Goal: Information Seeking & Learning: Learn about a topic

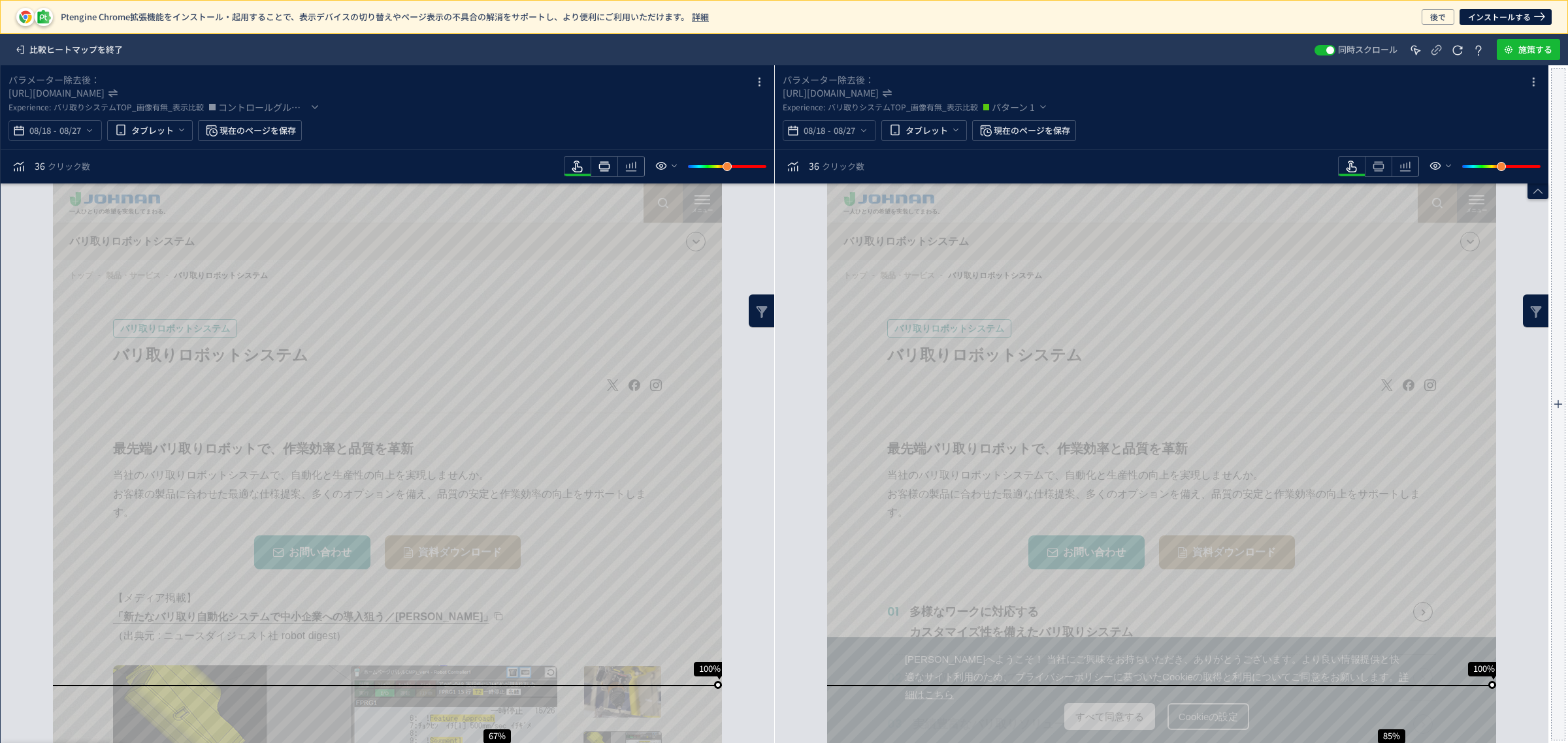
click at [605, 169] on icon "heatmap-toolbar" at bounding box center [604, 166] width 15 height 15
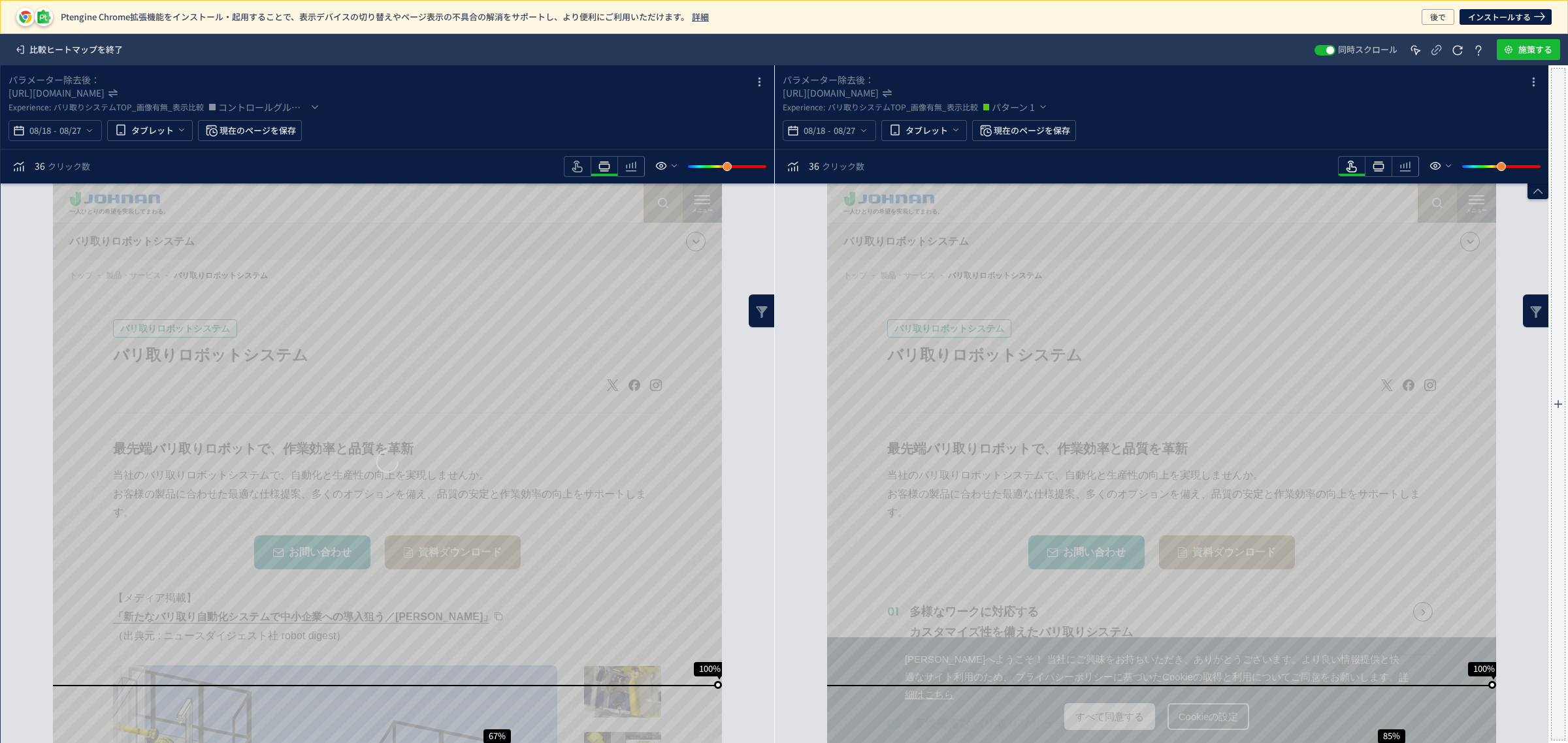
click at [1378, 166] on icon "heatmap-toolbar" at bounding box center [1378, 166] width 15 height 15
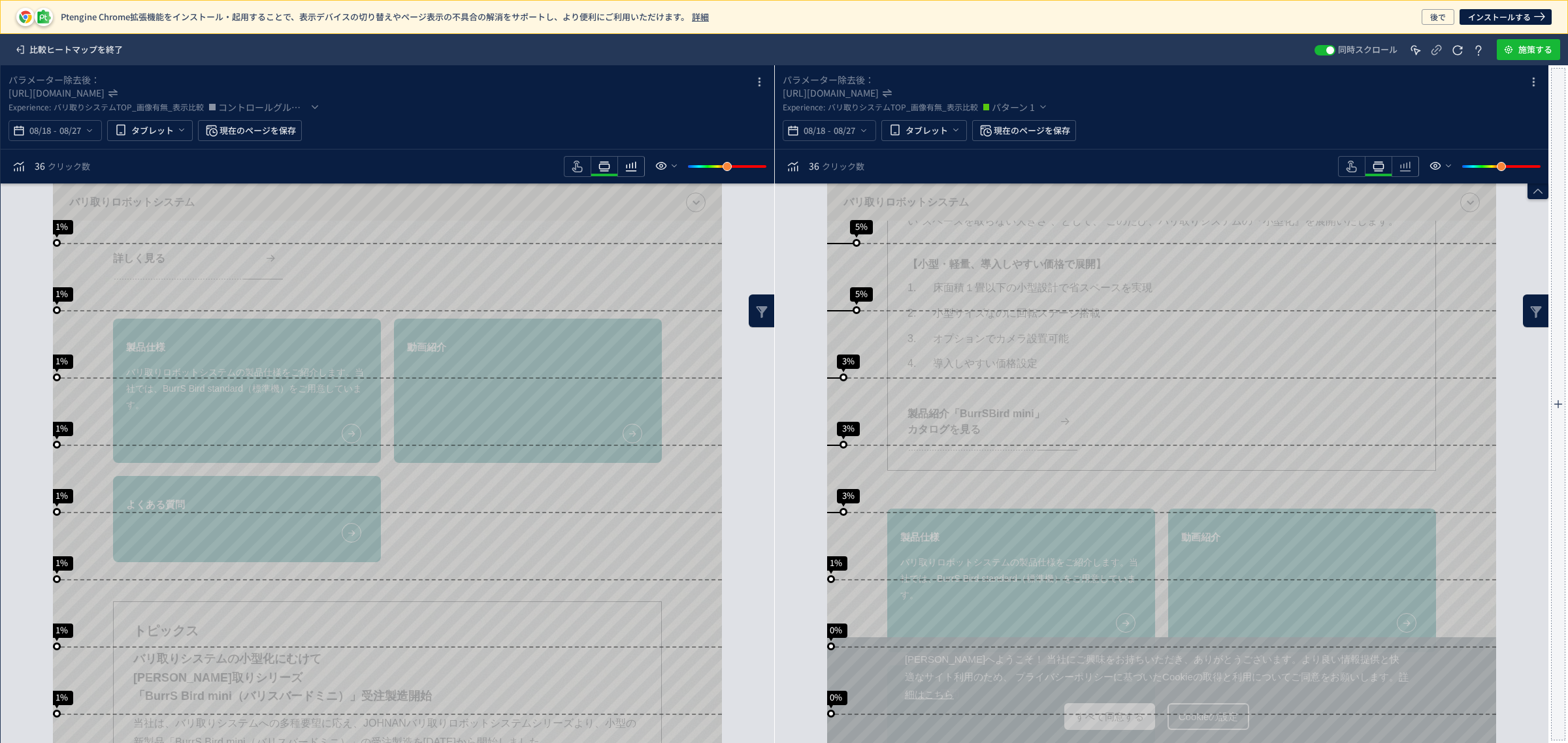
click at [635, 165] on icon "heatmap-toolbar" at bounding box center [630, 166] width 15 height 15
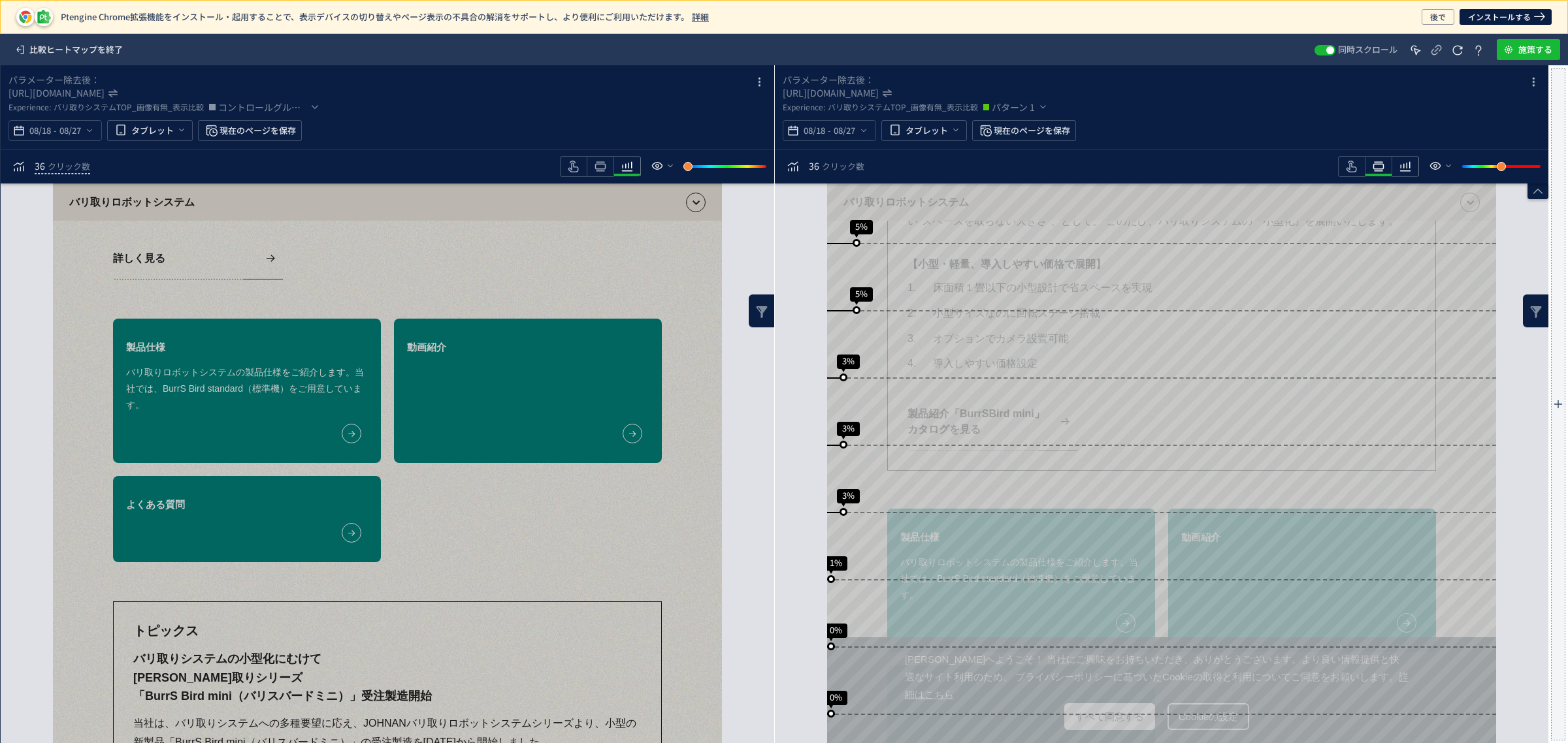
click at [1408, 169] on icon "heatmap-toolbar" at bounding box center [1404, 166] width 15 height 15
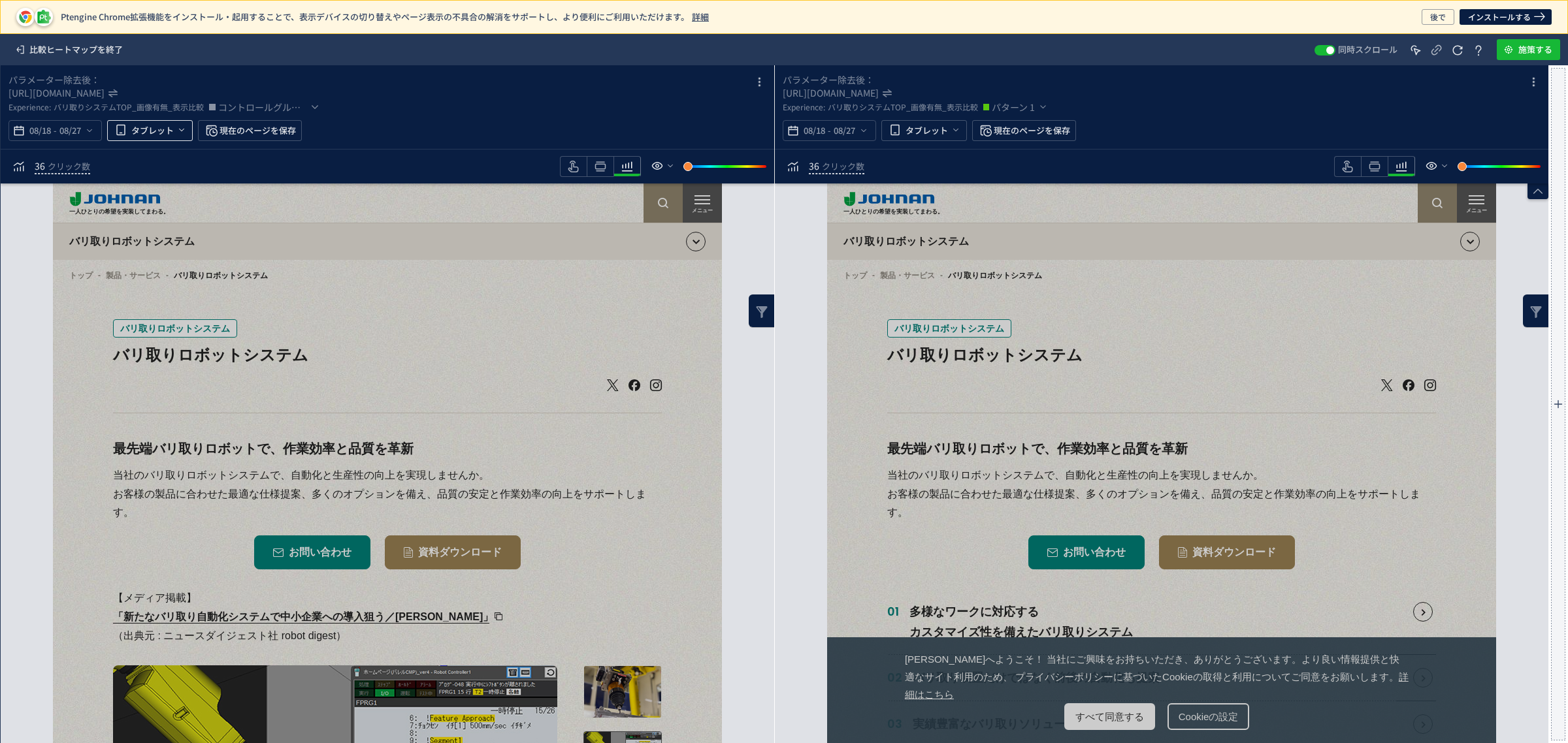
click at [180, 138] on span "heatmap-top-bar" at bounding box center [180, 131] width 13 height 22
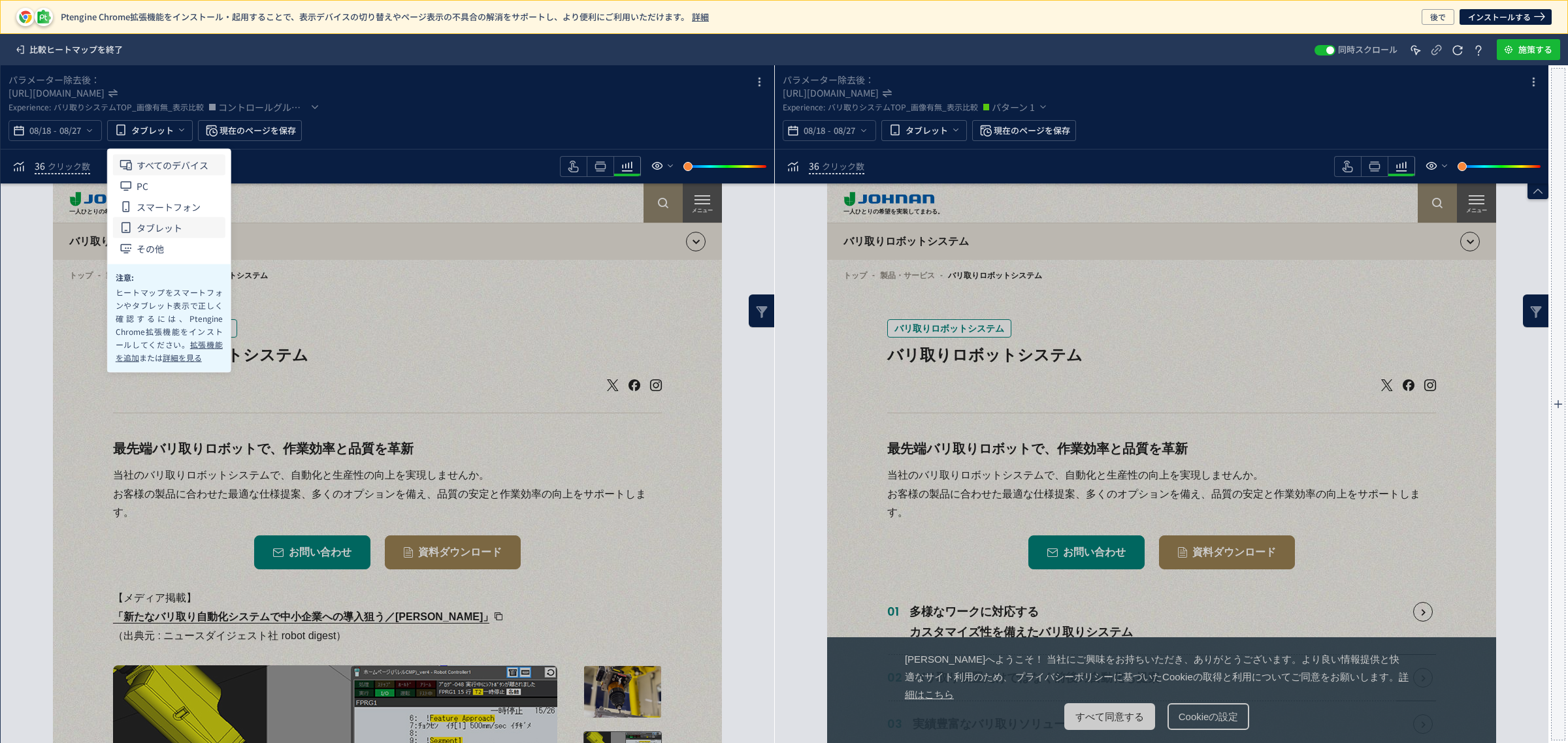
click at [184, 161] on span "すべてのデバイス" at bounding box center [172, 165] width 72 height 21
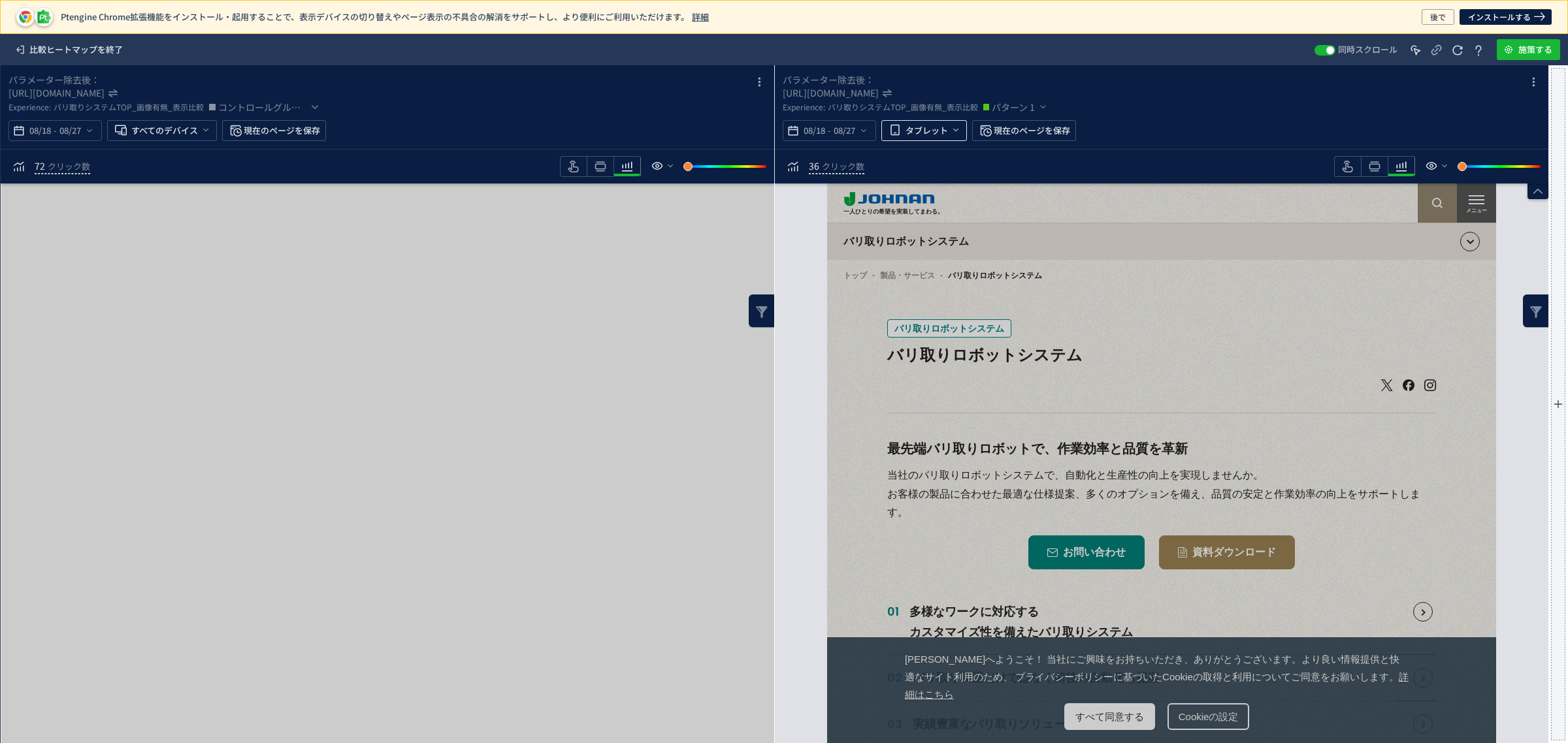
click at [903, 131] on span "heatmap-top-bar" at bounding box center [896, 130] width 18 height 27
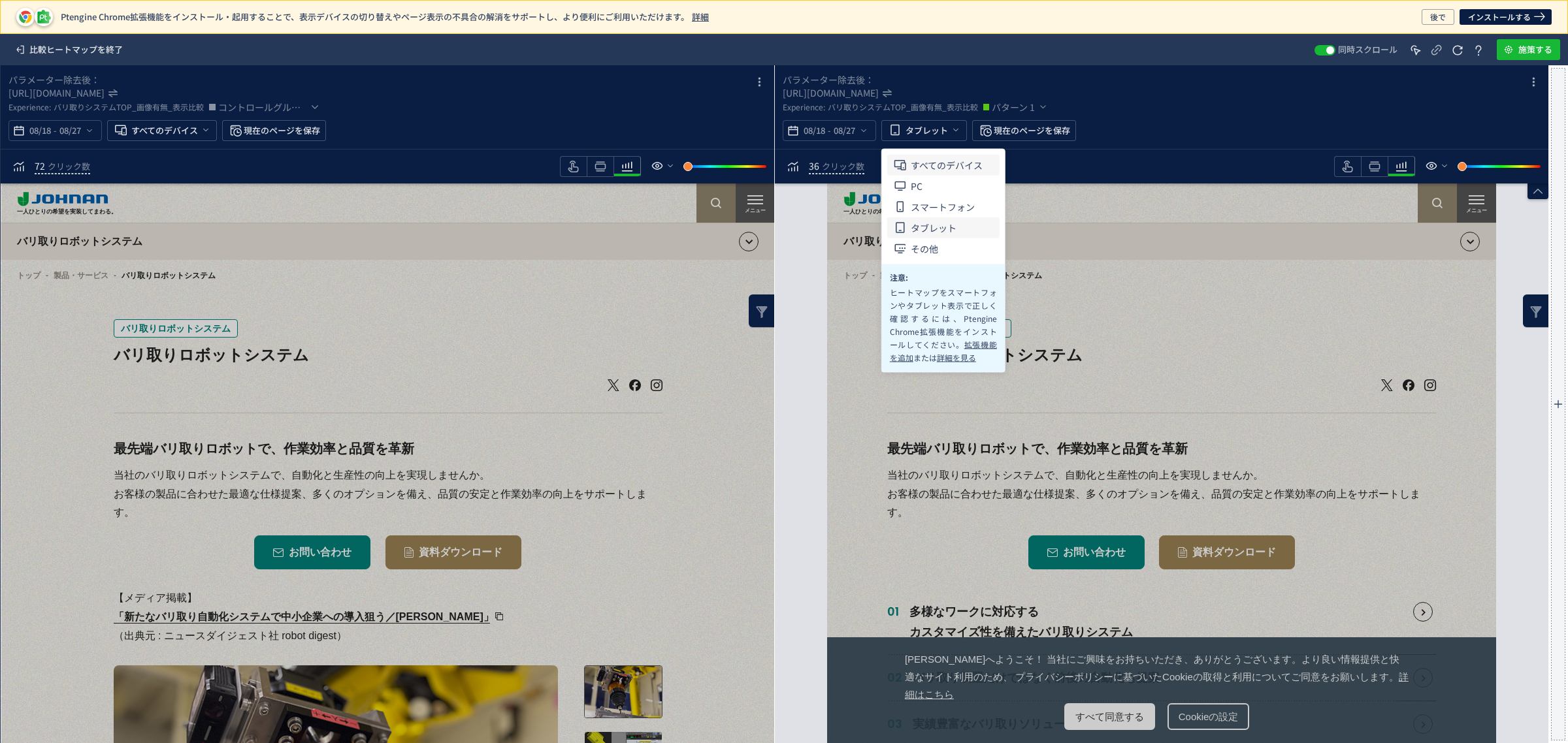
click at [0, 0] on span "すべてのデバイス" at bounding box center [0, 0] width 0 height 0
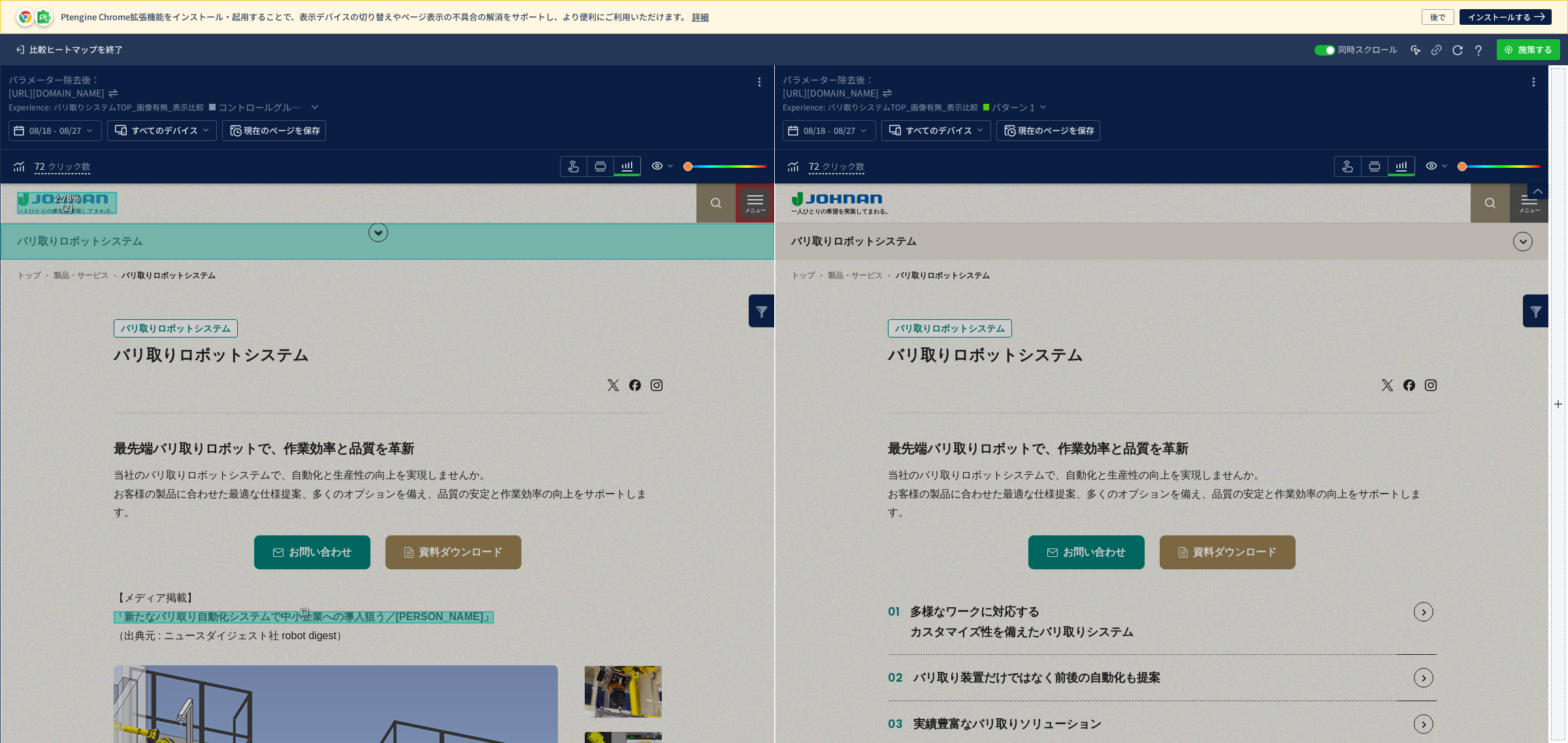
click at [577, 167] on icon "heatmap-toolbar" at bounding box center [573, 166] width 15 height 15
click at [566, 167] on div "heatmap-toolbar" at bounding box center [573, 166] width 27 height 21
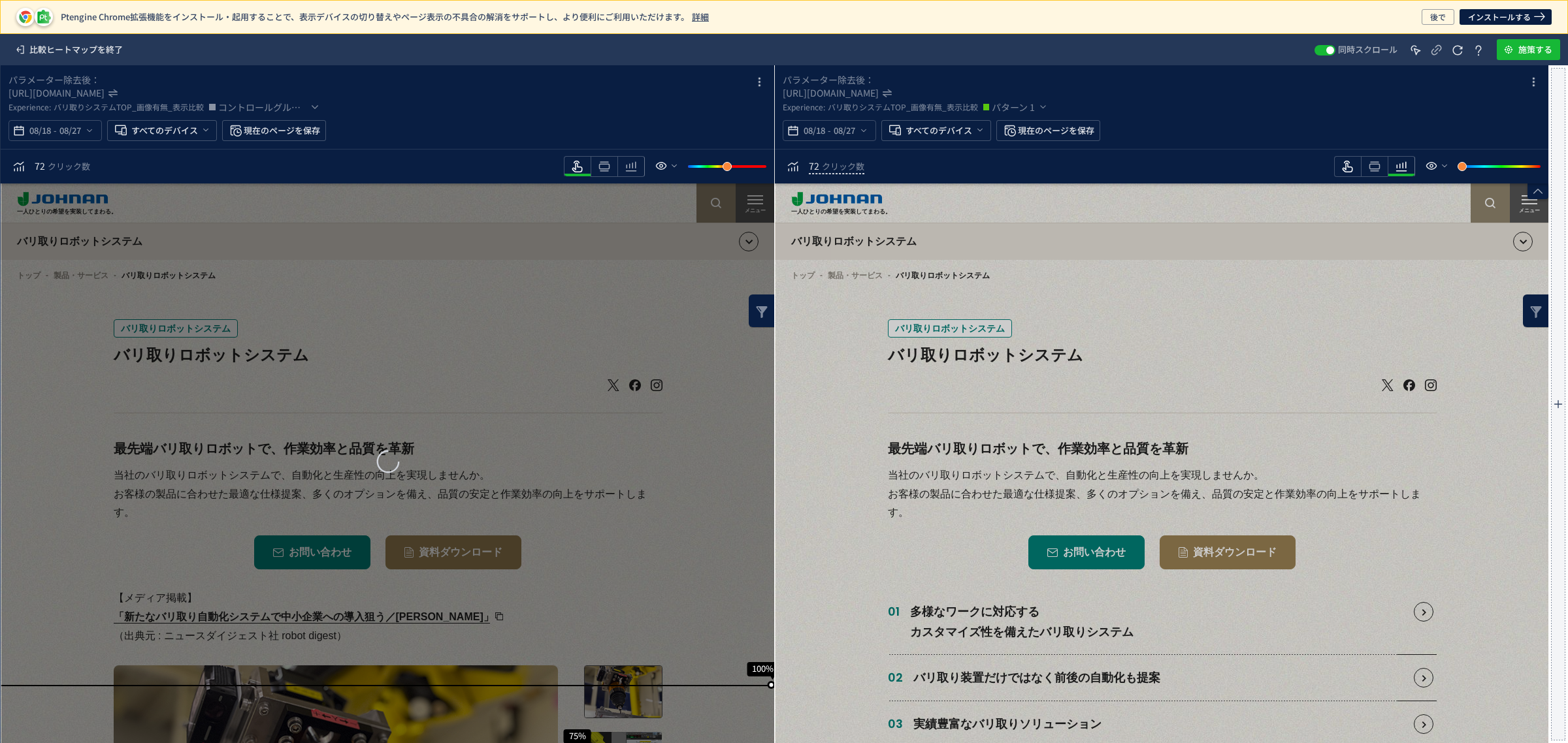
click at [1347, 164] on use "heatmap-toolbar" at bounding box center [1347, 166] width 10 height 12
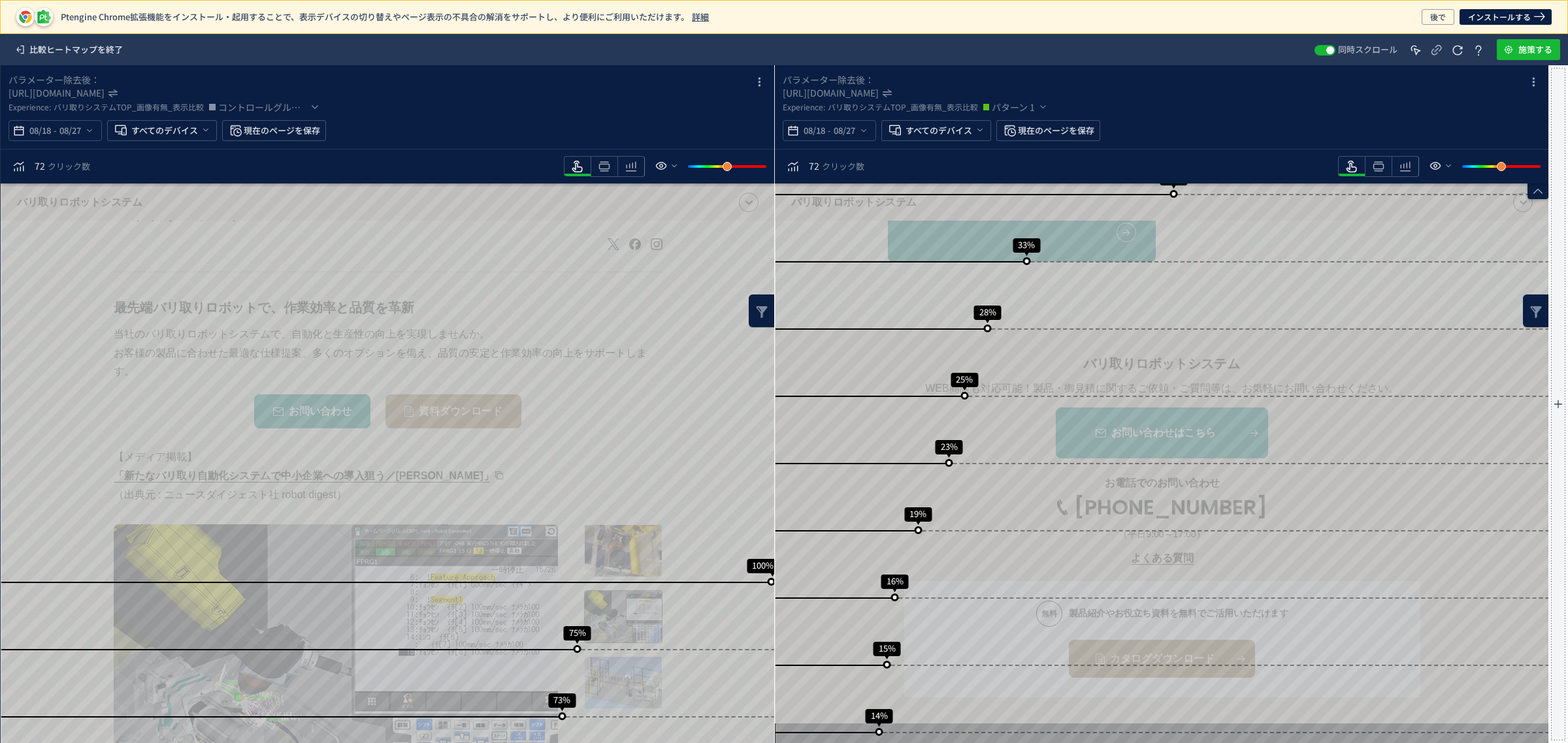
scroll to position [28, 0]
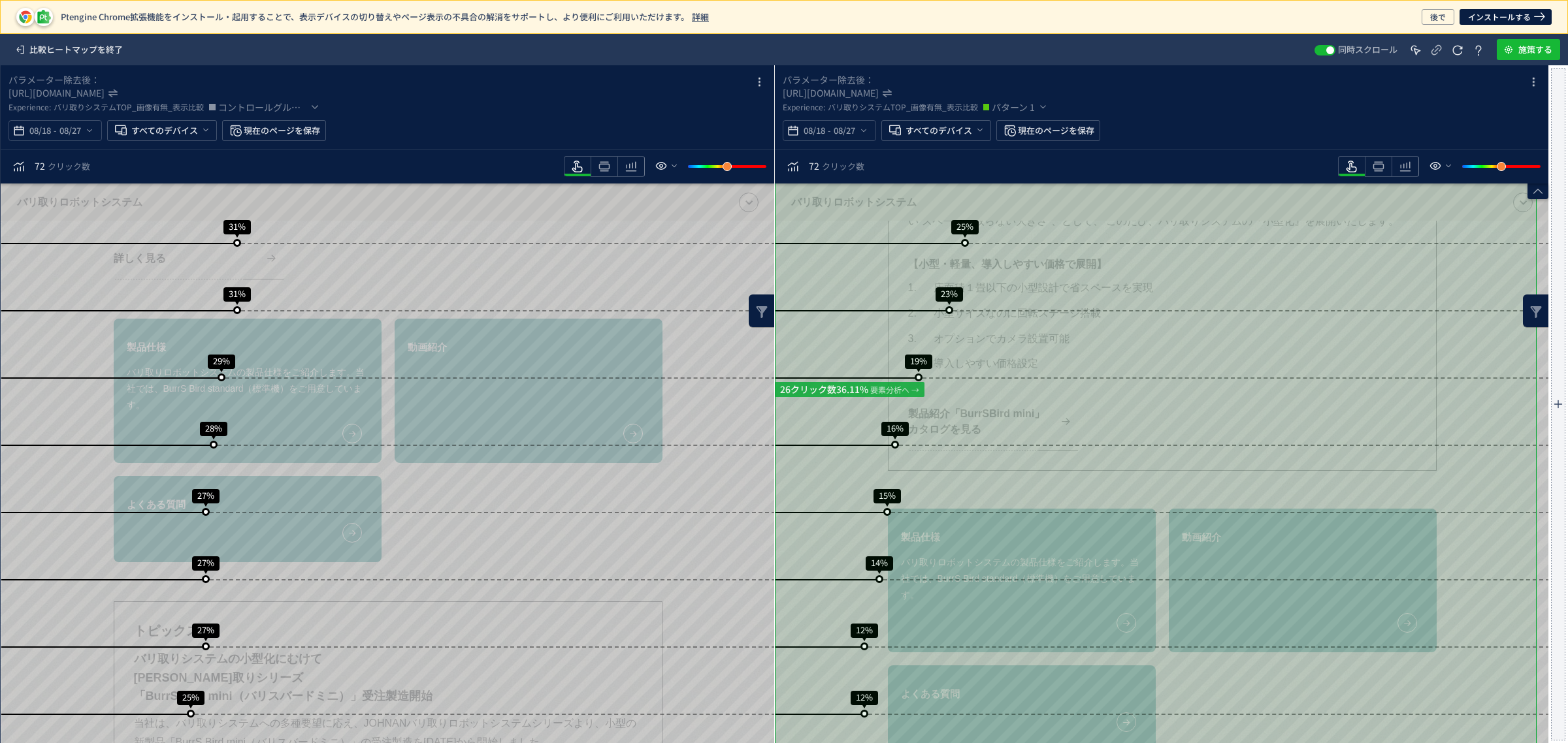
drag, startPoint x: 1542, startPoint y: 464, endPoint x: 1546, endPoint y: 493, distance: 29.3
click at [1546, 493] on div "スクロール到達率 100% スクロール到達率 82% スクロール到達率 75% スクロール到達率 65% スクロール到達率 58% スクロール到達率 52% …" at bounding box center [1162, 445] width 774 height 2484
drag, startPoint x: 1540, startPoint y: 473, endPoint x: 1501, endPoint y: 523, distance: 63.4
click at [1540, 507] on div "スクロール到達率 100% スクロール到達率 82% スクロール到達率 75% スクロール到達率 65% スクロール到達率 58% スクロール到達率 52% …" at bounding box center [1162, 445] width 774 height 2484
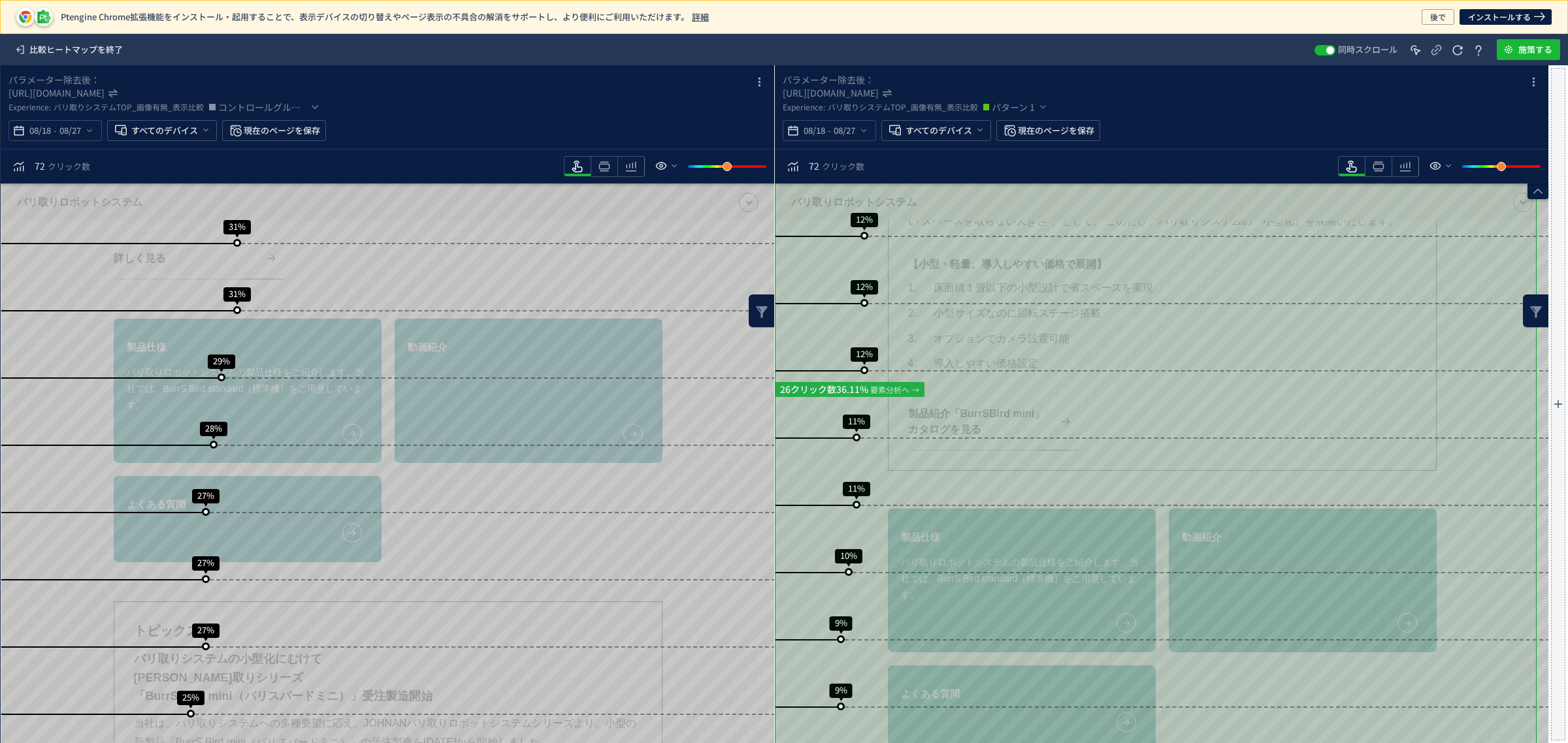
scroll to position [1469, 0]
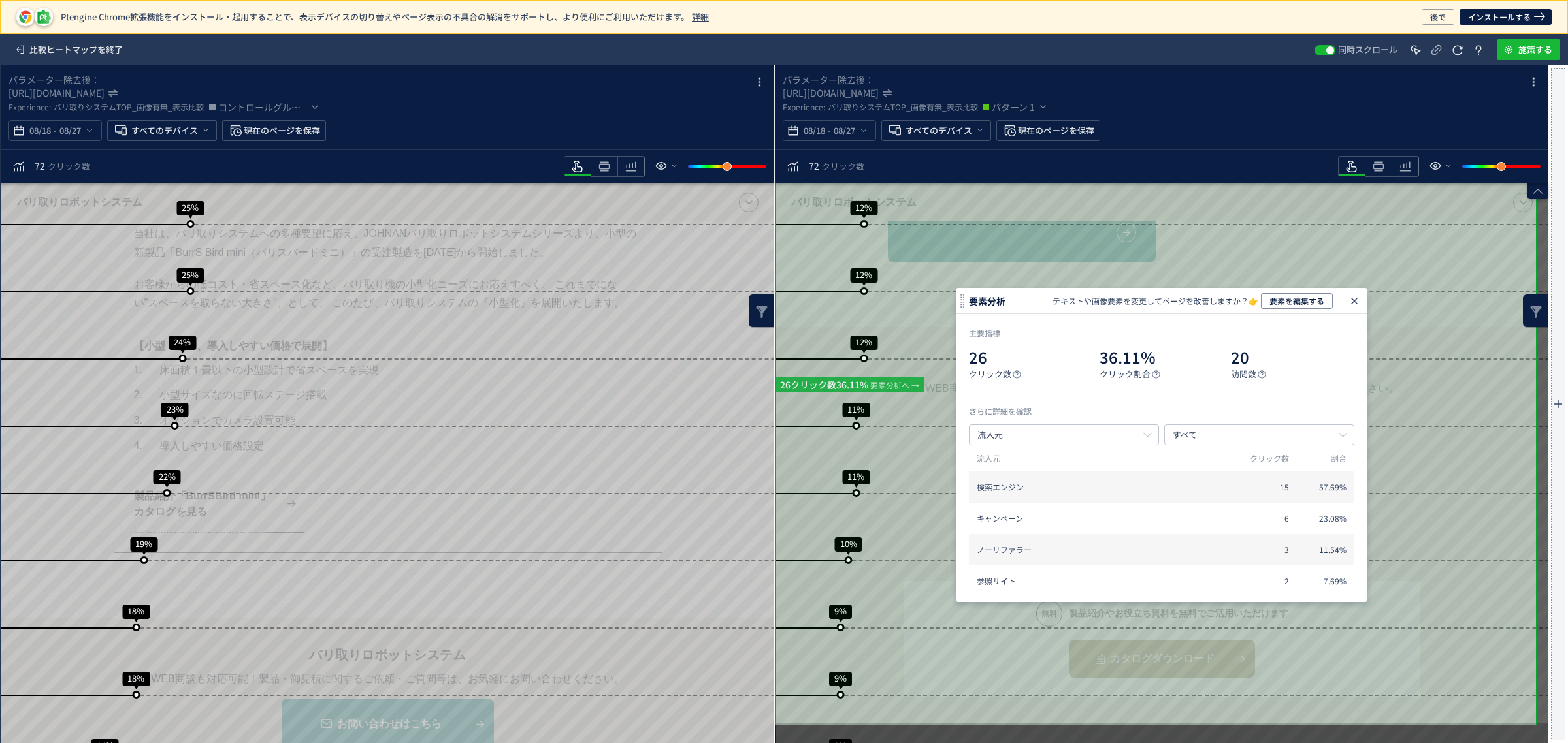
click at [1299, 304] on span "要素を編集する" at bounding box center [1296, 301] width 55 height 15
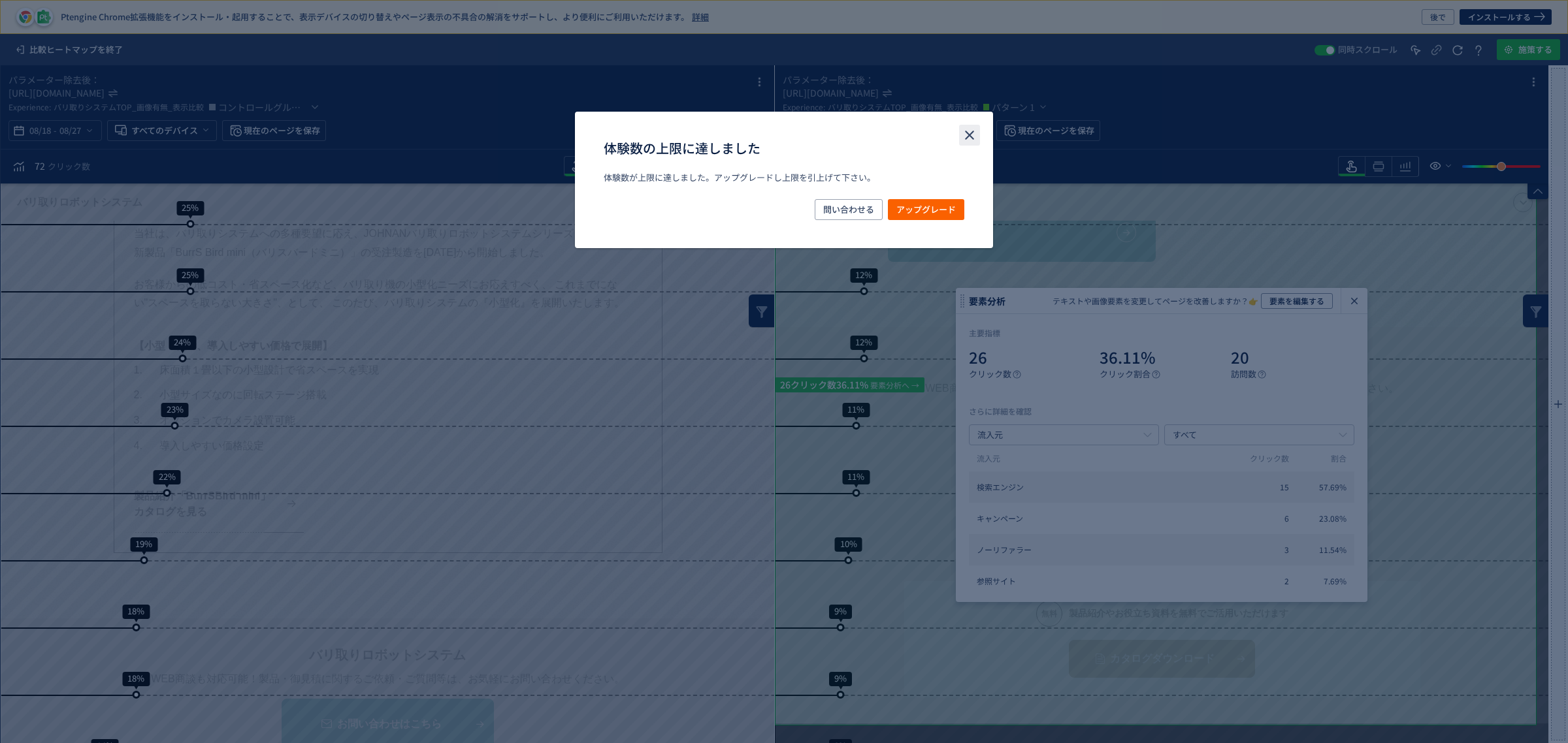
click at [967, 137] on use "close" at bounding box center [969, 135] width 9 height 9
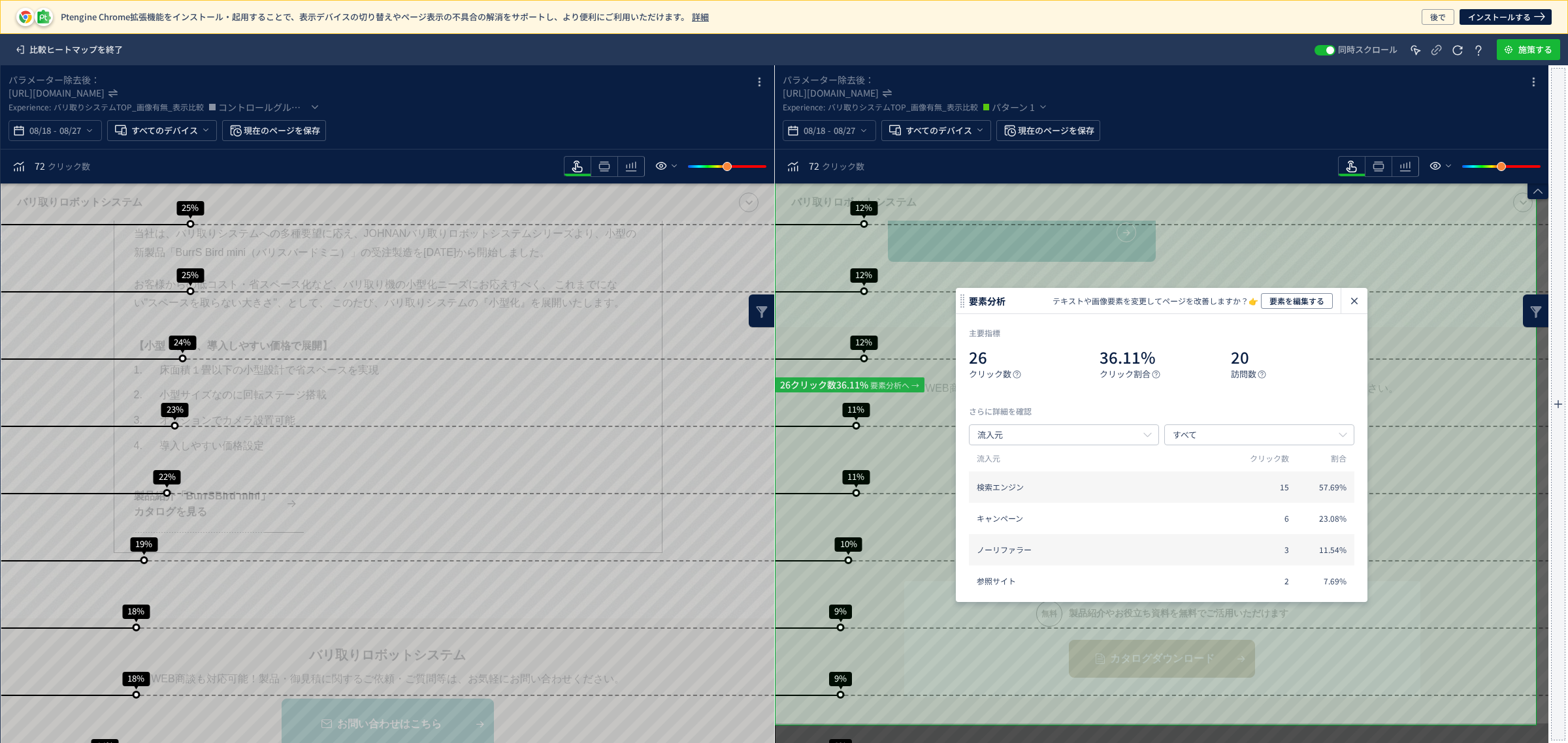
click at [419, 457] on div "スクロール到達率 100% スクロール到達率 75% スクロール到達率 73% スクロール到達率 61% スクロール到達率 57% スクロール到達率 48% …" at bounding box center [388, 101] width 774 height 2774
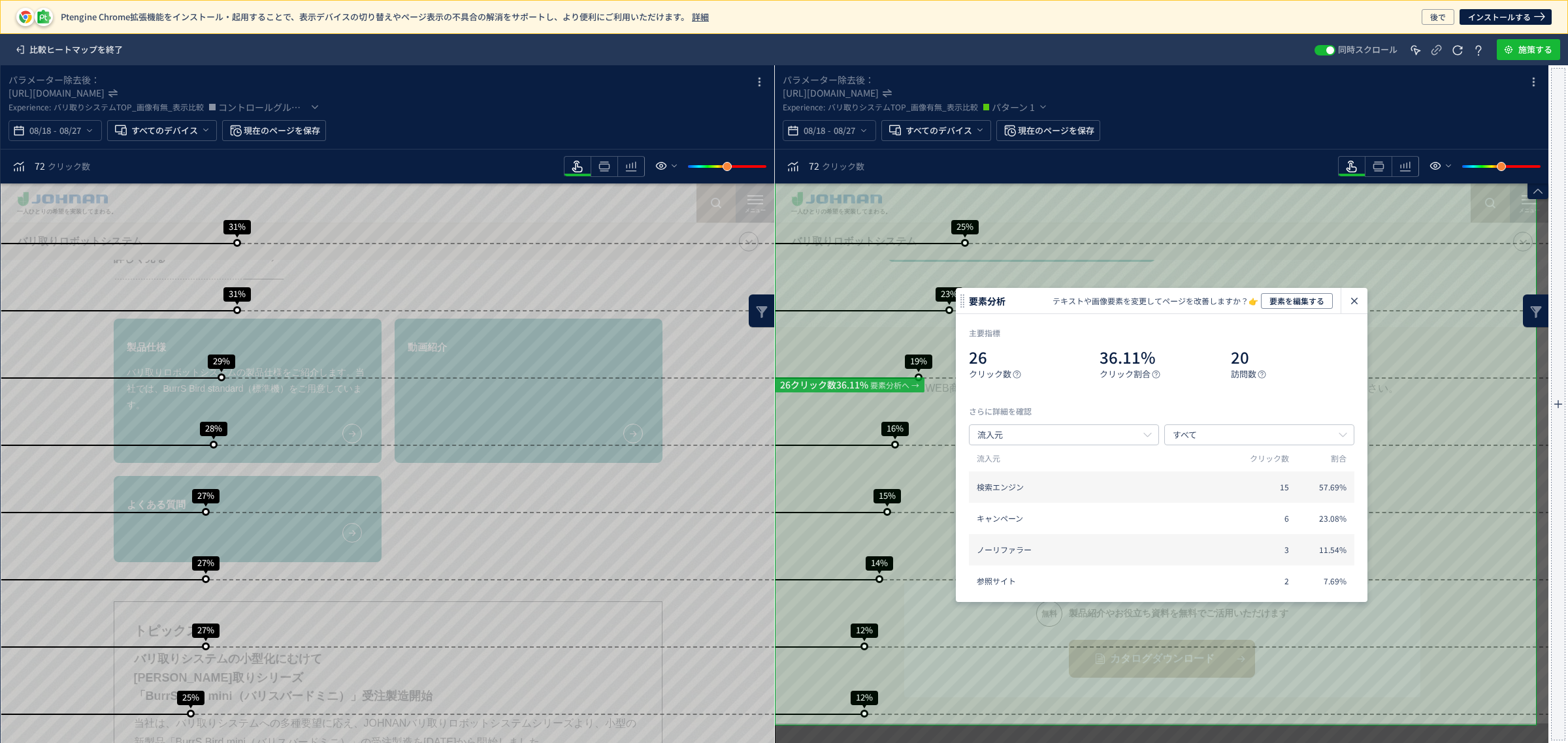
scroll to position [980, 0]
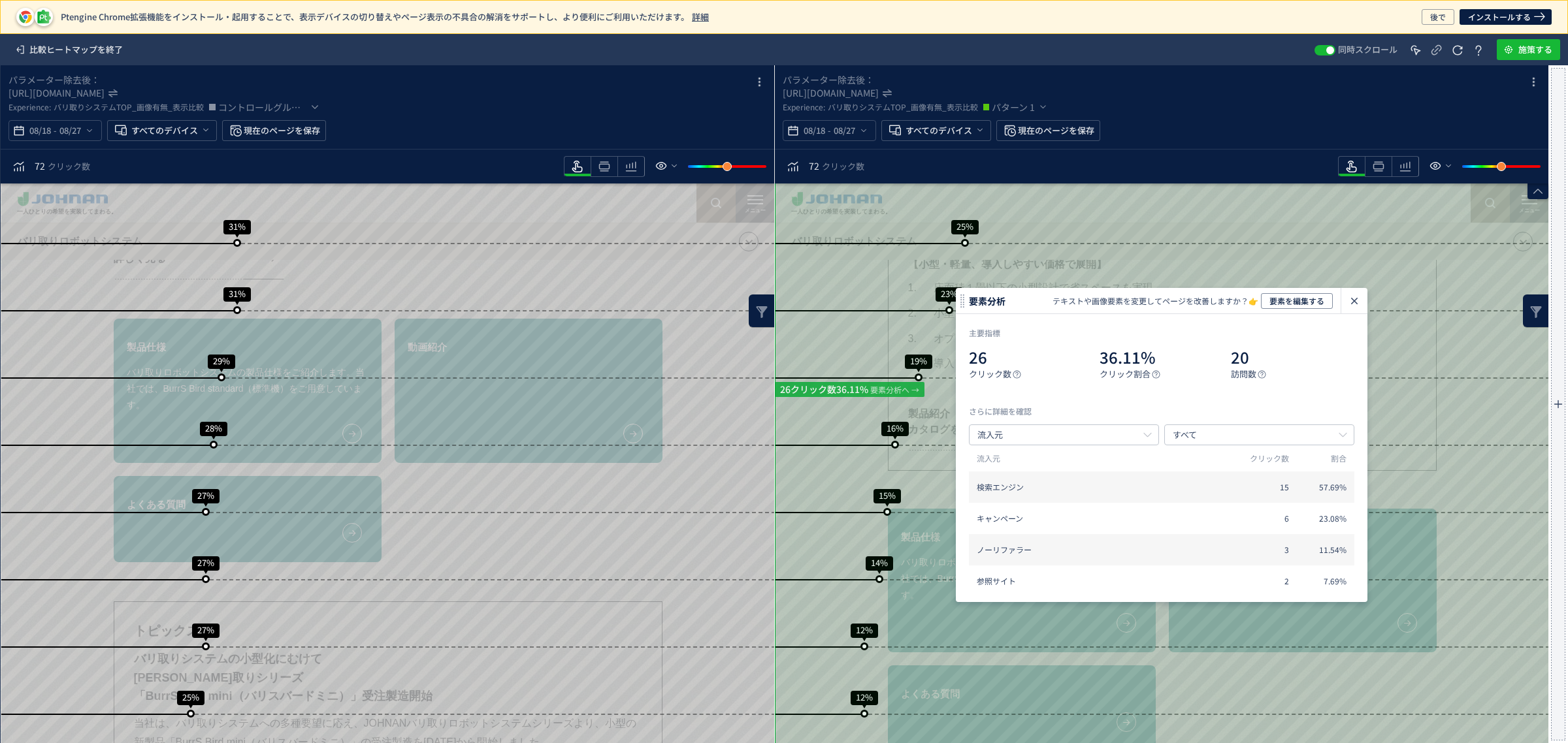
click at [1491, 462] on div "スクロール到達率 100% スクロール到達率 82% スクロール到達率 75% スクロール到達率 65% スクロール到達率 58% スクロール到達率 52% …" at bounding box center [1162, 445] width 774 height 2484
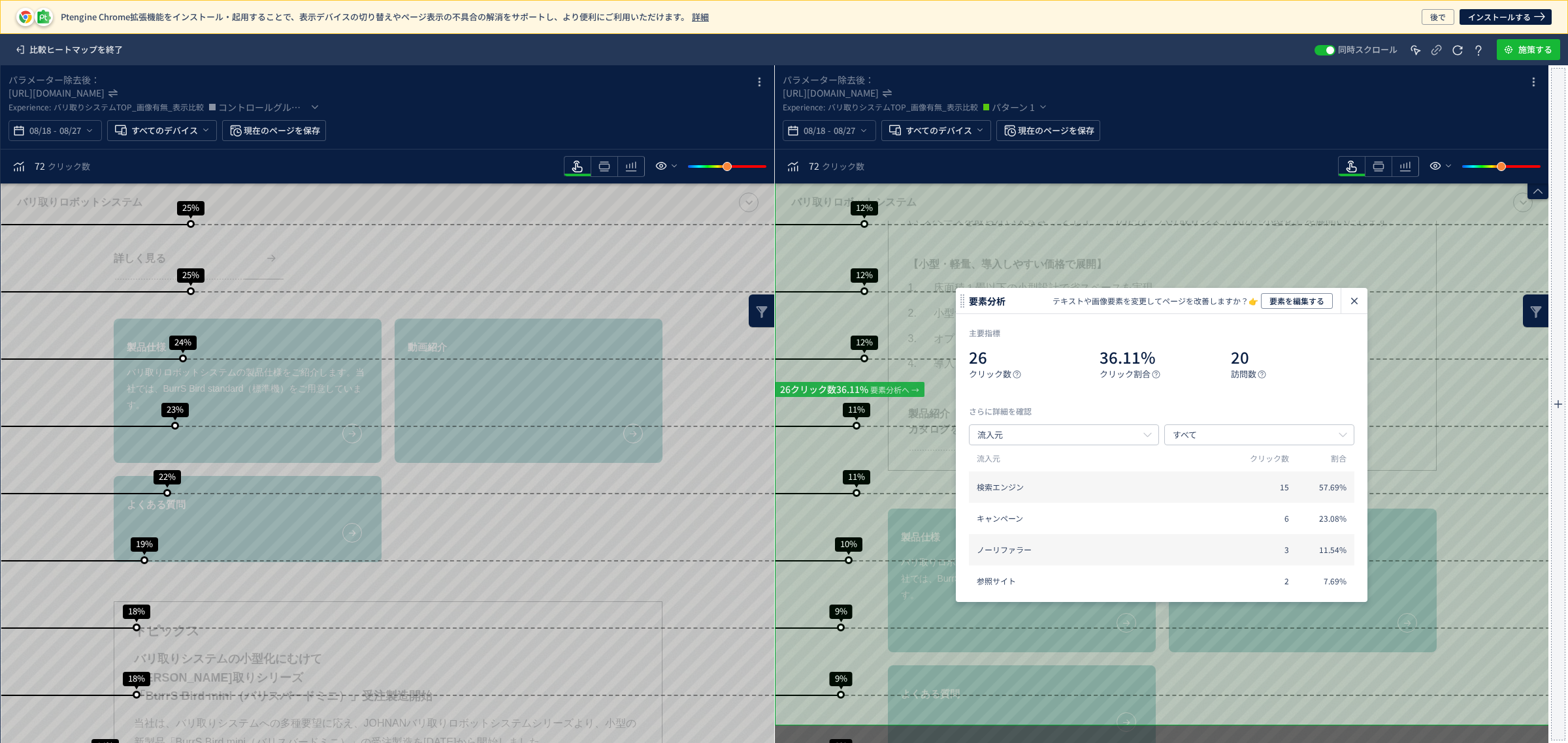
scroll to position [1469, 0]
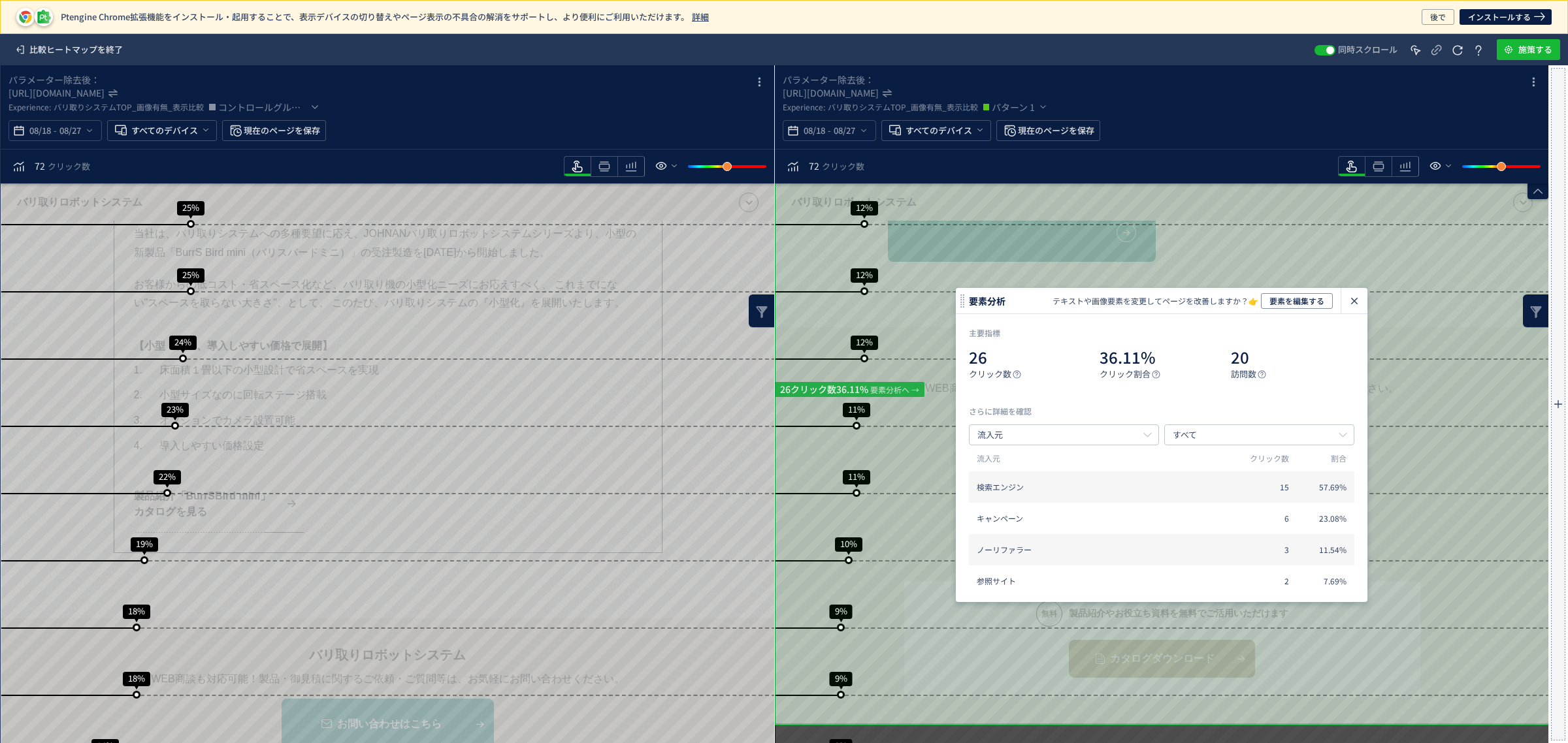
click at [1361, 297] on icon "heatmap-click-data-modal" at bounding box center [1353, 301] width 15 height 15
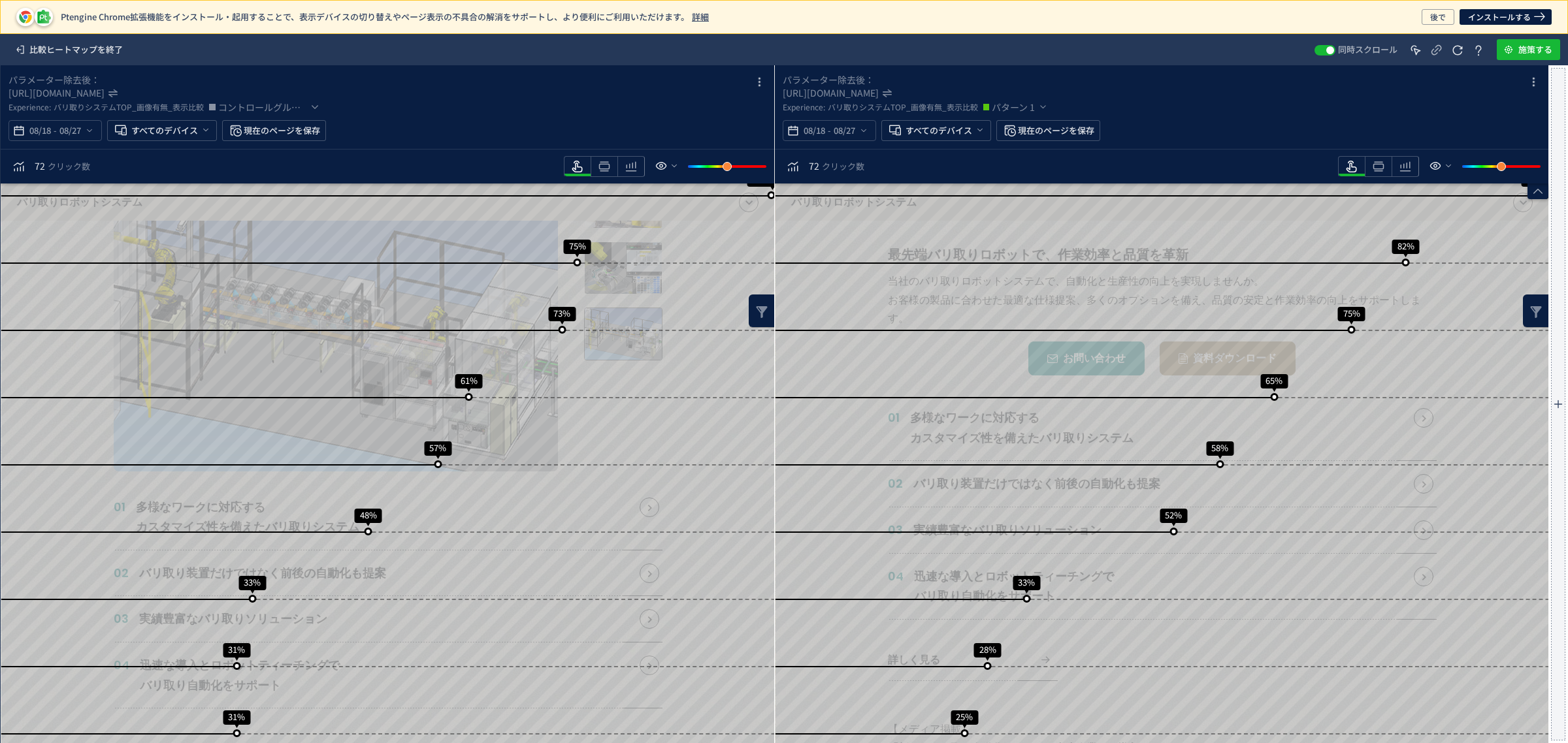
scroll to position [0, 0]
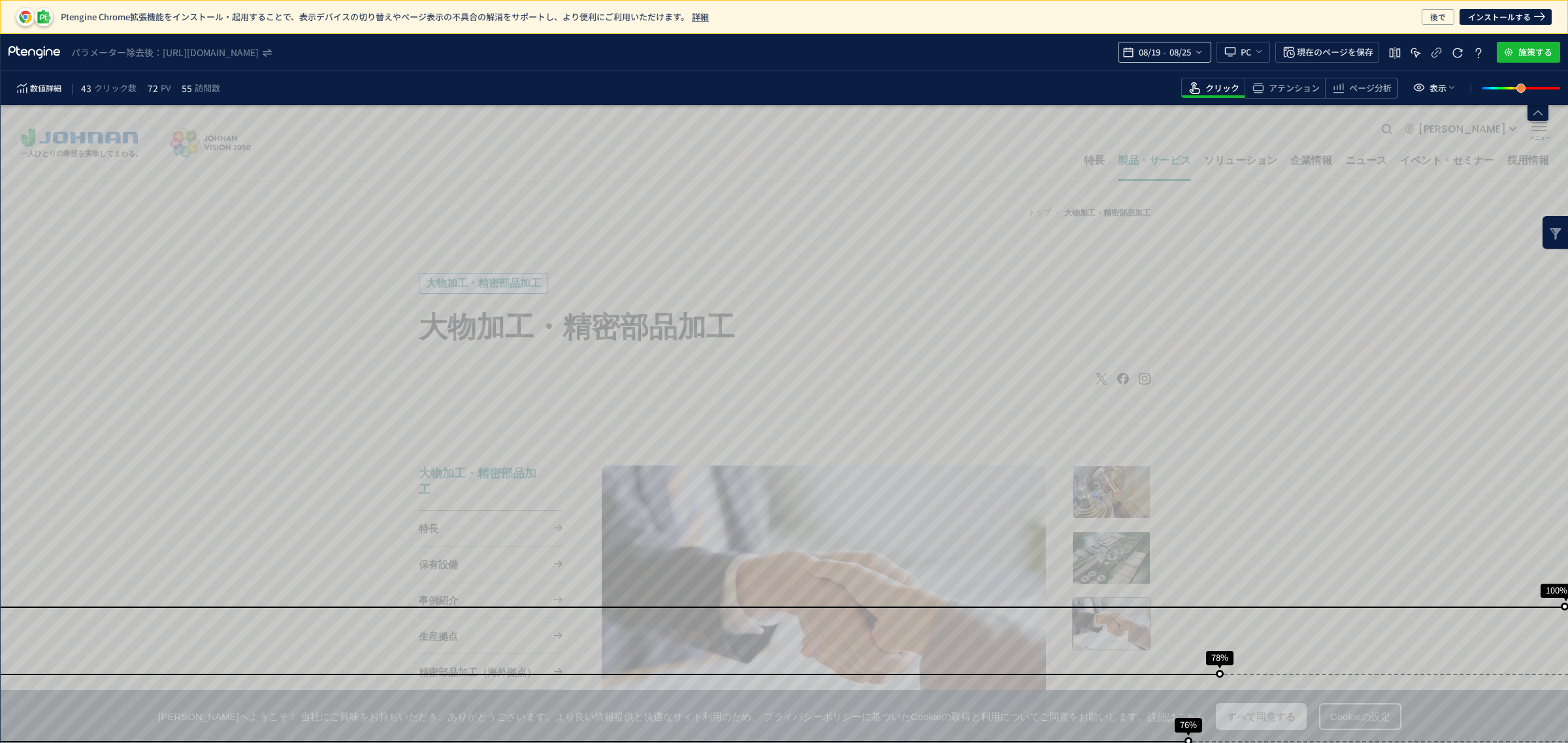
click at [1163, 43] on span "-" at bounding box center [1164, 53] width 3 height 26
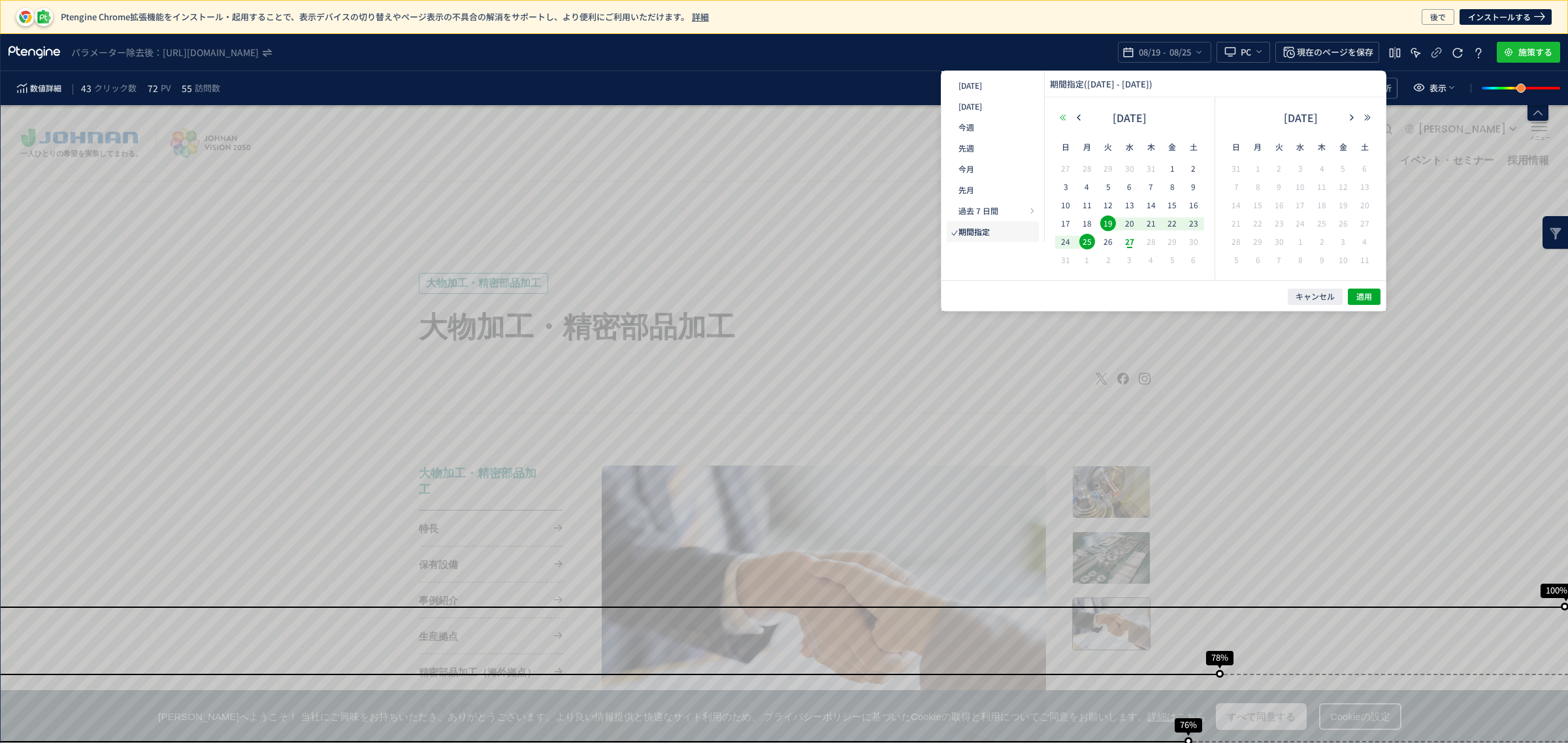
click at [501, 266] on icon "button" at bounding box center [461, 306] width 80 height 80
click at [248, 325] on button "button" at bounding box center [208, 364] width 80 height 80
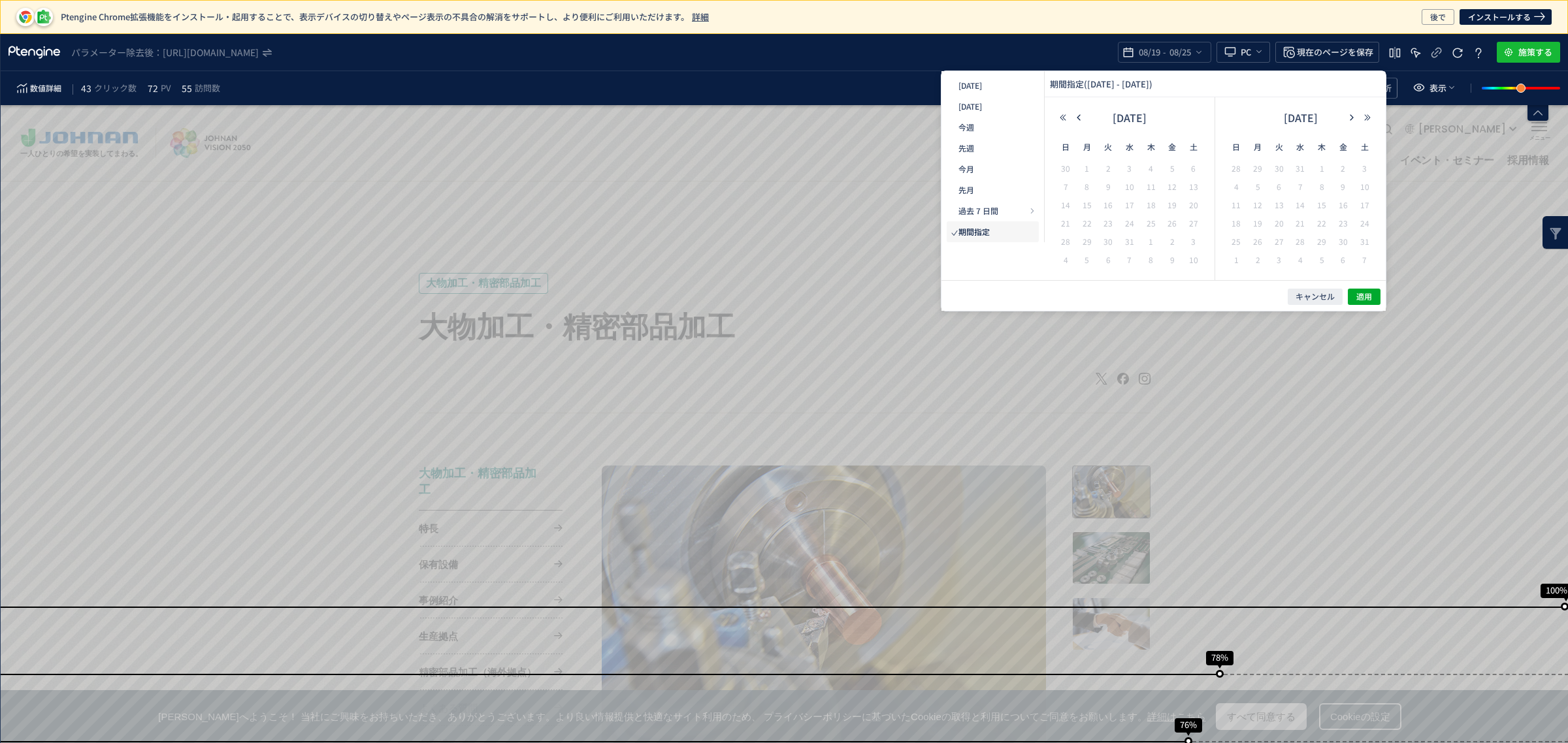
click at [0, 0] on td "1" at bounding box center [0, 0] width 0 height 0
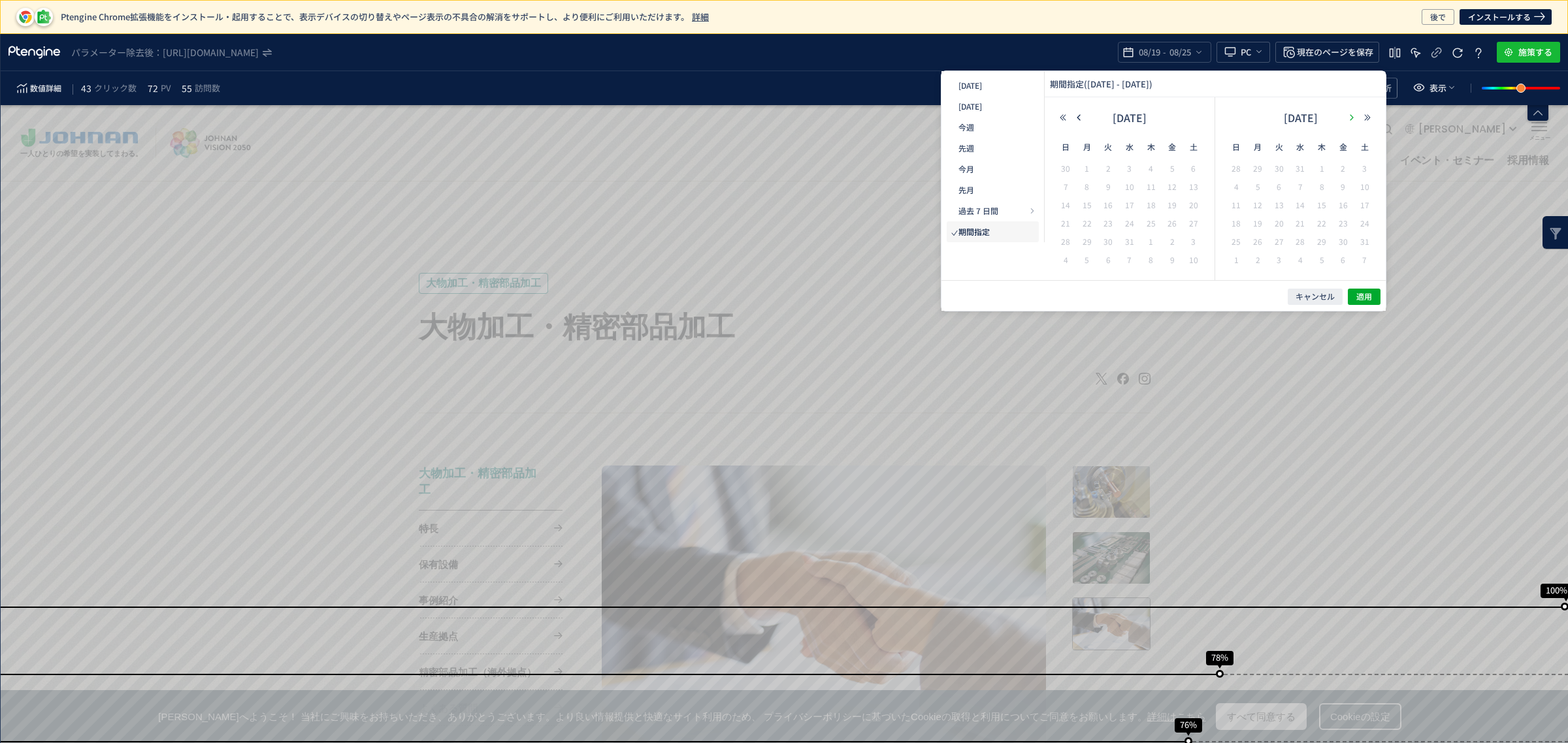
click at [0, 0] on button "button" at bounding box center [0, 0] width 0 height 0
click at [294, 86] on div "[DATE]" at bounding box center [286, 81] width 17 height 10
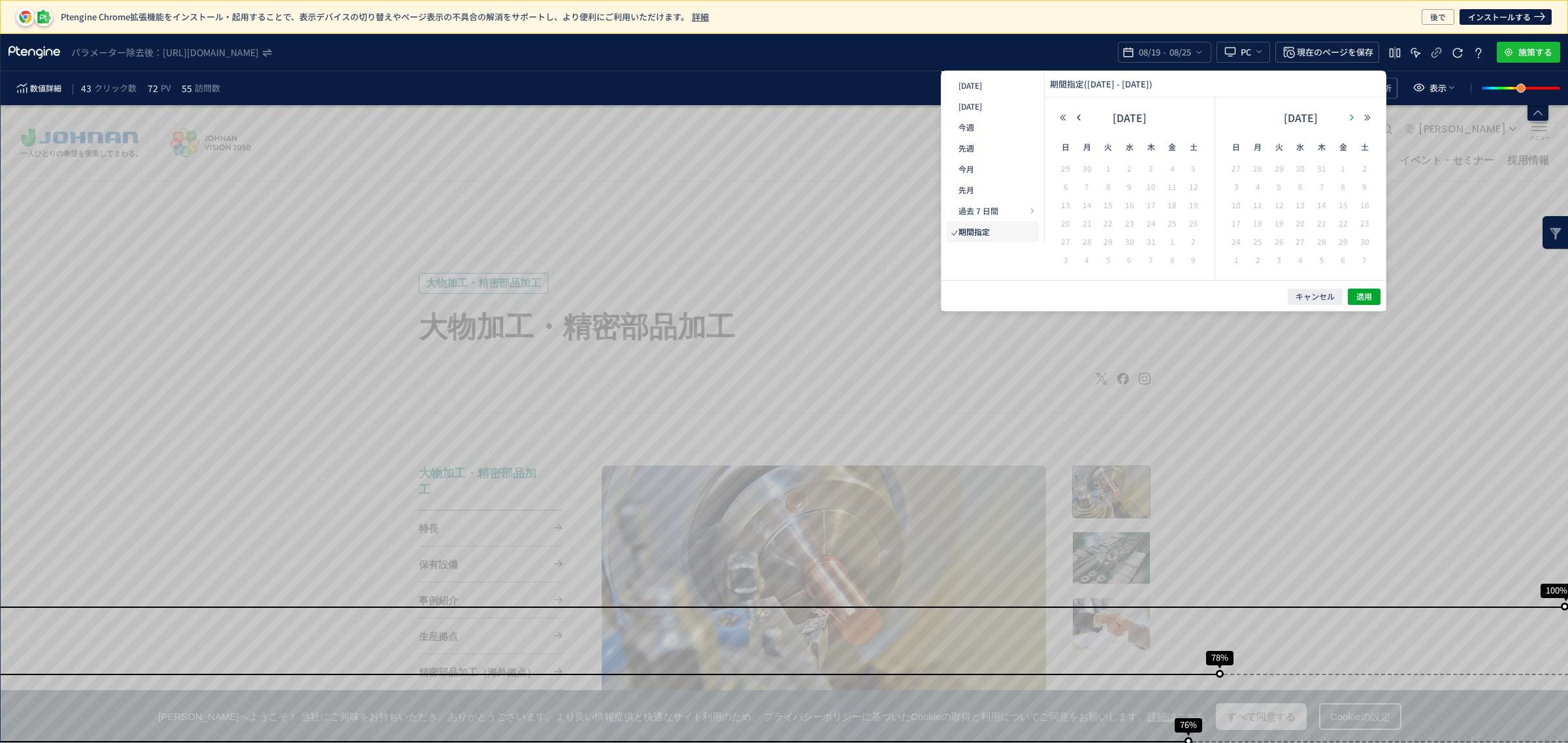
click at [1347, 118] on icon "button" at bounding box center [1351, 118] width 8 height 8
click at [1350, 116] on icon "button" at bounding box center [1351, 118] width 8 height 8
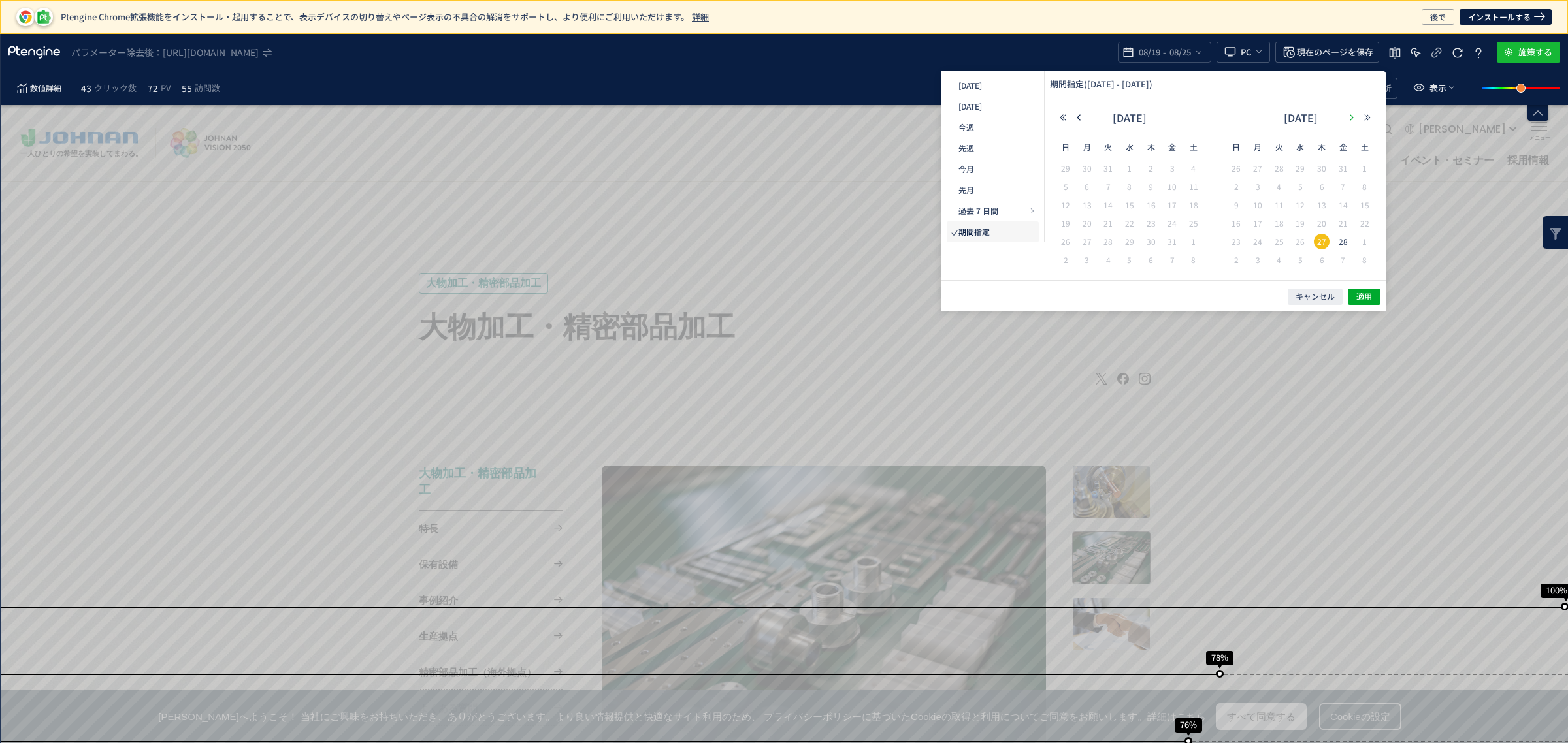
click at [1350, 116] on icon "button" at bounding box center [1351, 118] width 8 height 8
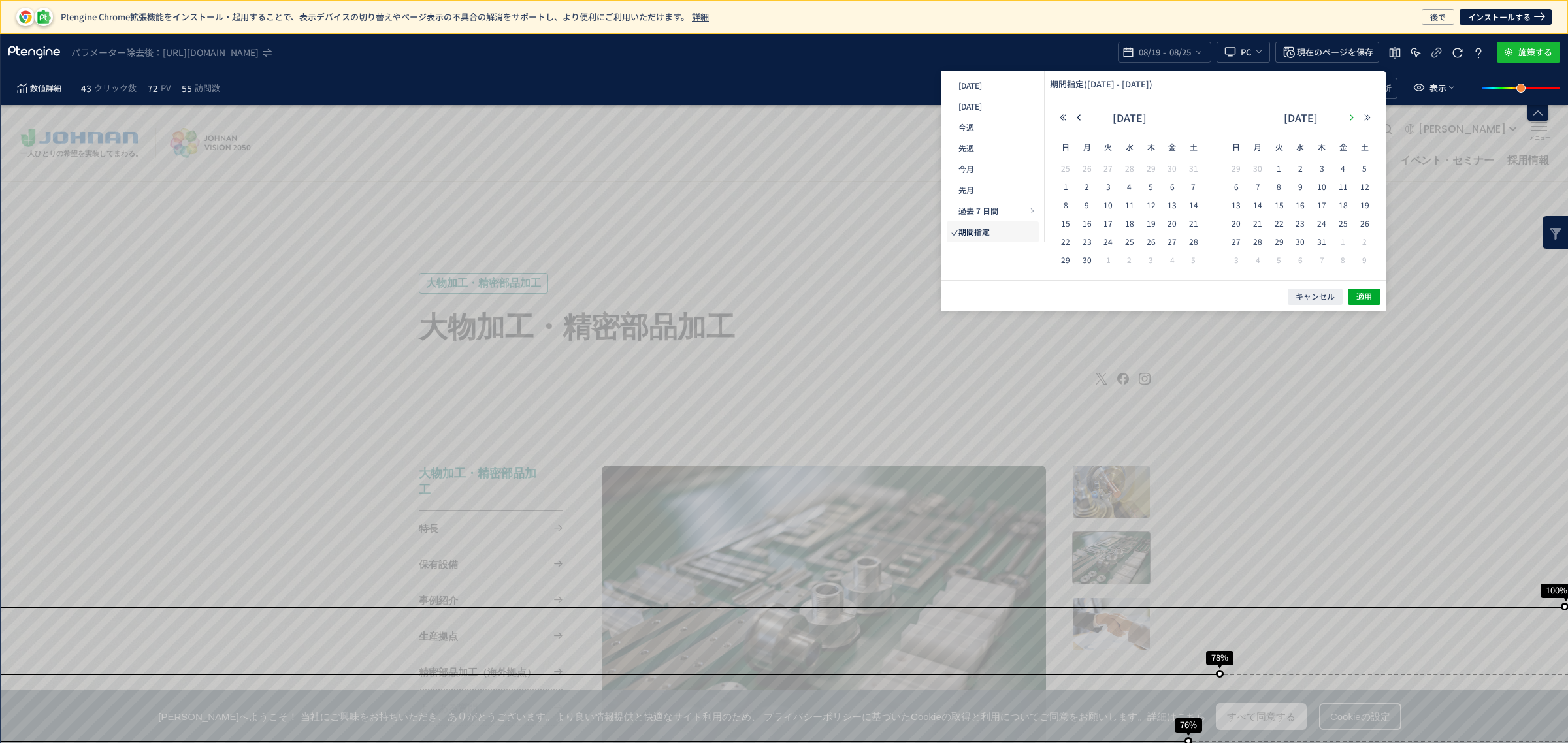
click at [1350, 116] on icon "button" at bounding box center [1351, 118] width 8 height 8
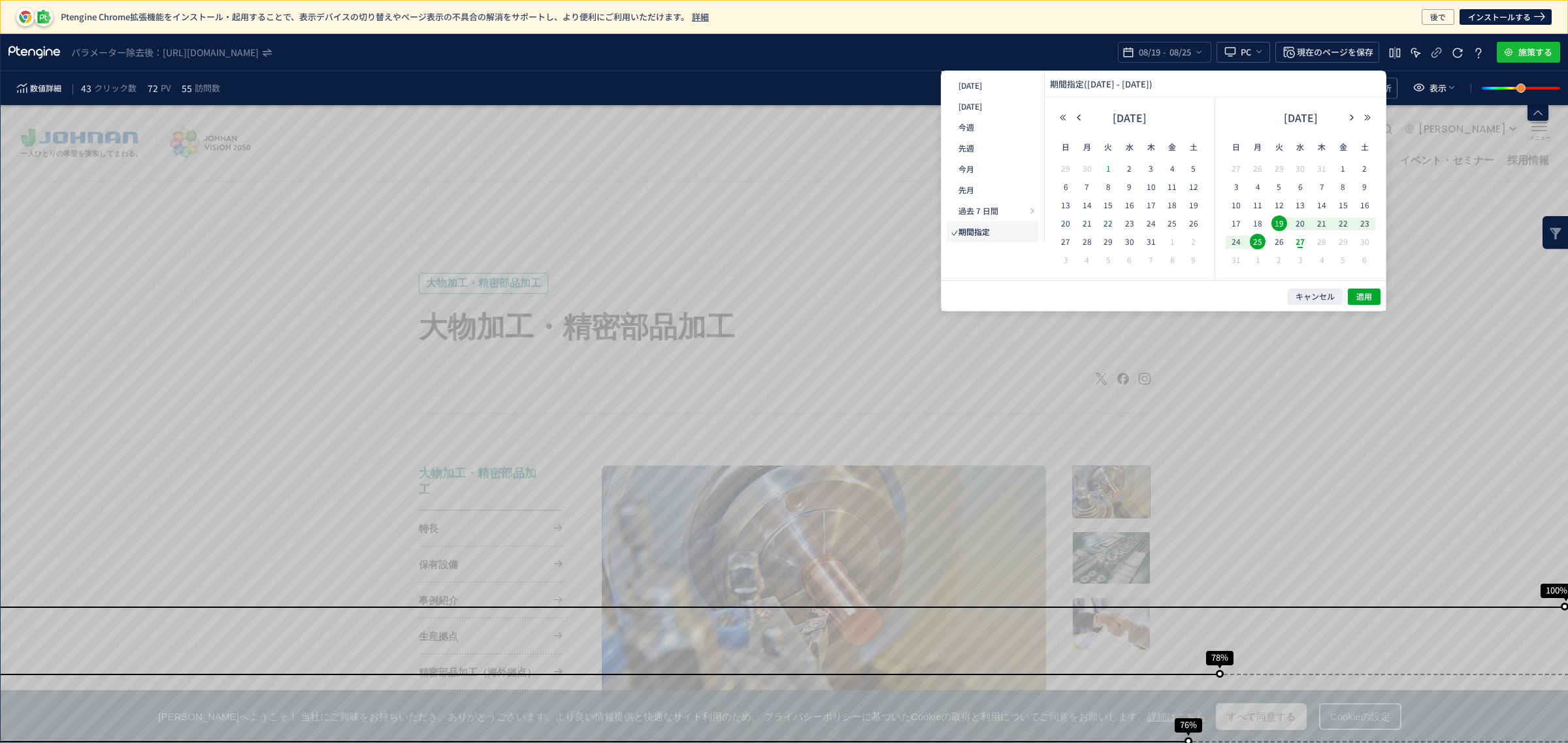
click at [1302, 174] on span "1" at bounding box center [1306, 180] width 8 height 10
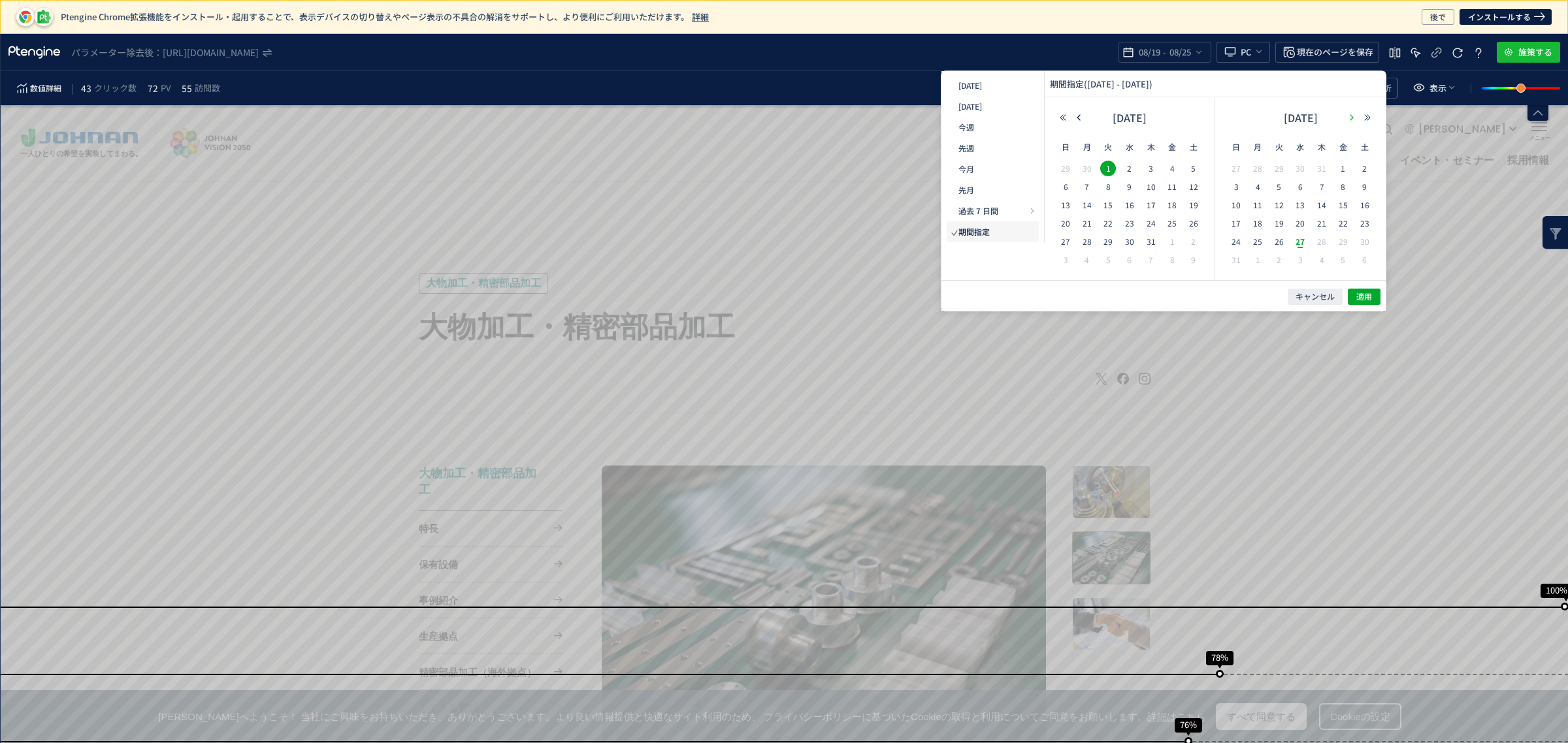
click at [1350, 119] on icon "button" at bounding box center [1351, 118] width 8 height 8
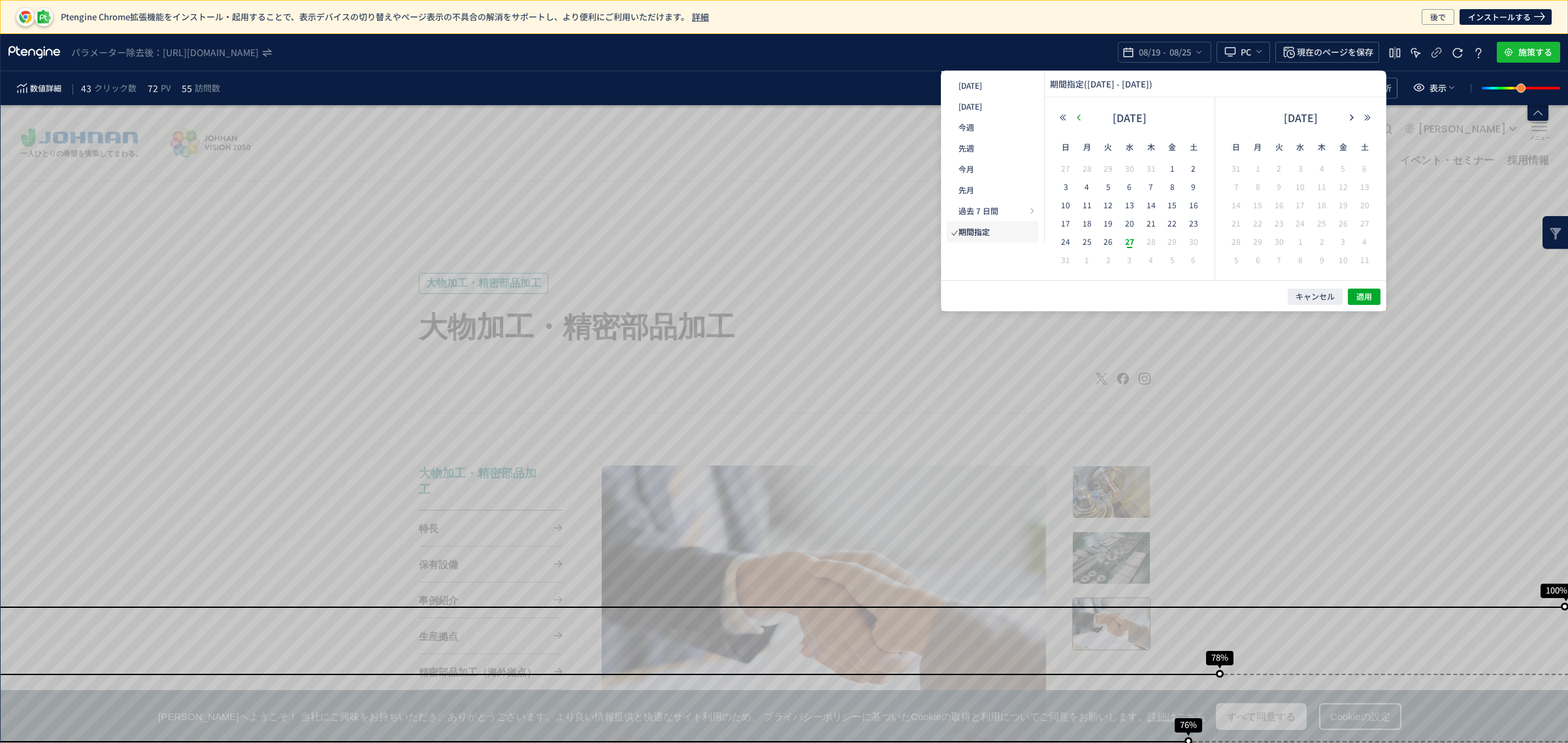
click at [0, 0] on icon "button" at bounding box center [0, 0] width 0 height 0
click at [1302, 174] on span "1" at bounding box center [1306, 180] width 8 height 10
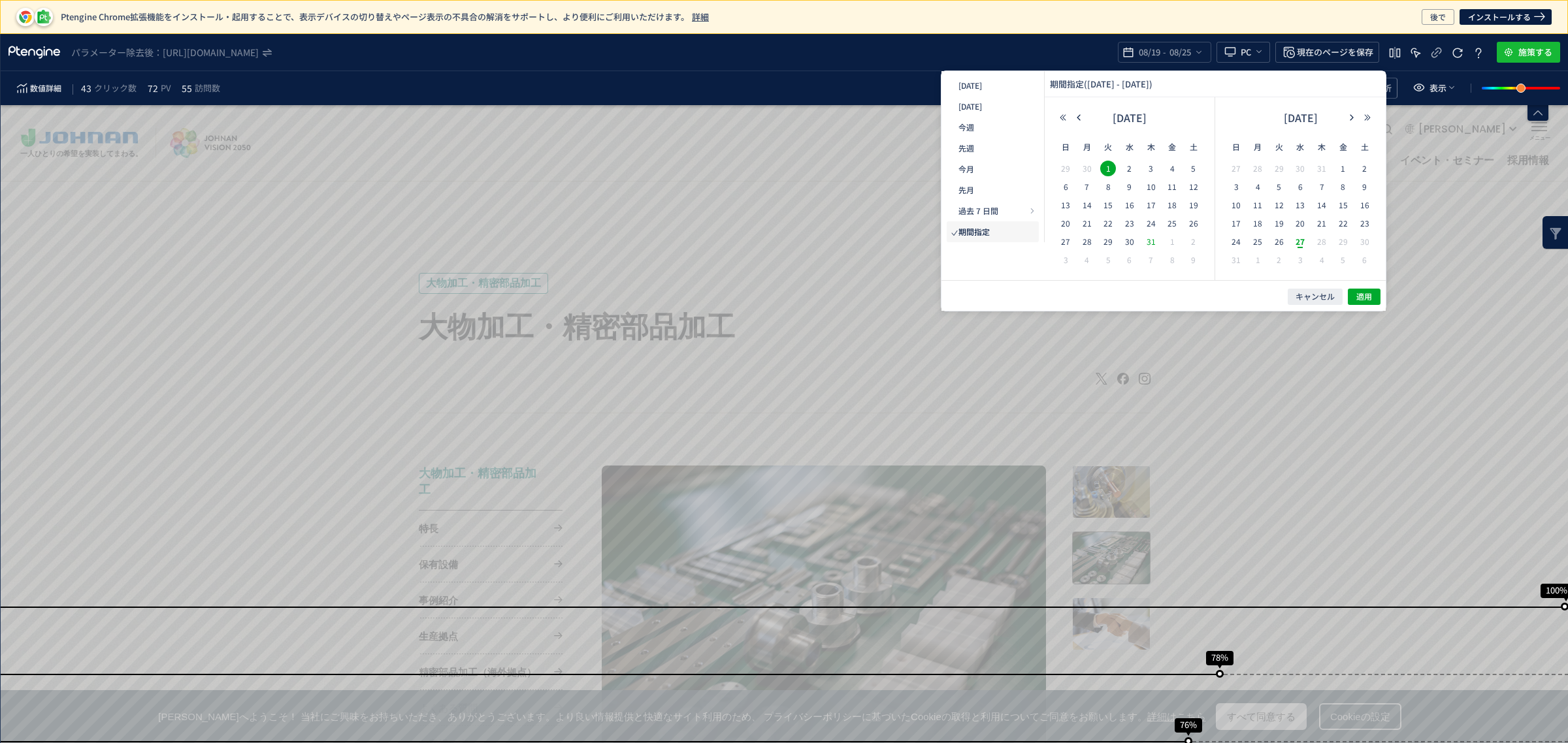
click at [1154, 243] on span "31" at bounding box center [1150, 241] width 15 height 15
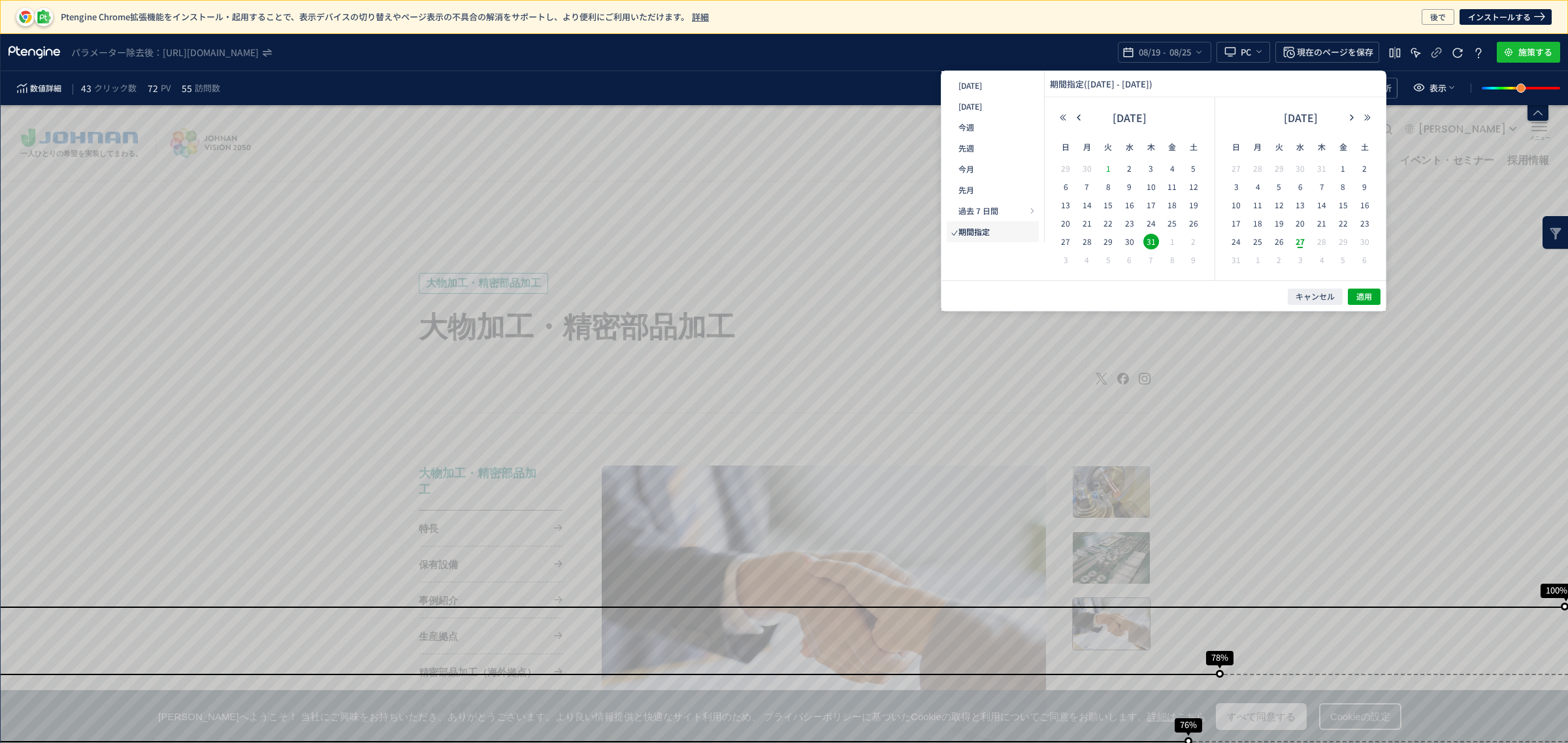
click at [1302, 174] on span "1" at bounding box center [1306, 180] width 8 height 10
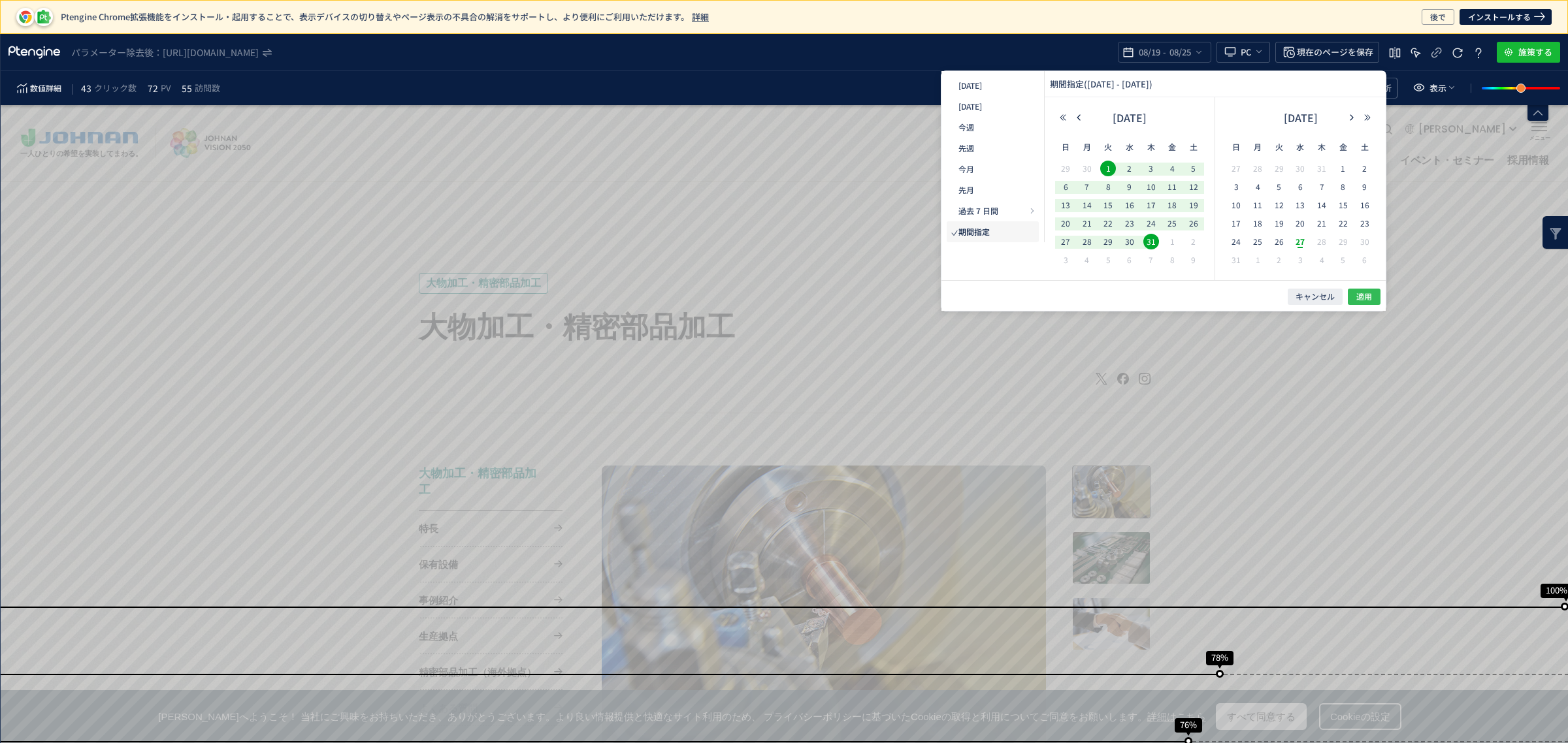
click at [870, 672] on button "適用" at bounding box center [861, 680] width 17 height 17
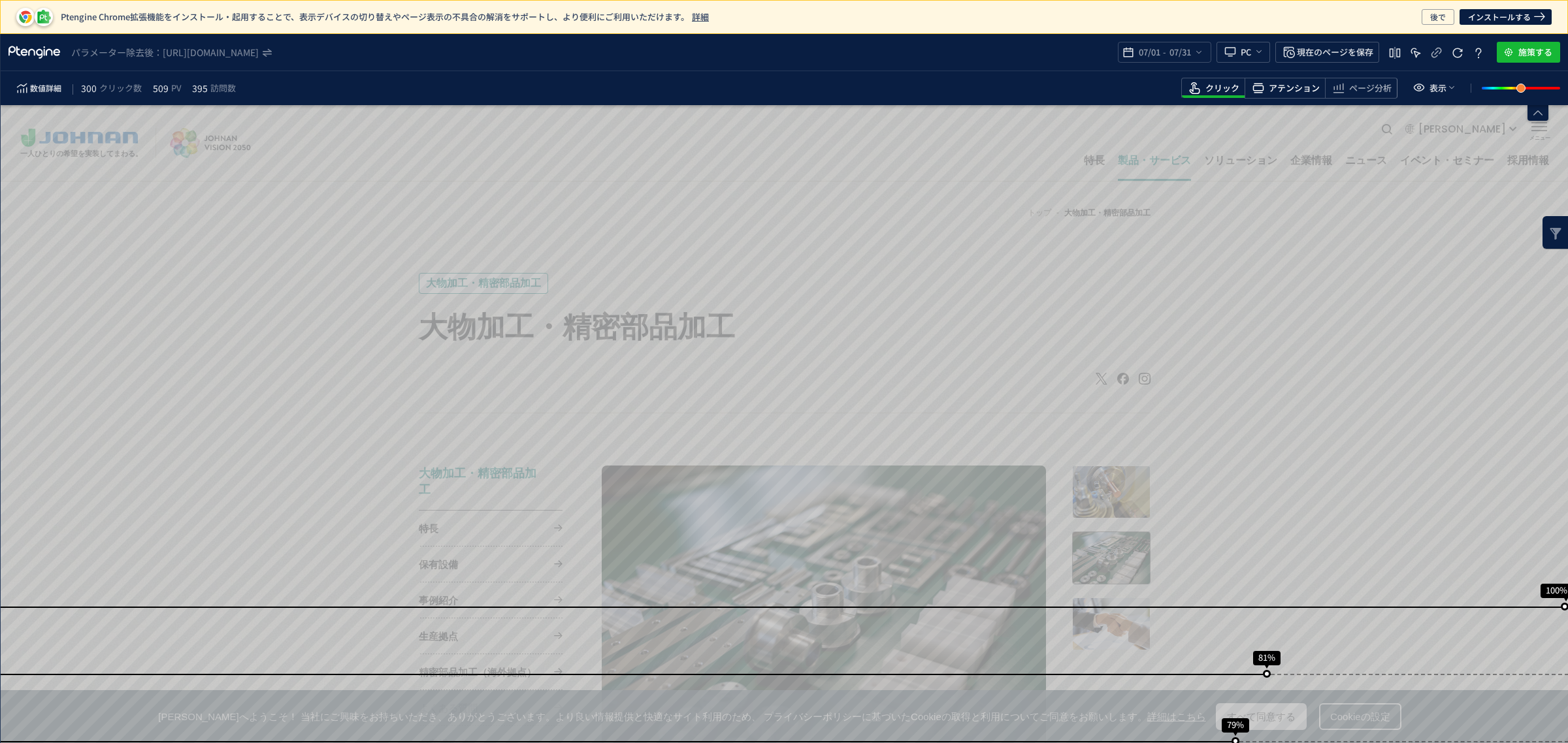
click at [1275, 86] on span "アテンション" at bounding box center [1294, 88] width 51 height 12
click at [1346, 92] on icon "heatmap-toolbar" at bounding box center [1338, 88] width 15 height 15
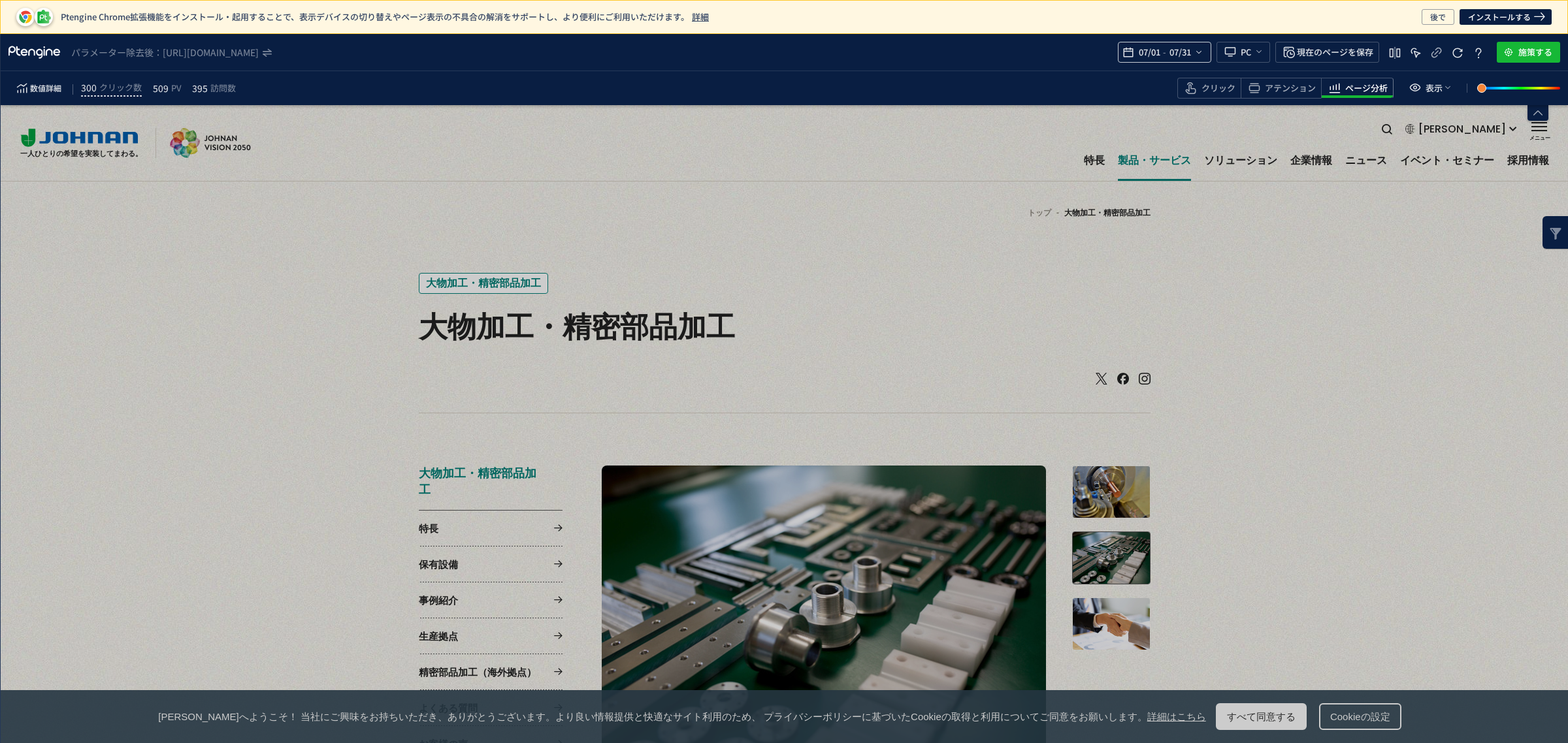
click at [1204, 60] on div "07/01 - 07/31" at bounding box center [1164, 52] width 93 height 21
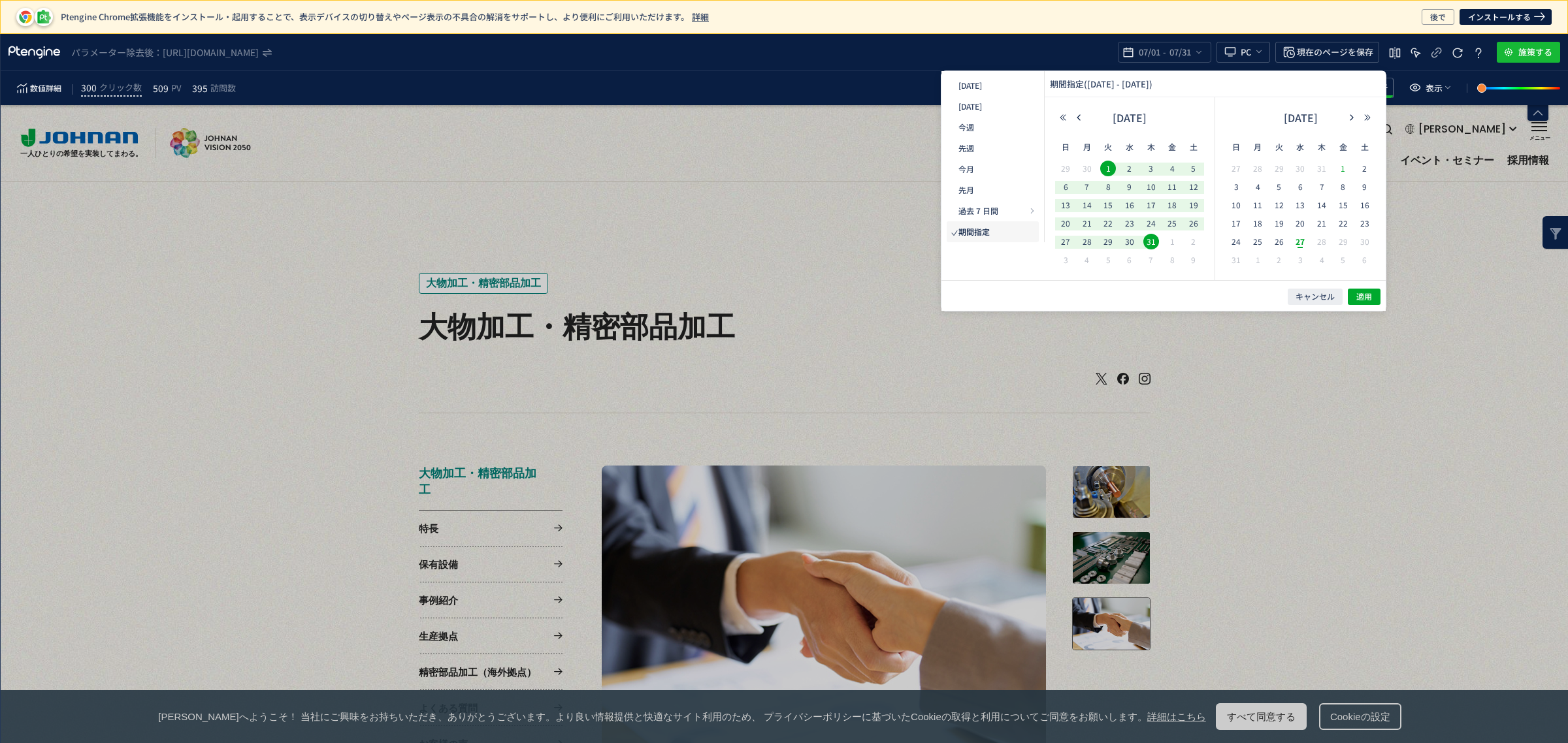
click at [1344, 168] on span "1" at bounding box center [784, 420] width 1567 height 647
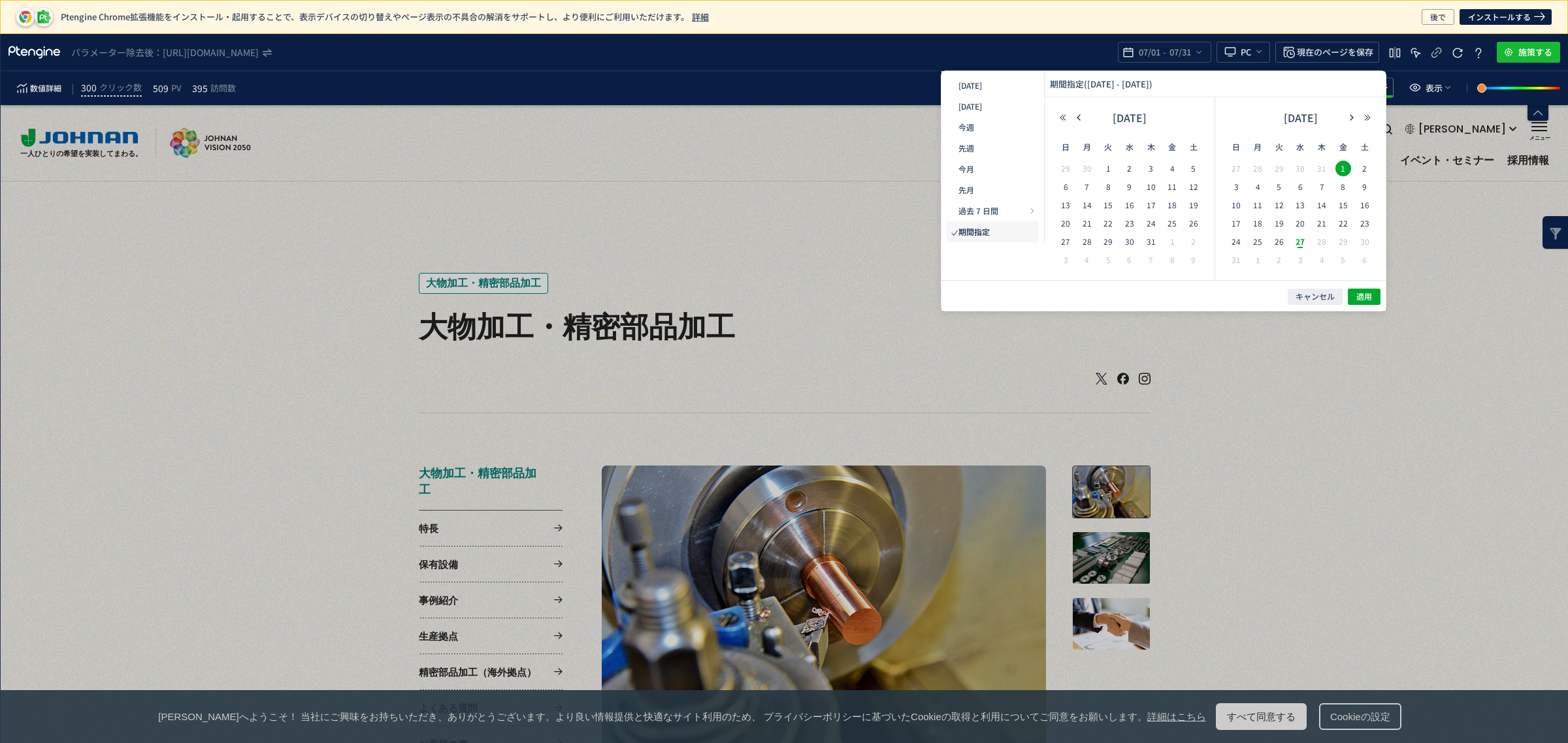
click at [870, 620] on td "3" at bounding box center [861, 628] width 17 height 17
click at [950, 556] on span "27" at bounding box center [941, 574] width 20 height 35
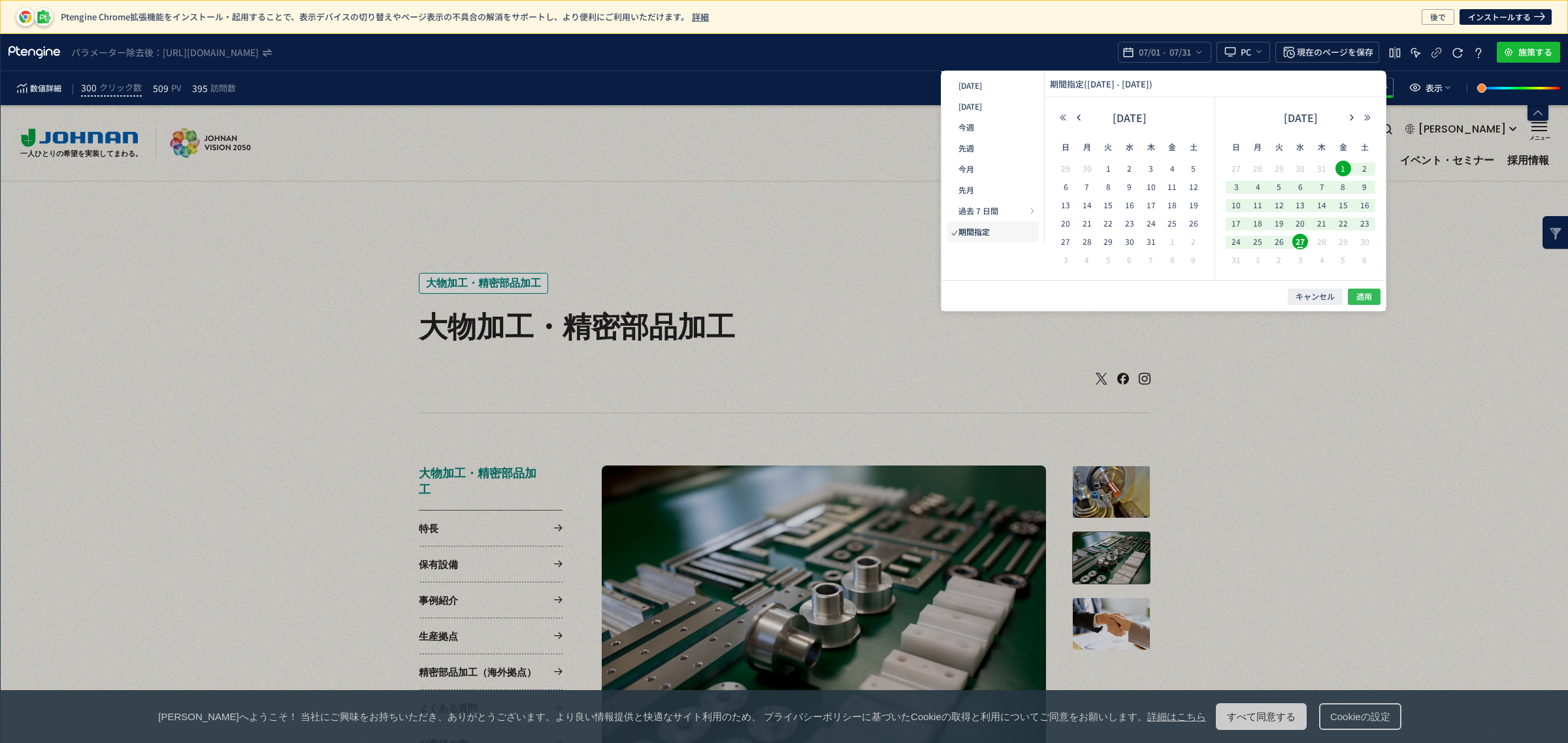
click at [870, 672] on button "適用" at bounding box center [861, 680] width 17 height 17
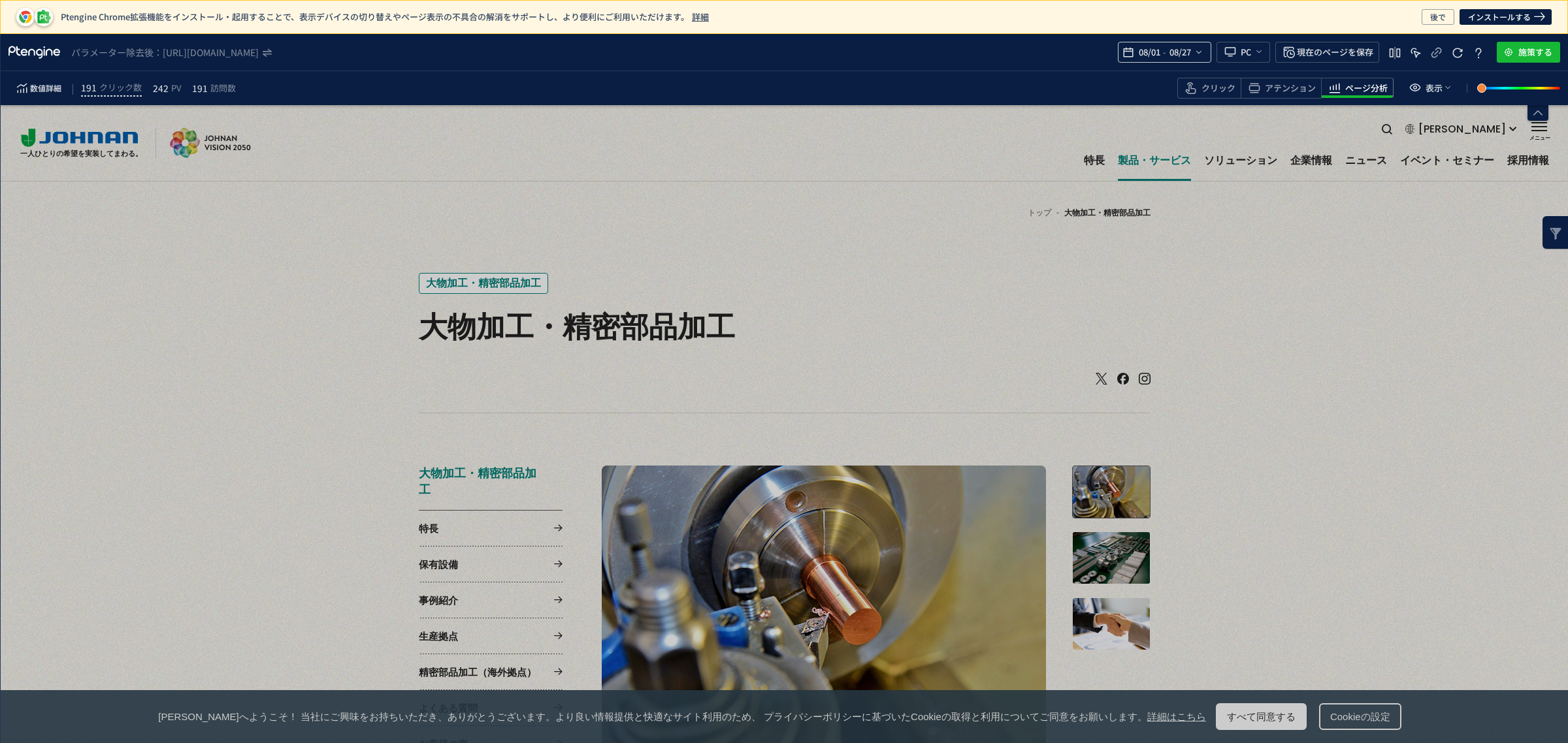
click at [1157, 58] on span "08/01" at bounding box center [1149, 53] width 27 height 26
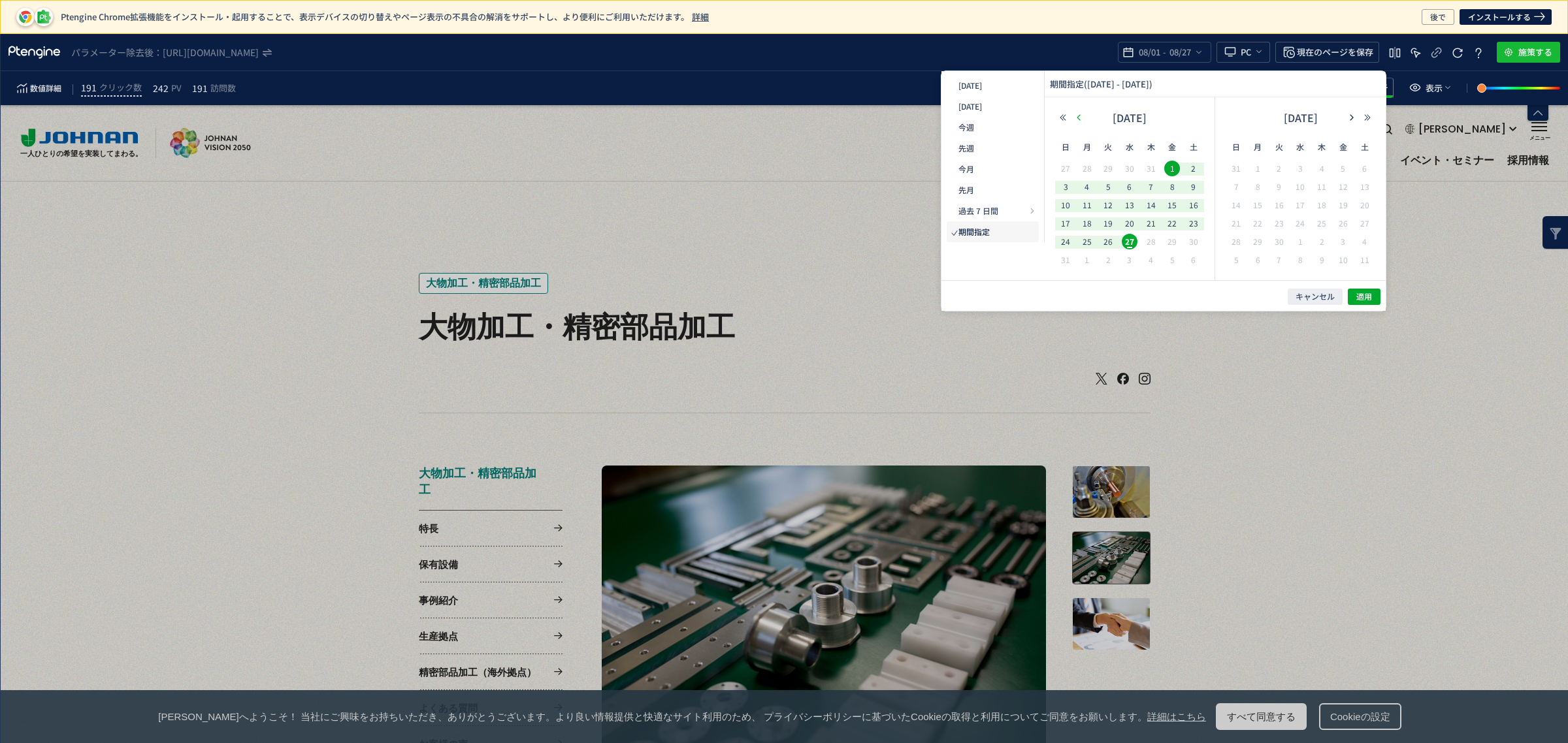
click at [585, 118] on use "button" at bounding box center [334, 334] width 502 height 501
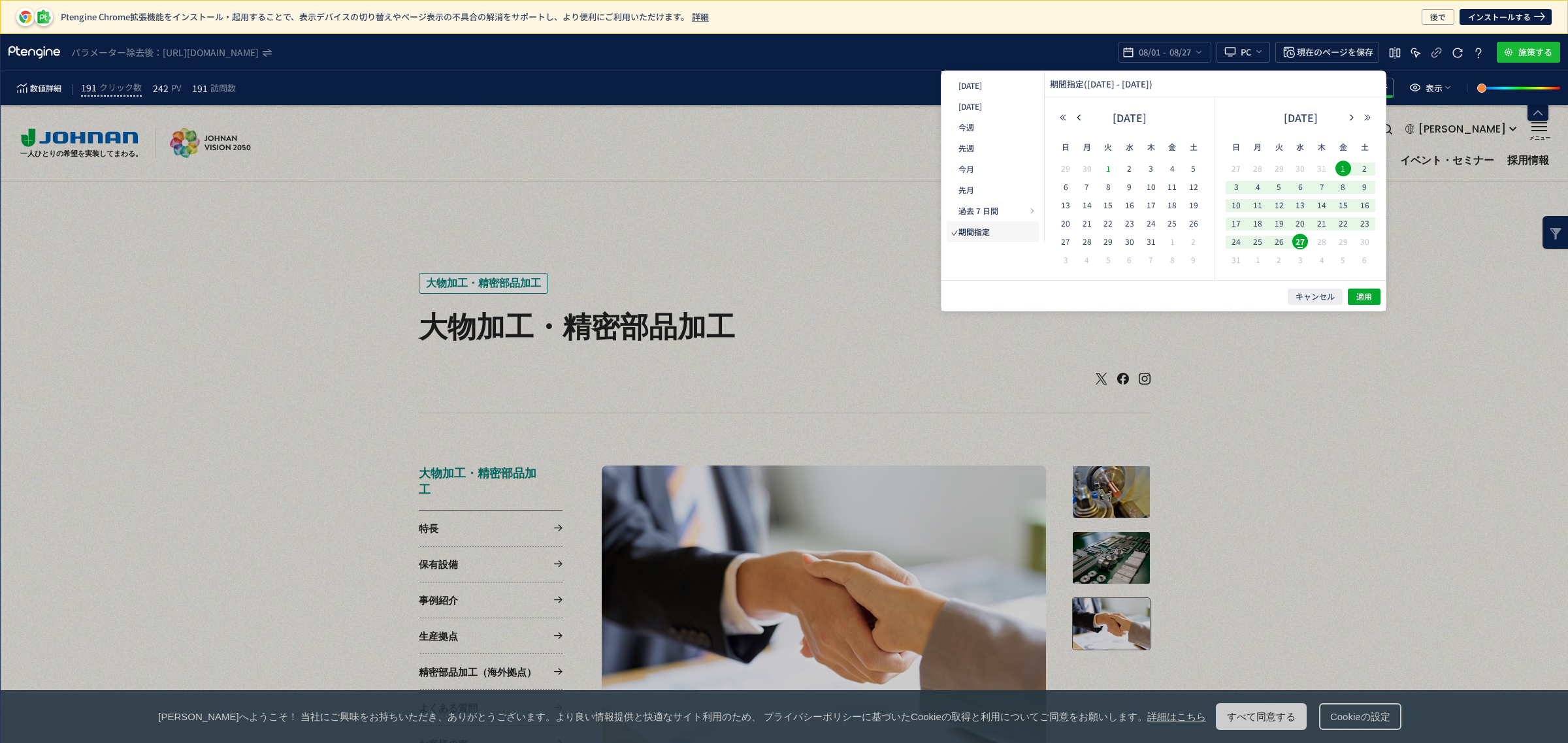
click at [1302, 174] on span "1" at bounding box center [1306, 180] width 8 height 10
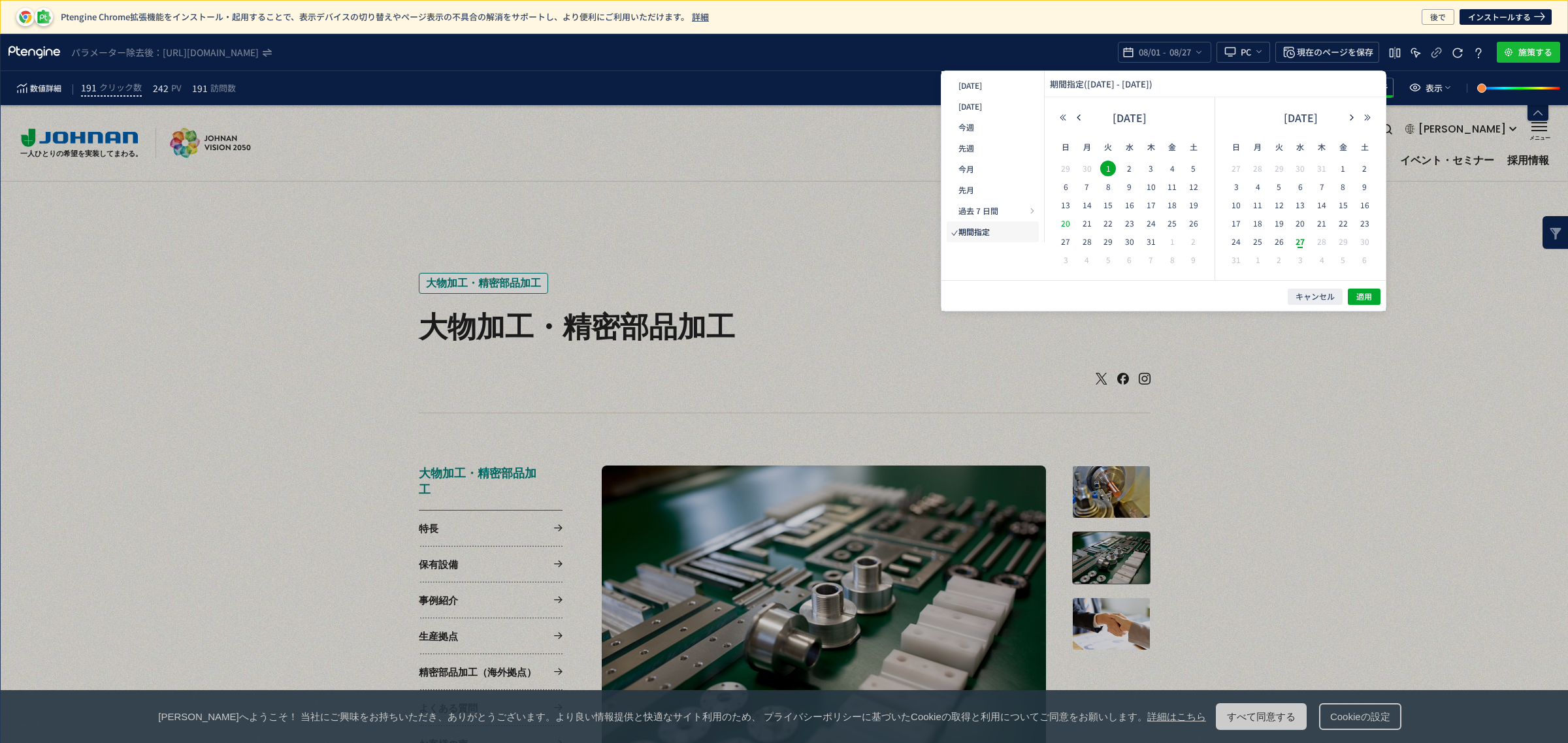
click at [1268, 58] on span "20" at bounding box center [1275, 49] width 15 height 15
click at [870, 672] on button "適用" at bounding box center [861, 680] width 17 height 17
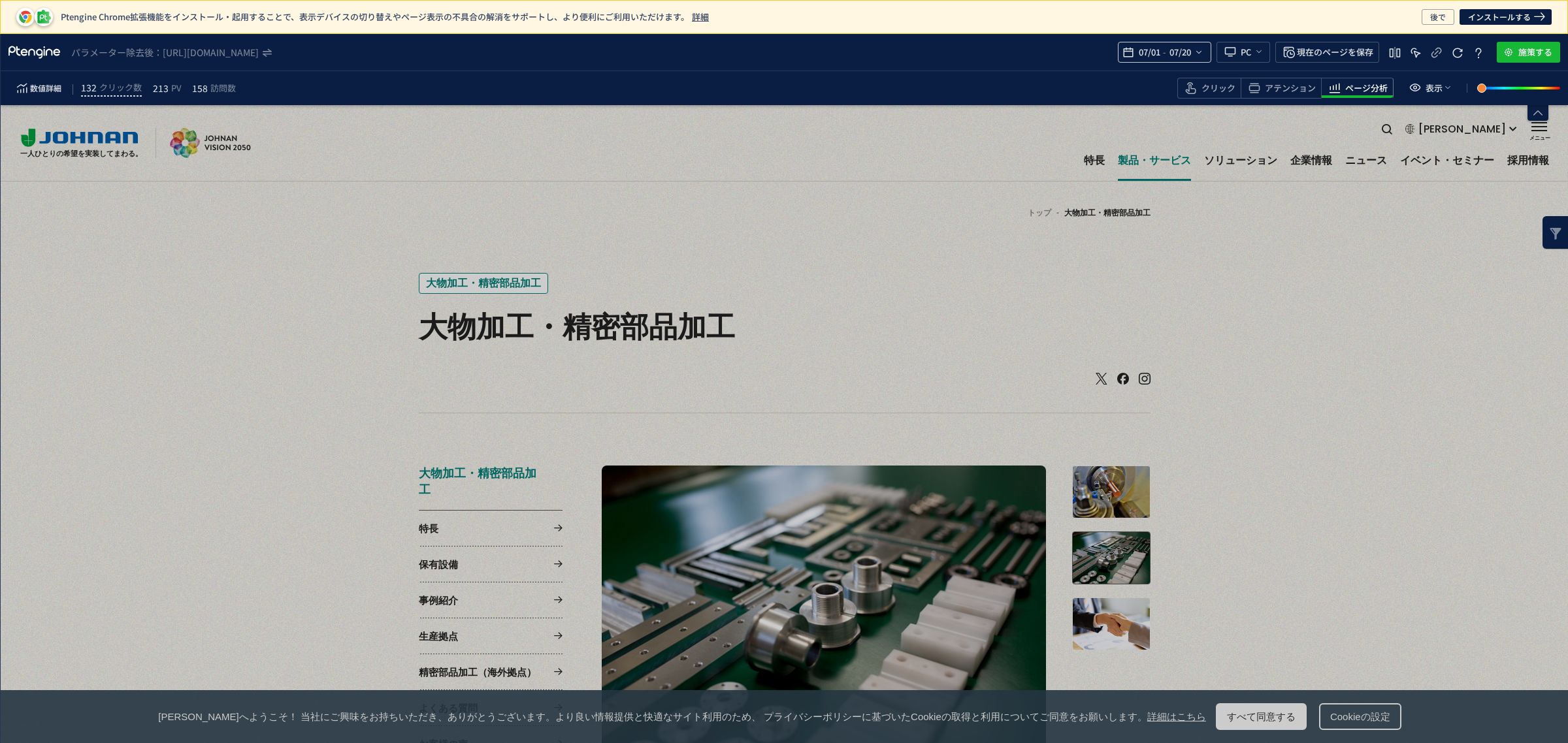
click at [1179, 60] on span "07/20" at bounding box center [1179, 53] width 27 height 26
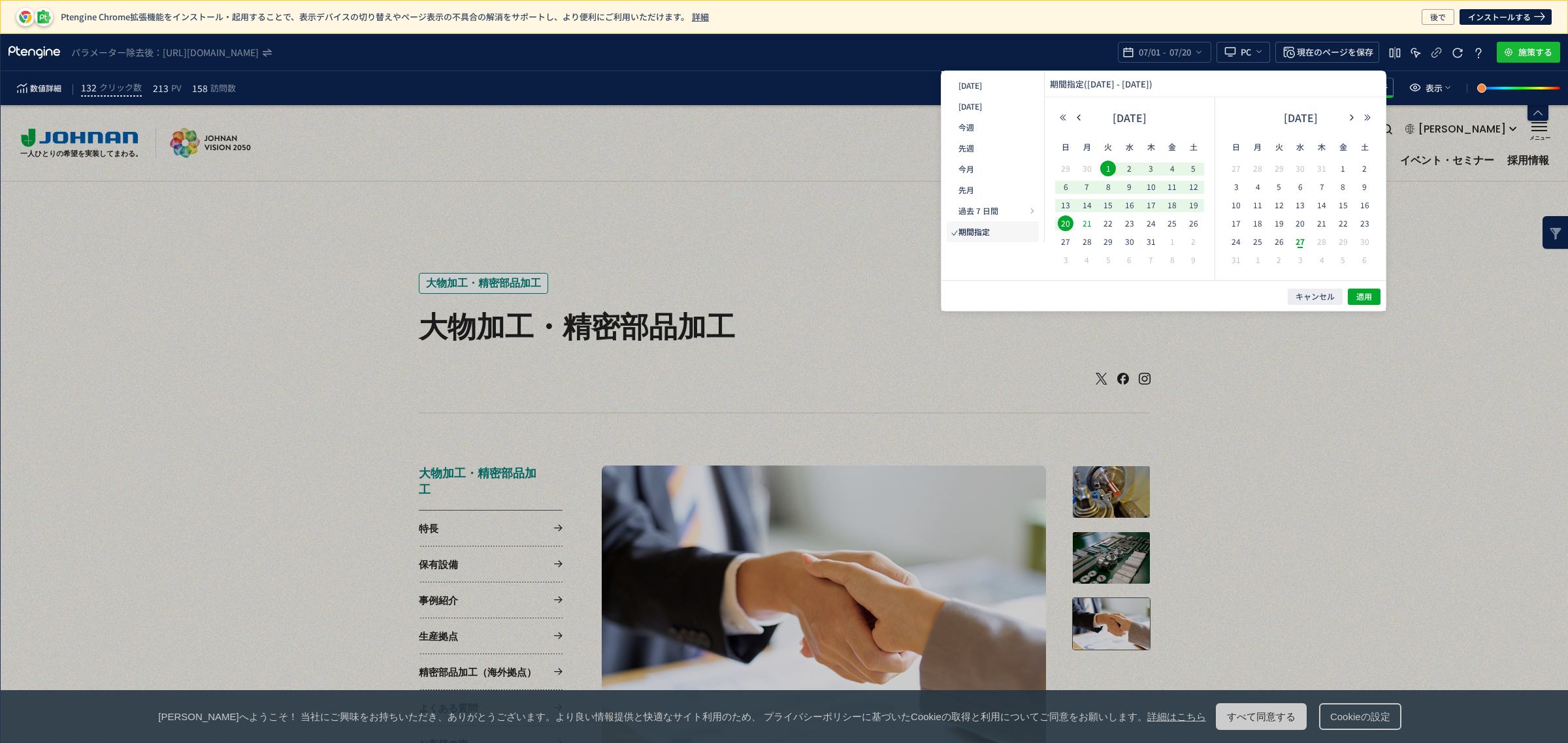
click at [1081, 226] on span "21" at bounding box center [1087, 223] width 15 height 15
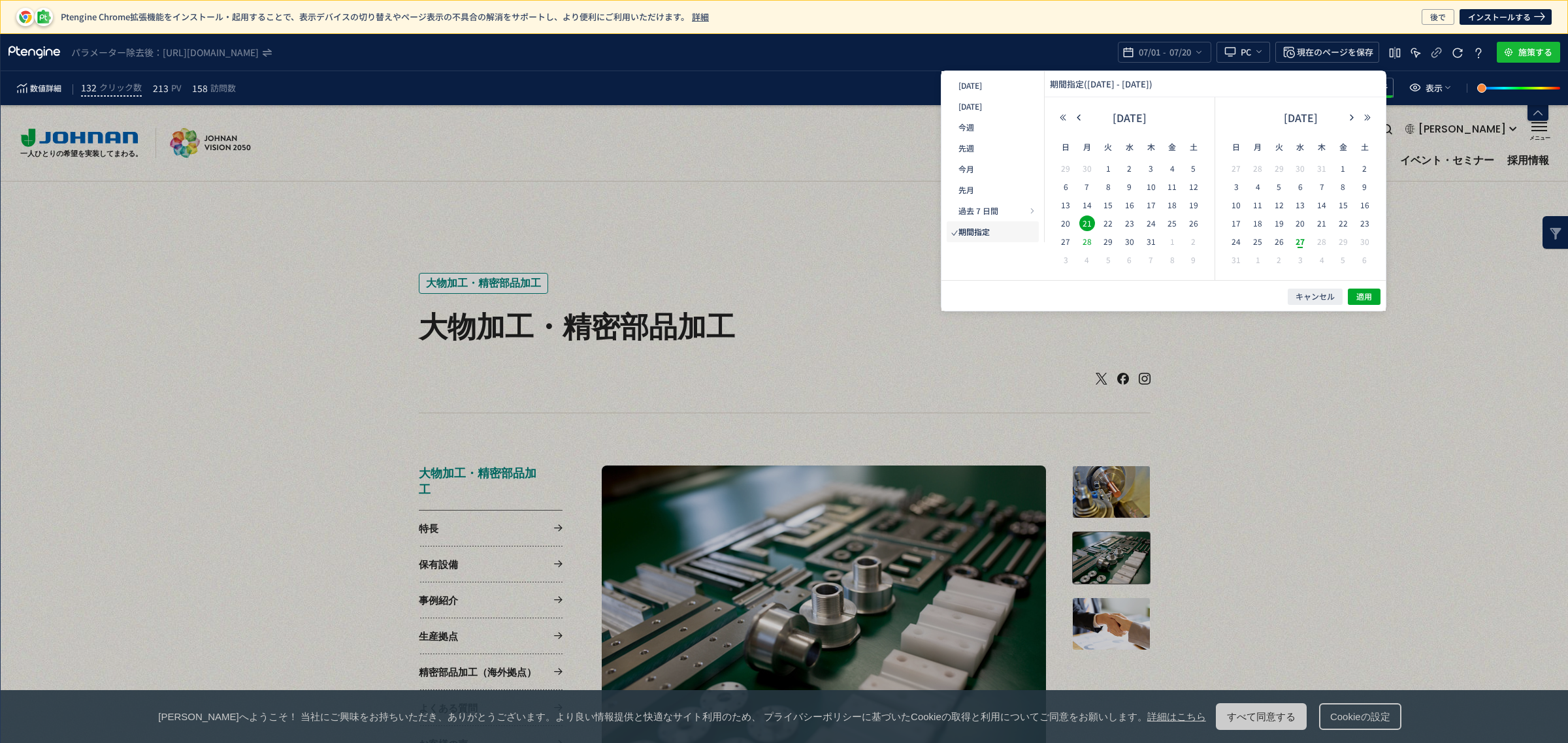
click at [1087, 244] on span "28" at bounding box center [1087, 241] width 15 height 15
click at [870, 672] on button "適用" at bounding box center [861, 680] width 17 height 17
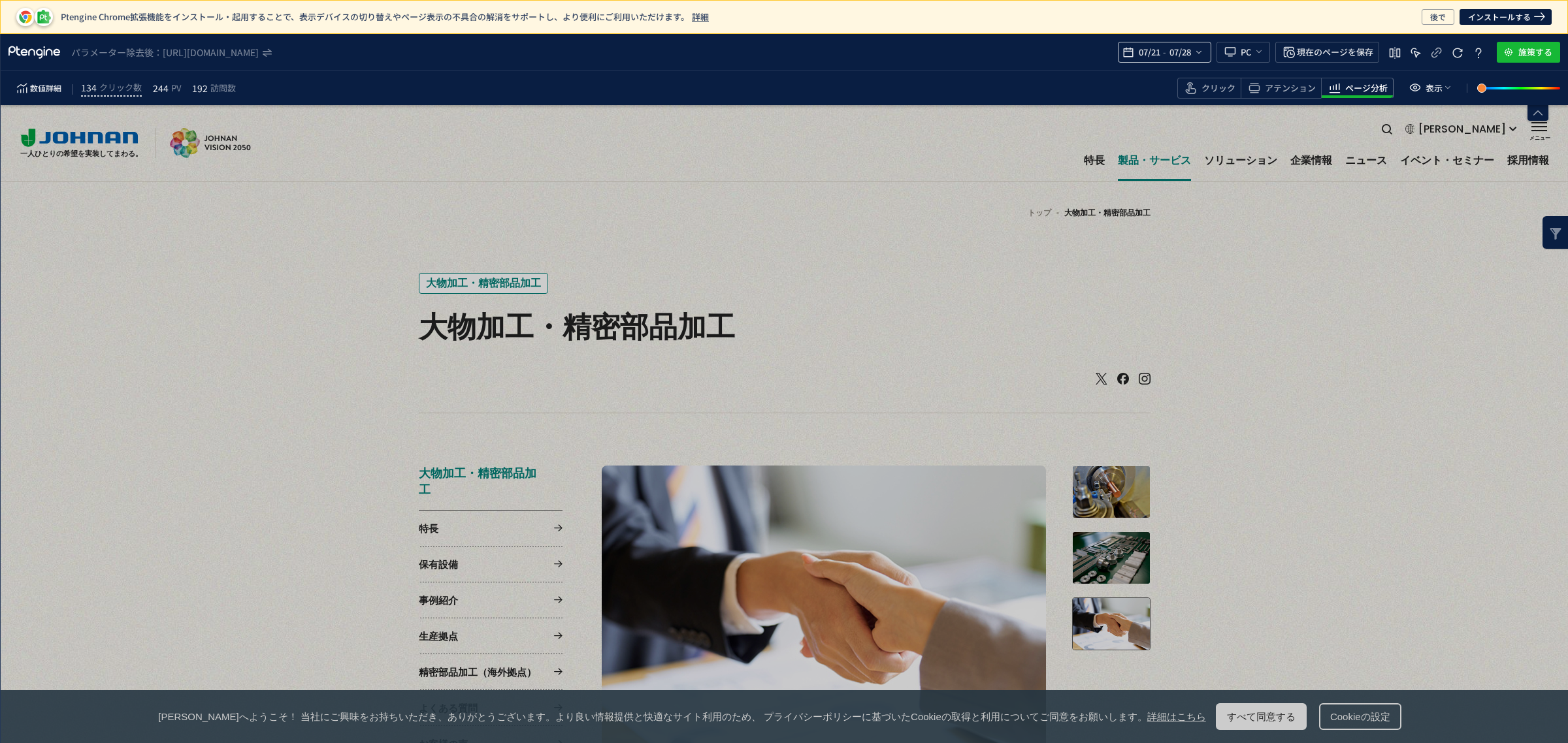
click at [1163, 51] on span "-" at bounding box center [1164, 53] width 3 height 26
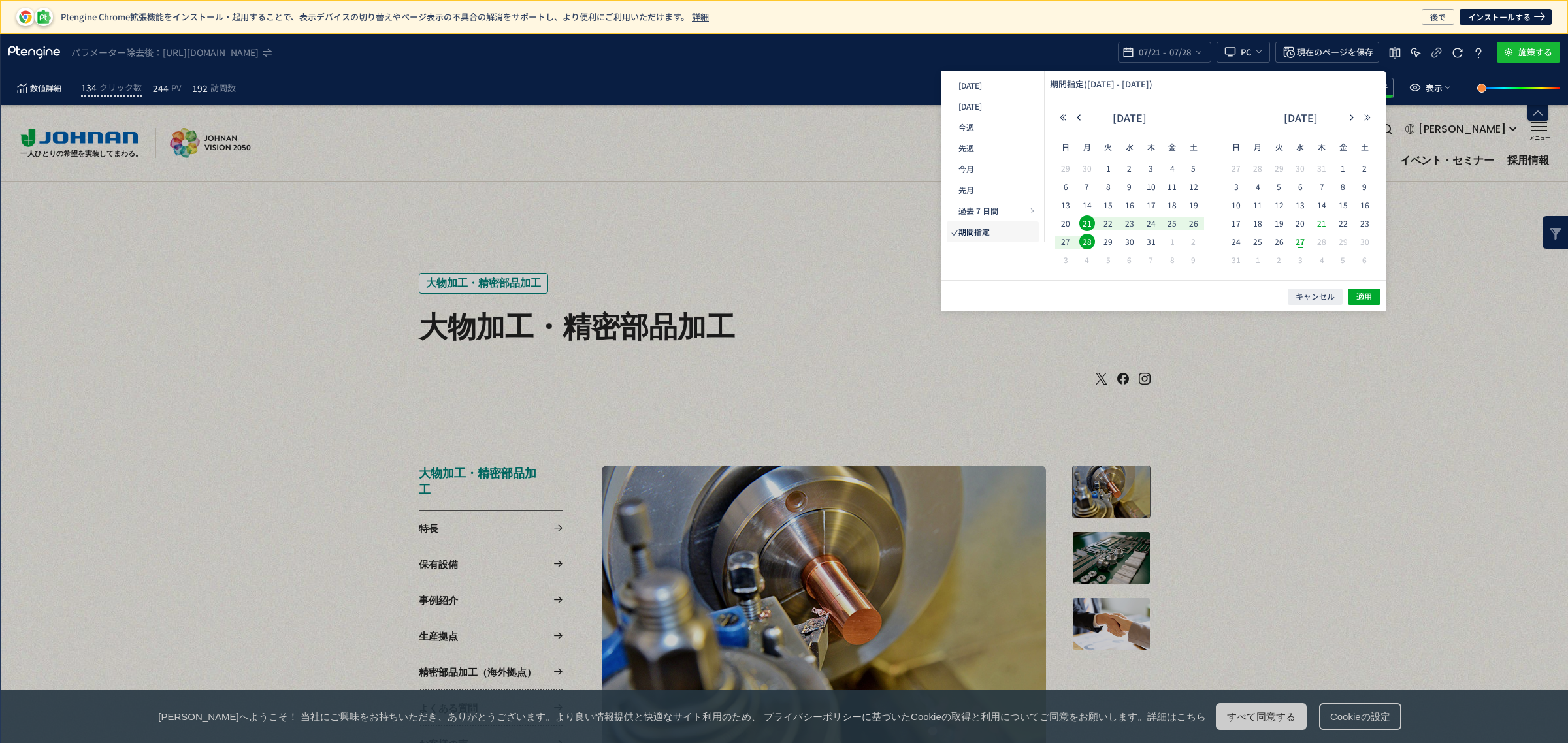
click at [1323, 226] on span "21" at bounding box center [1321, 223] width 15 height 15
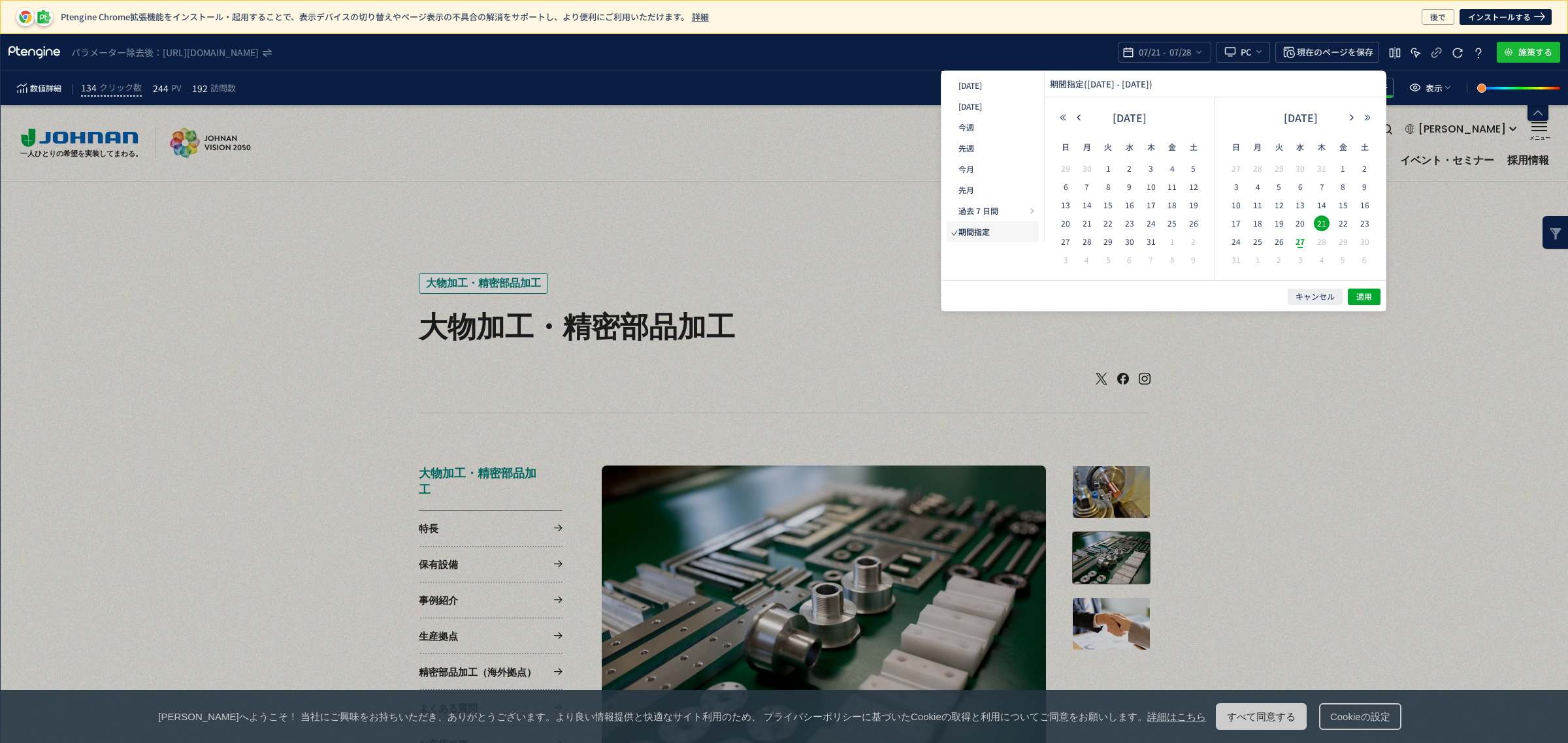
drag, startPoint x: 1299, startPoint y: 244, endPoint x: 1372, endPoint y: 320, distance: 105.4
click at [950, 556] on span "27" at bounding box center [941, 574] width 20 height 35
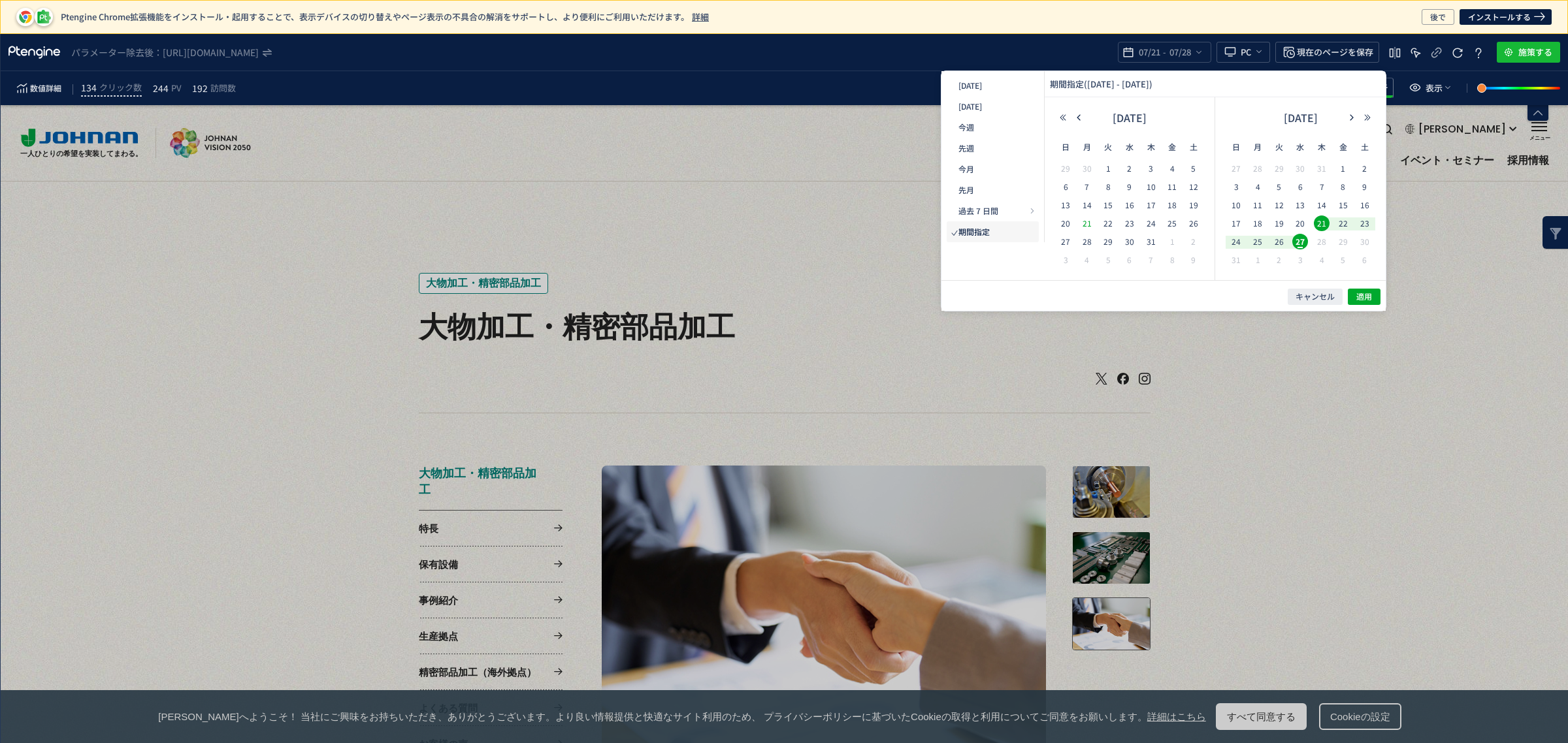
click at [1090, 223] on span "21" at bounding box center [1087, 223] width 15 height 15
click at [22, 83] on span "27" at bounding box center [19, 80] width 5 height 5
click at [896, 671] on span "適用" at bounding box center [887, 680] width 18 height 18
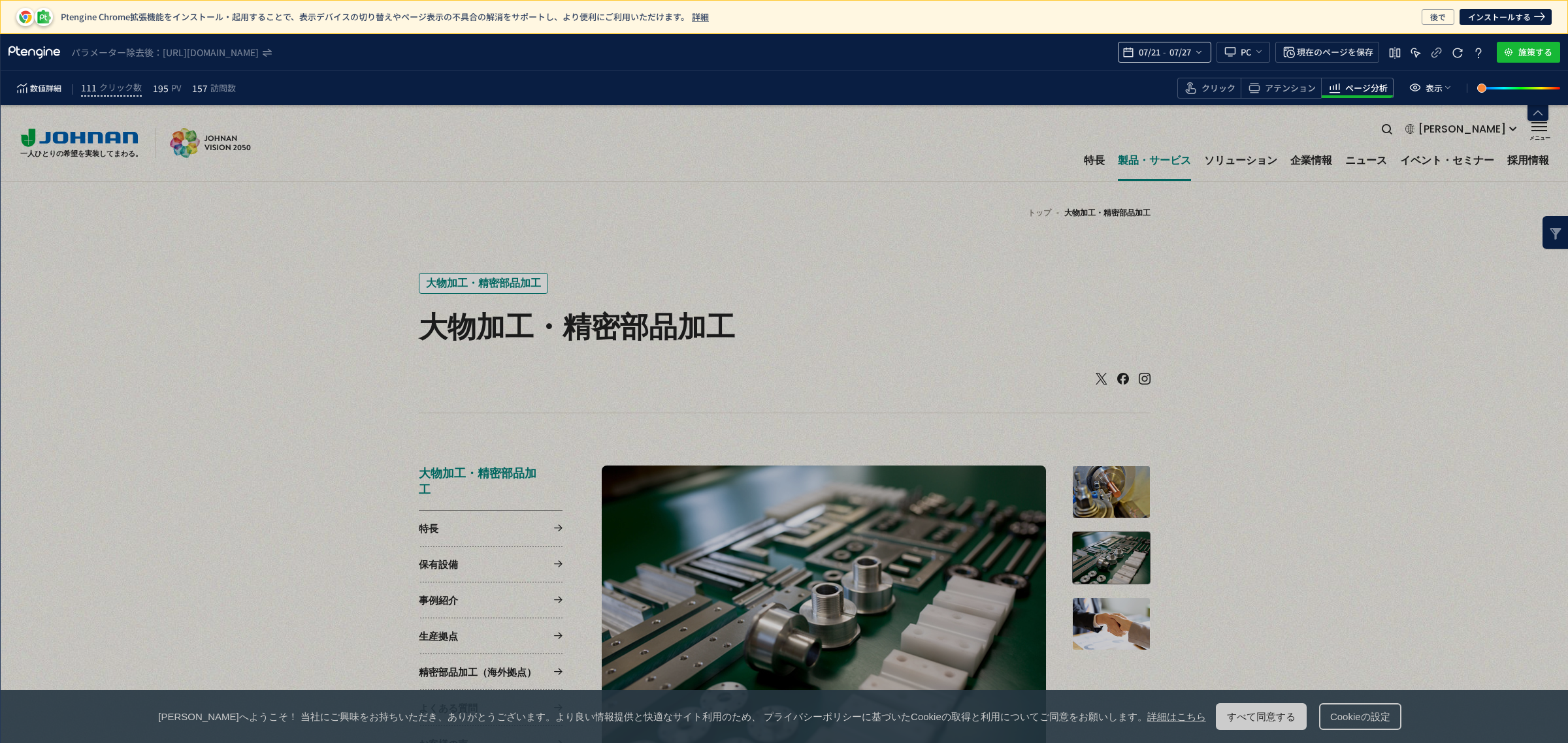
click at [1154, 47] on span "07/21" at bounding box center [1149, 53] width 27 height 26
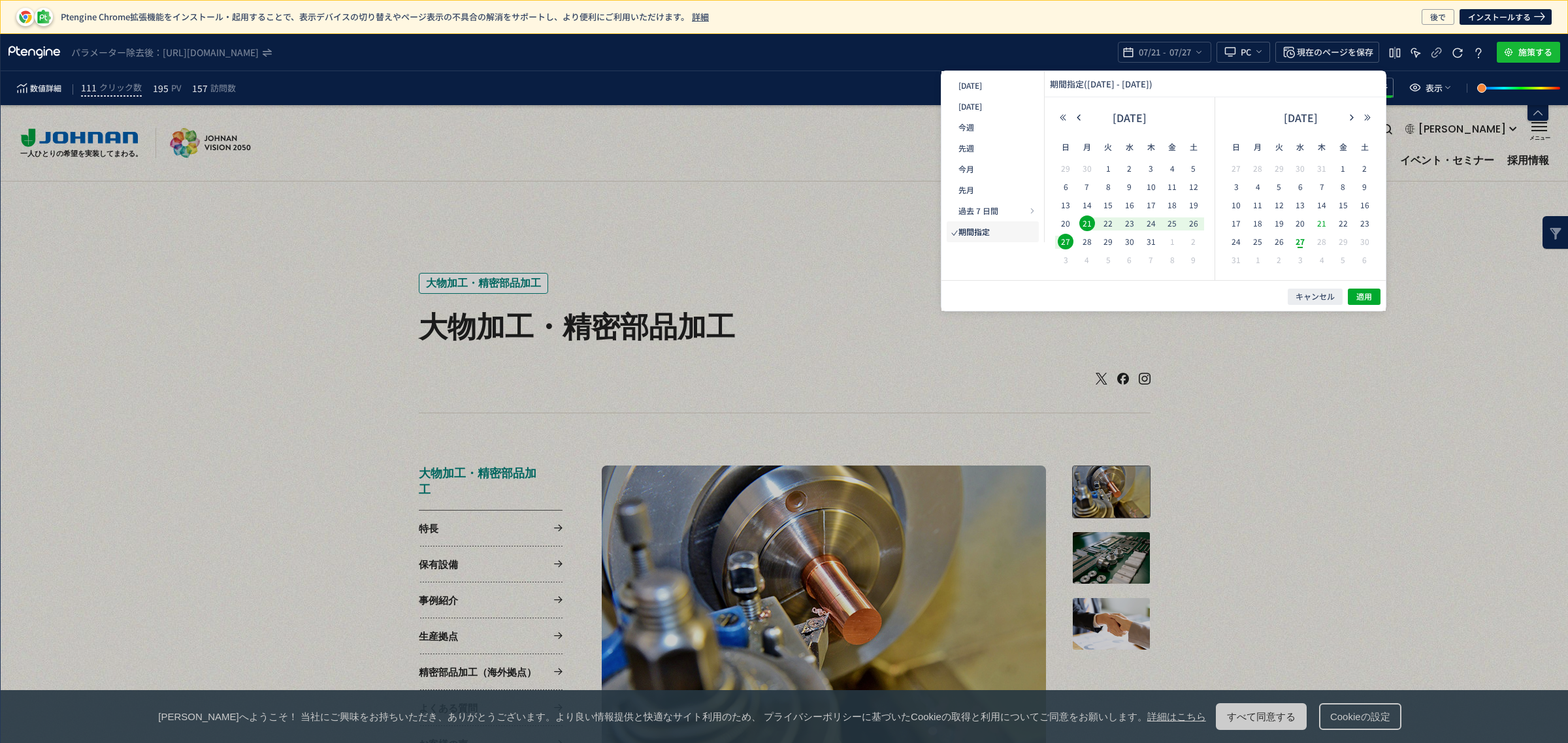
click at [1320, 222] on span "21" at bounding box center [1321, 223] width 15 height 15
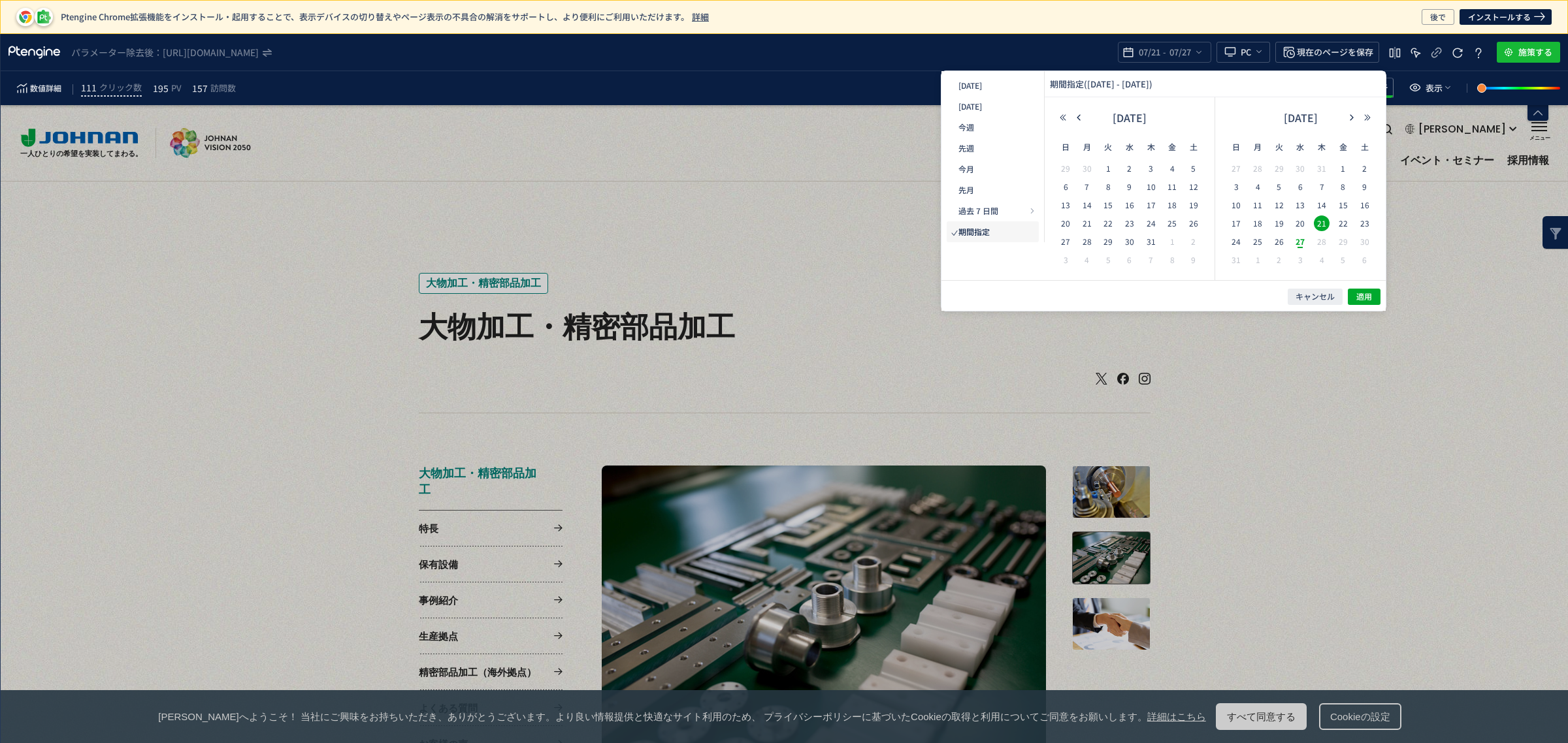
click at [950, 556] on span "27" at bounding box center [941, 574] width 20 height 35
click at [896, 671] on span "適用" at bounding box center [887, 680] width 18 height 18
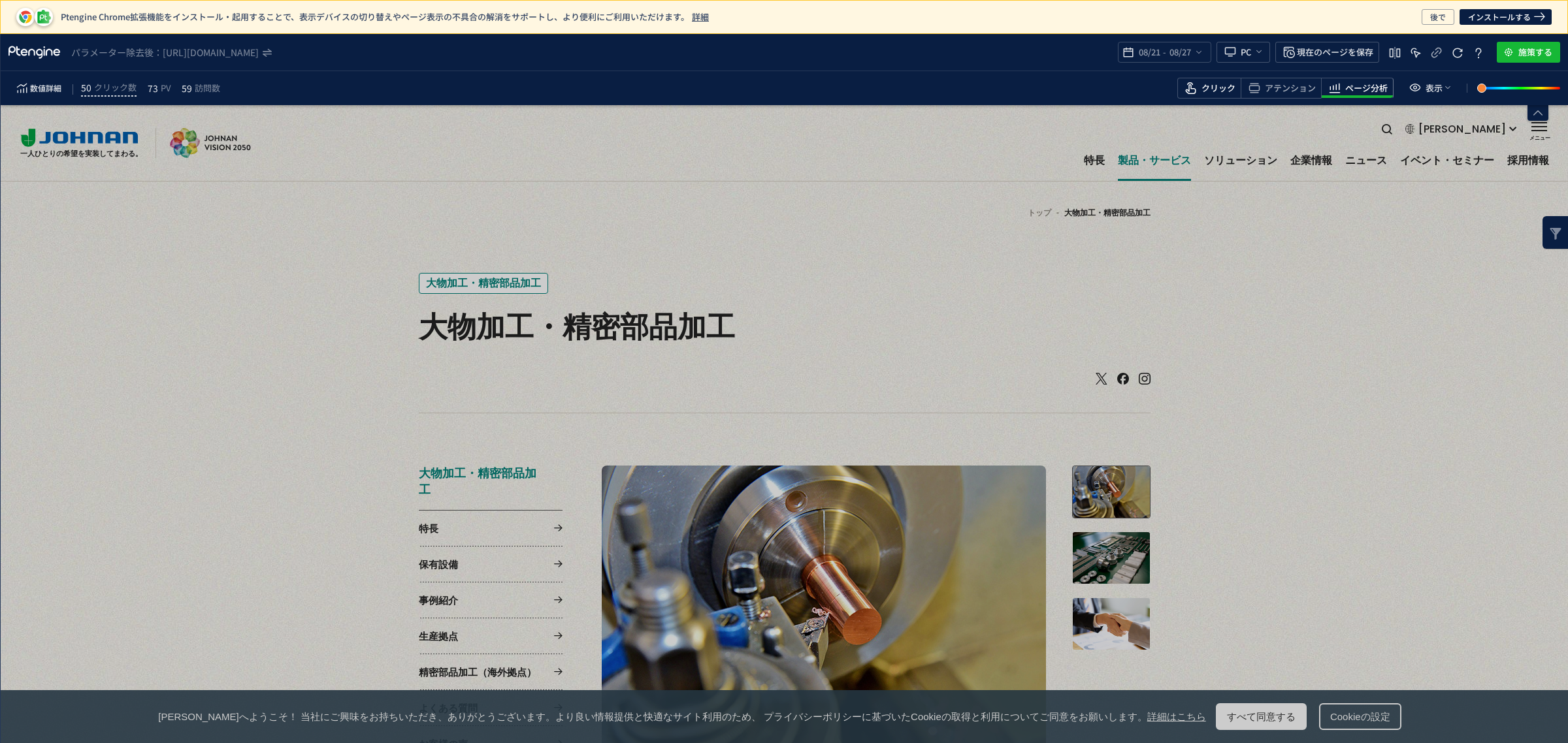
drag, startPoint x: 1181, startPoint y: 96, endPoint x: 1199, endPoint y: 86, distance: 20.6
click at [1179, 96] on span "heatmap-toolbar" at bounding box center [1209, 97] width 63 height 3
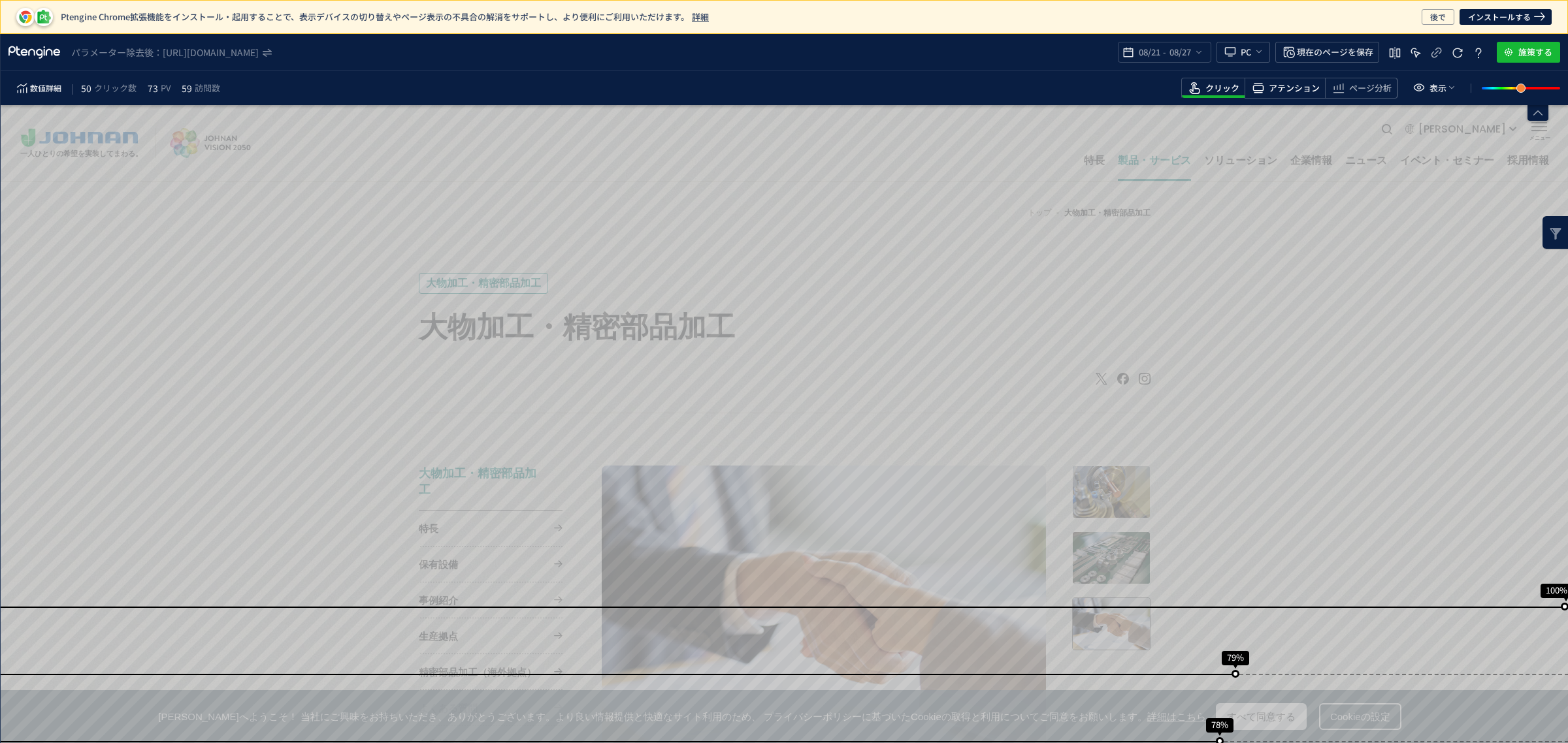
click at [1272, 89] on span "アテンション" at bounding box center [1294, 88] width 51 height 12
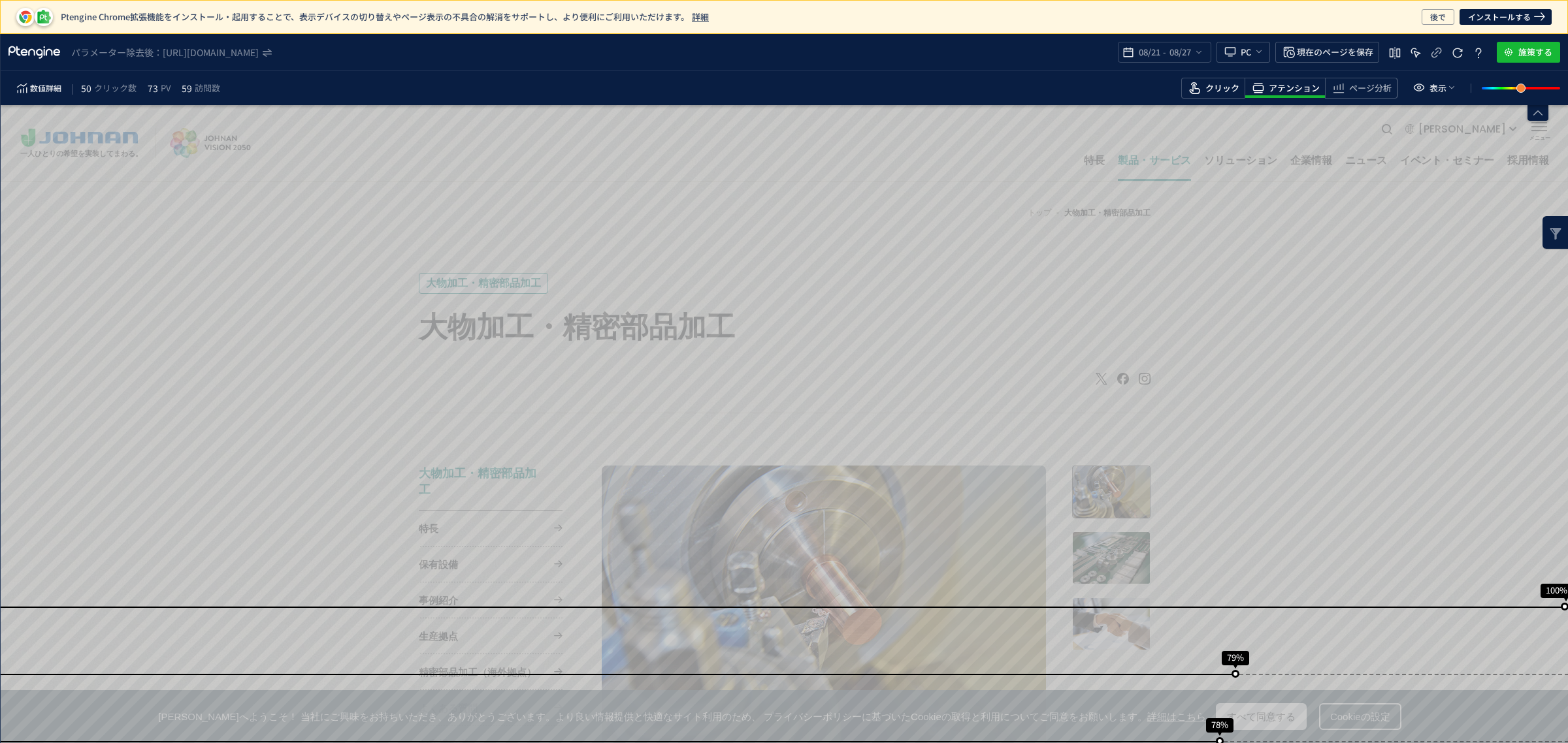
click at [1200, 96] on span "heatmap-toolbar" at bounding box center [1213, 97] width 63 height 3
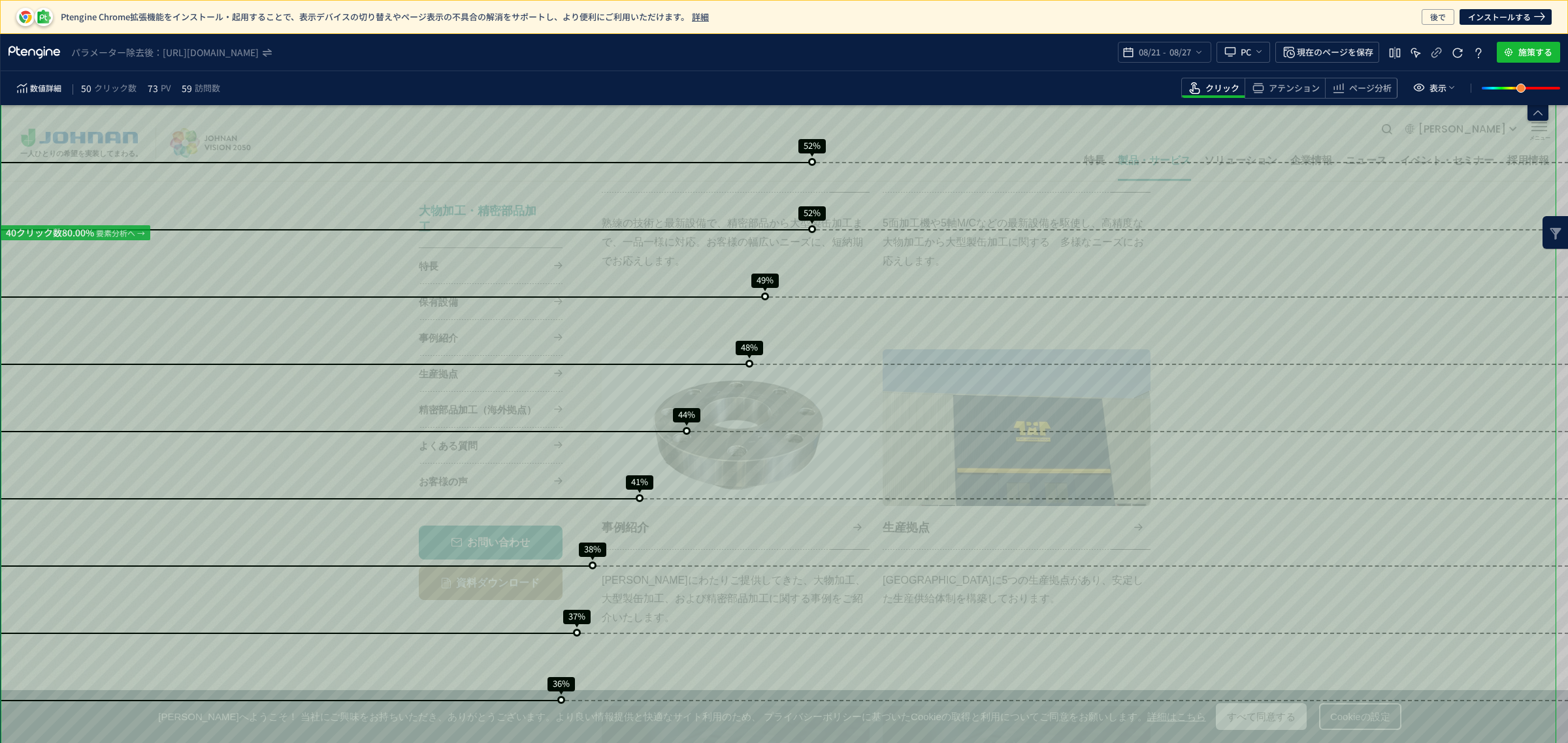
scroll to position [558, 0]
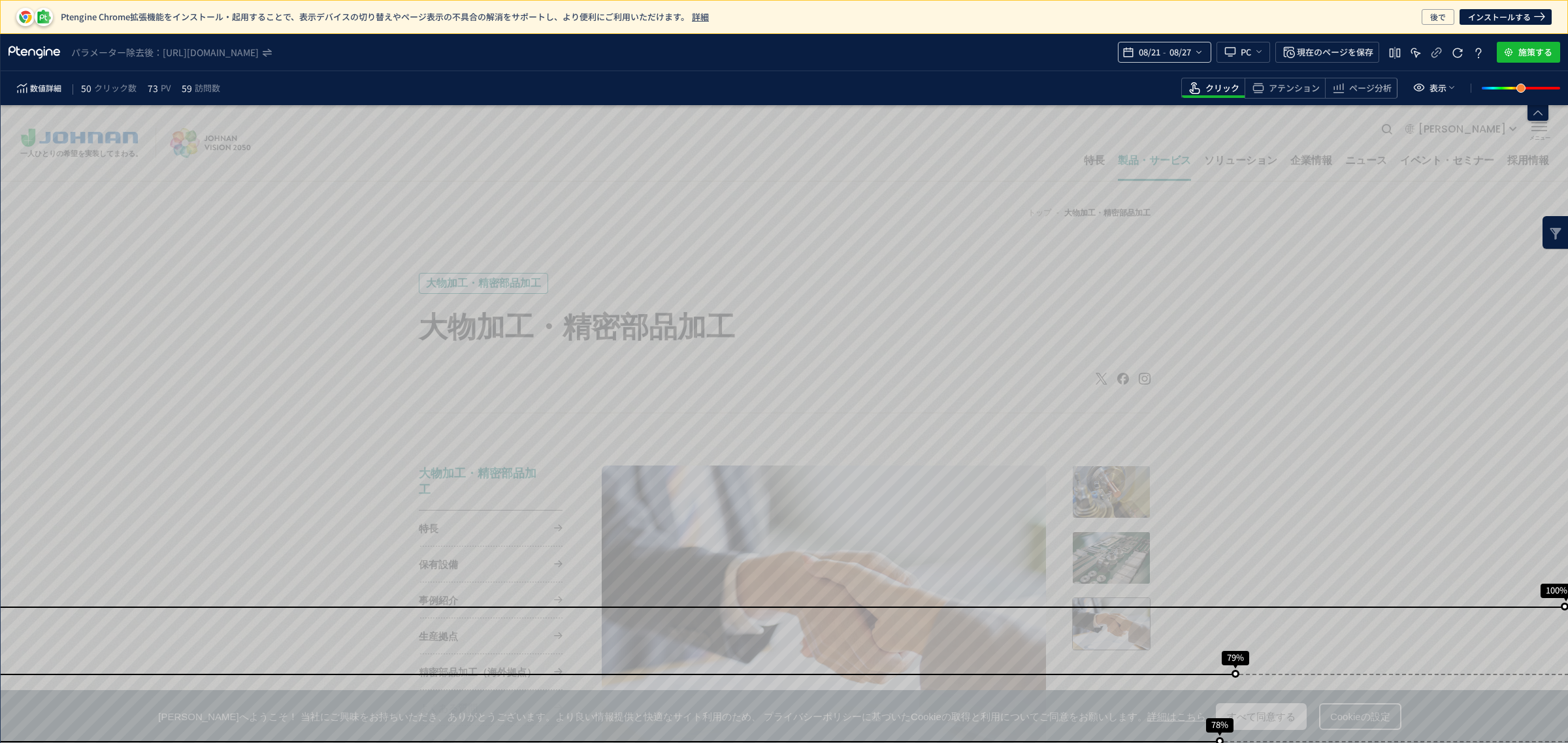
click at [1148, 58] on span "08/21" at bounding box center [1149, 53] width 27 height 26
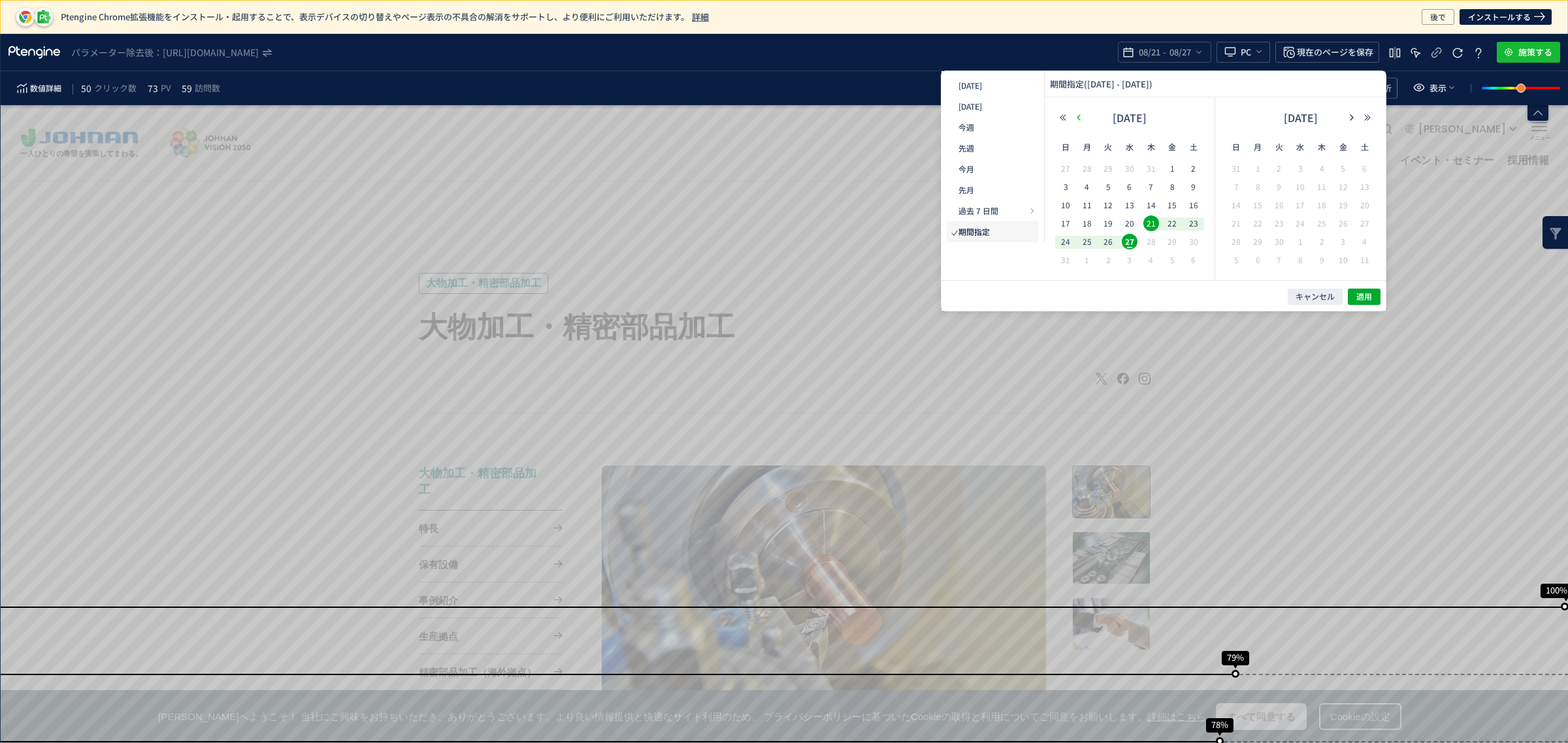
click at [585, 120] on use "button" at bounding box center [334, 334] width 502 height 501
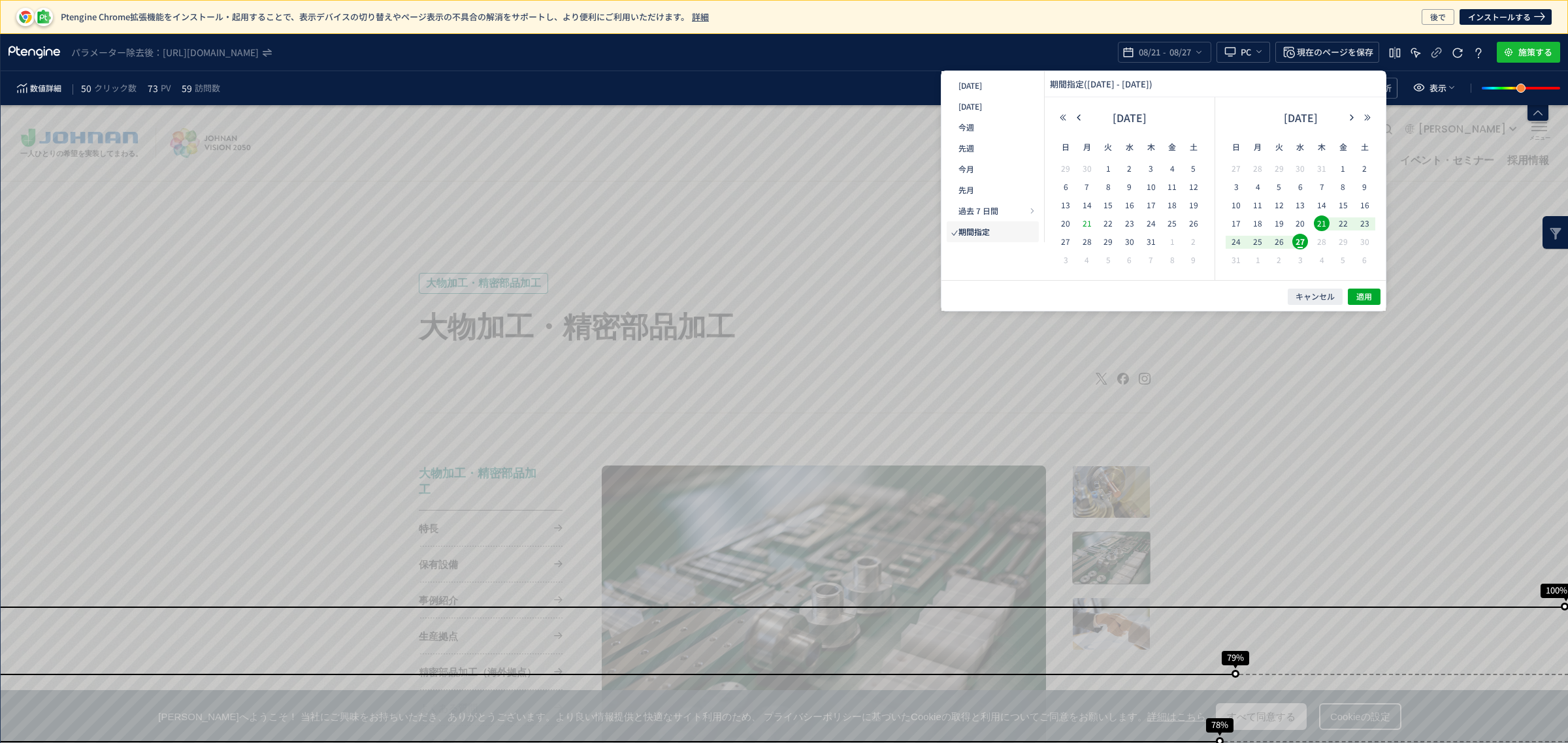
click at [1088, 224] on span "21" at bounding box center [1087, 223] width 15 height 15
drag, startPoint x: 1066, startPoint y: 243, endPoint x: 1075, endPoint y: 245, distance: 9.2
click at [22, 83] on span "27" at bounding box center [19, 80] width 5 height 5
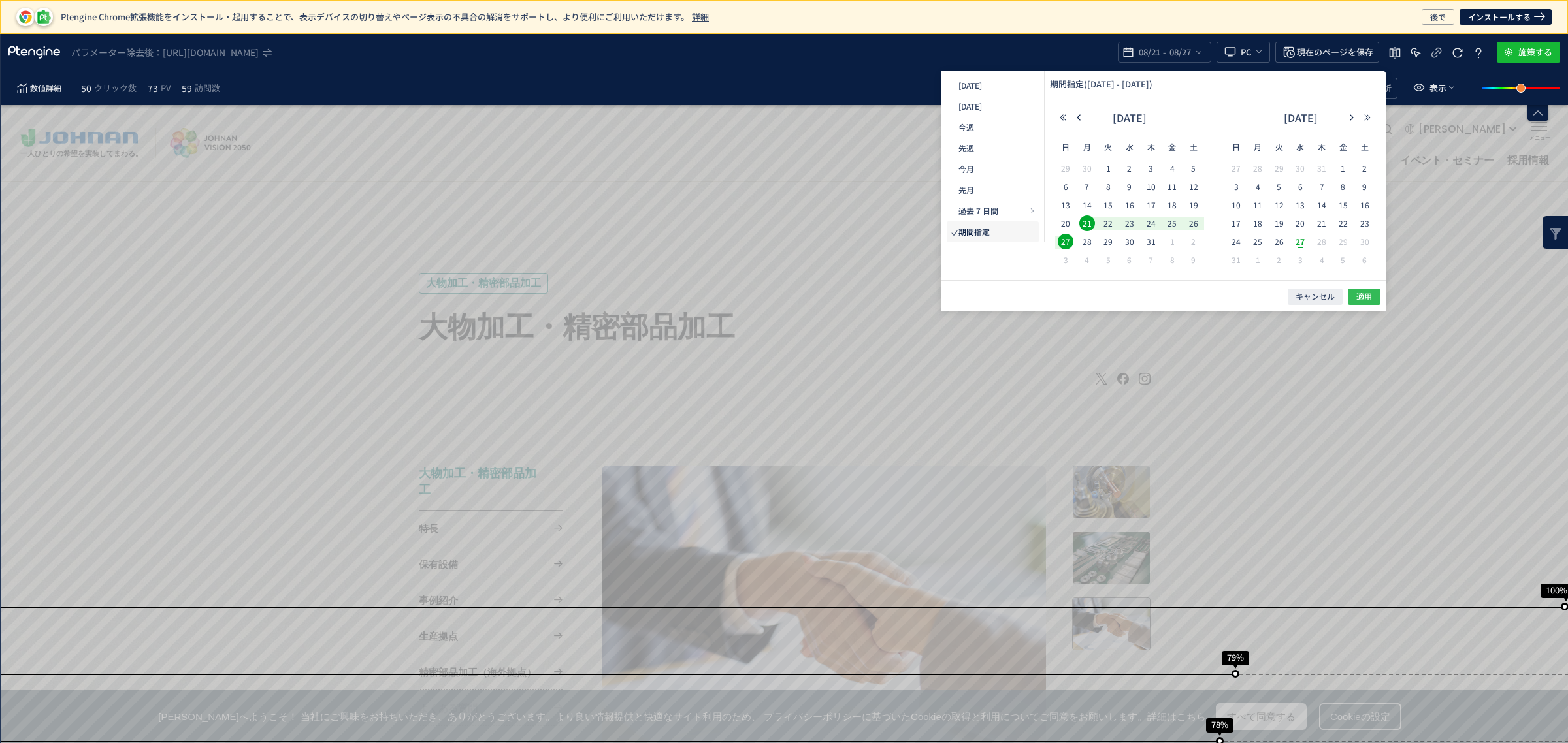
click at [896, 671] on span "適用" at bounding box center [887, 680] width 18 height 18
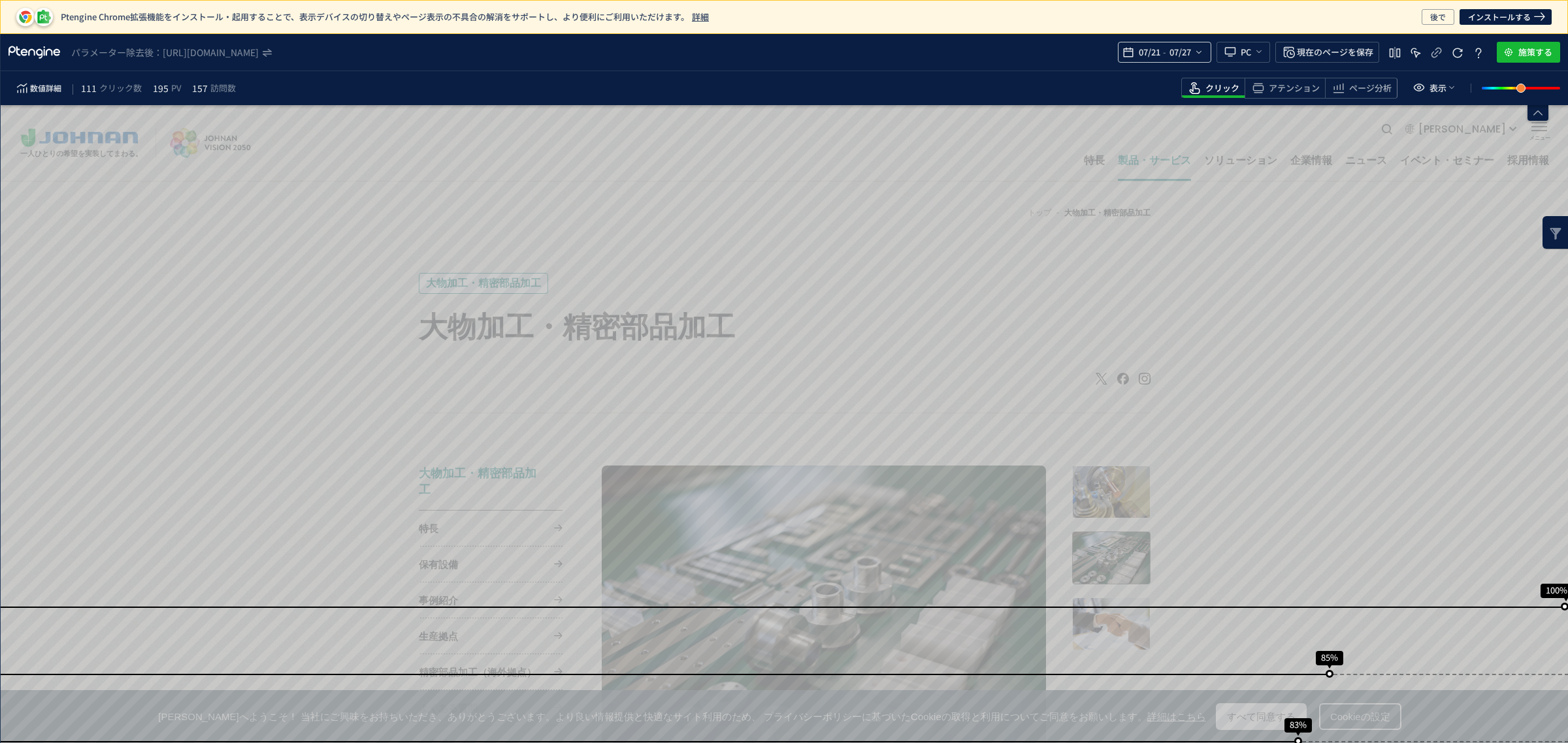
click at [1201, 53] on icon "heatmap-top-bar" at bounding box center [1198, 52] width 10 height 10
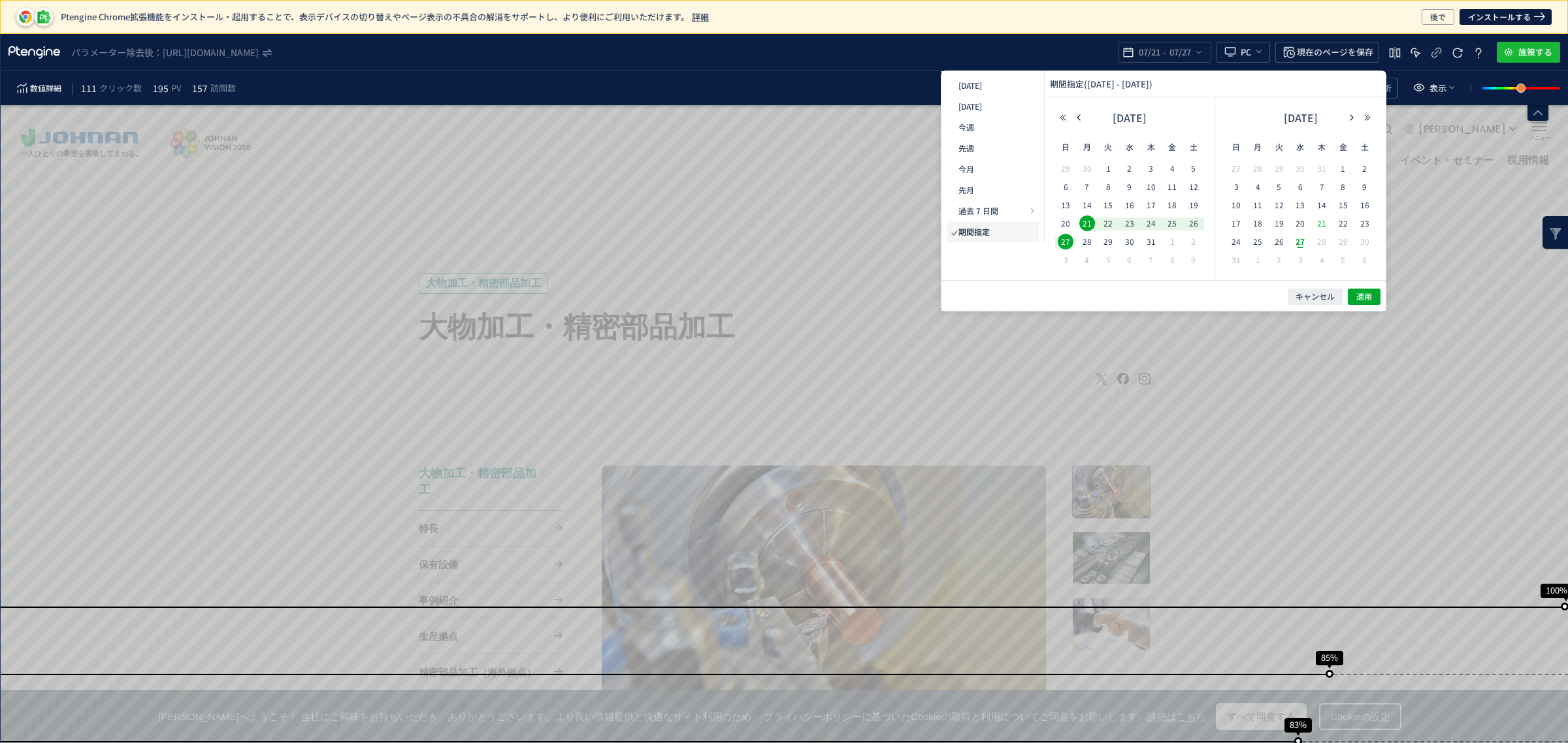
click at [1316, 223] on span "21" at bounding box center [1321, 223] width 15 height 15
click at [950, 556] on span "27" at bounding box center [941, 574] width 20 height 35
click at [870, 672] on button "適用" at bounding box center [861, 680] width 17 height 17
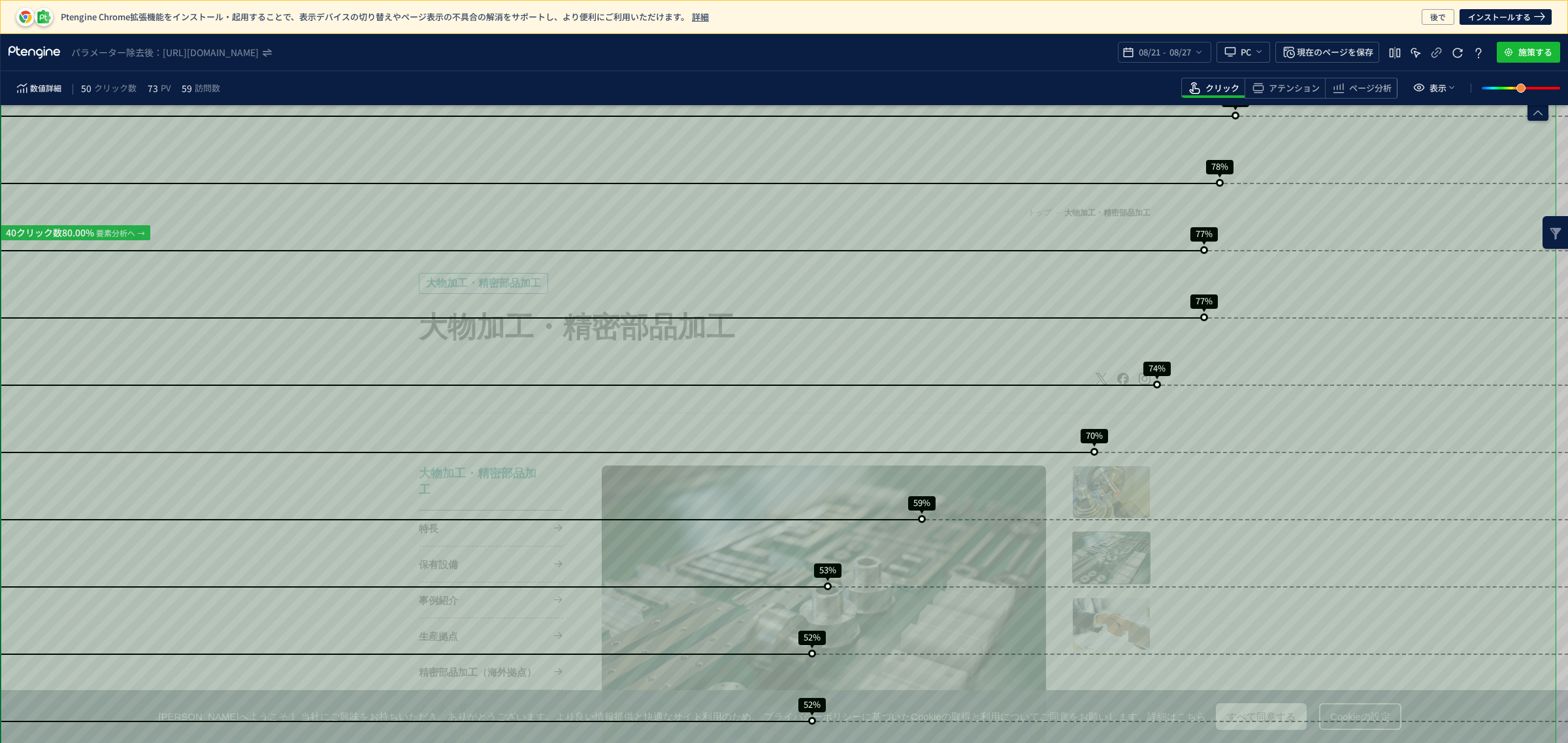
scroll to position [0, 0]
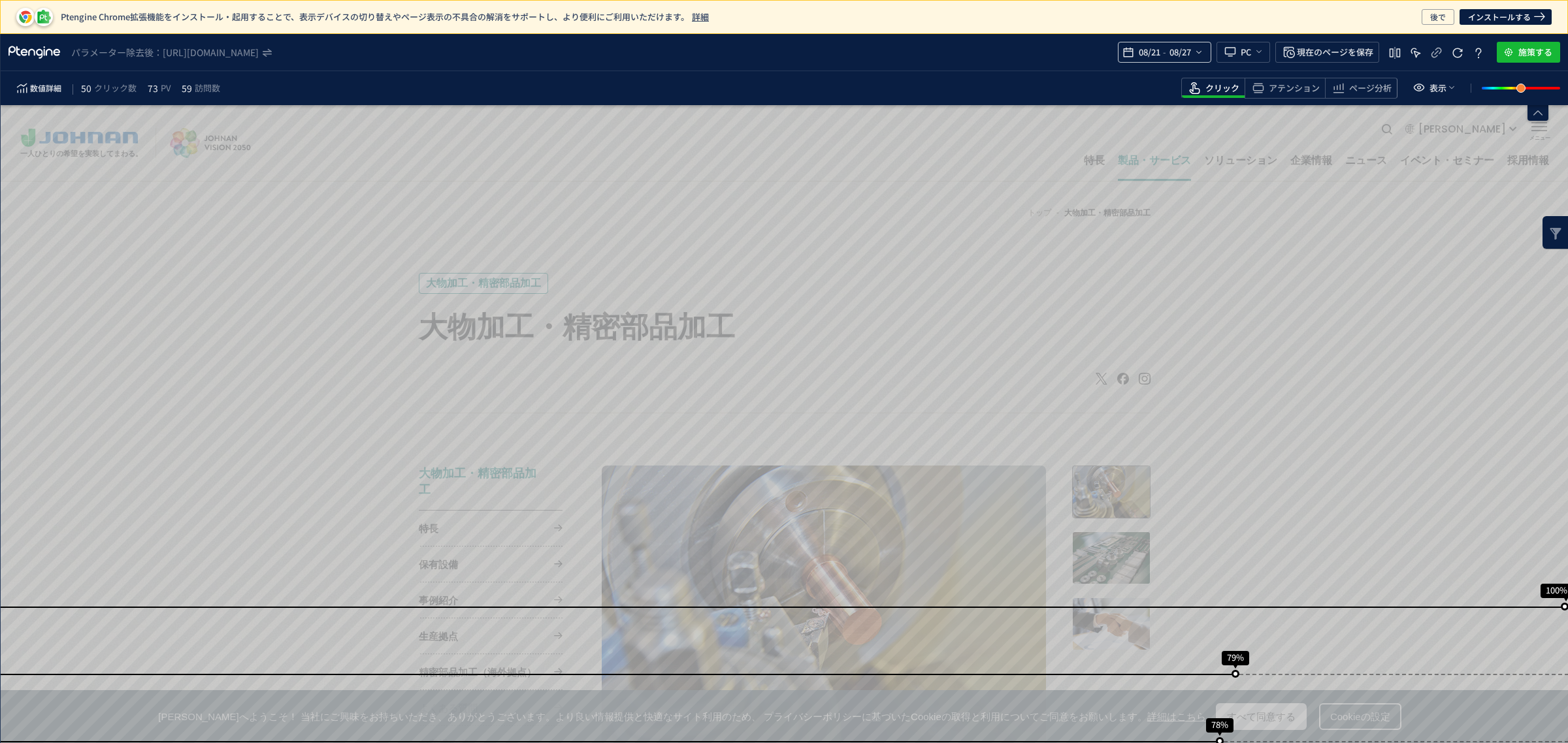
click at [1156, 53] on span "08/21" at bounding box center [1149, 53] width 27 height 26
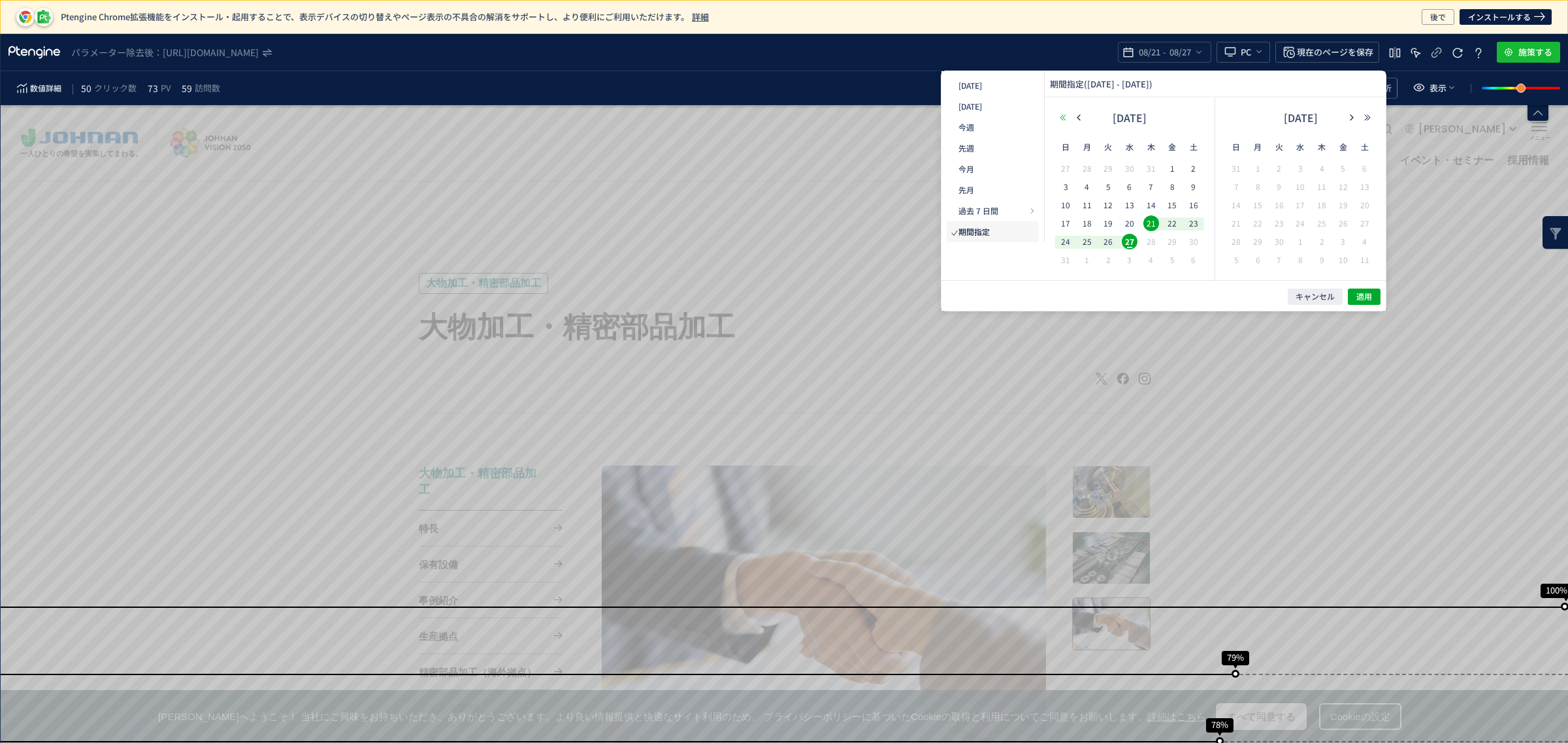
click at [501, 266] on icon "button" at bounding box center [461, 306] width 80 height 80
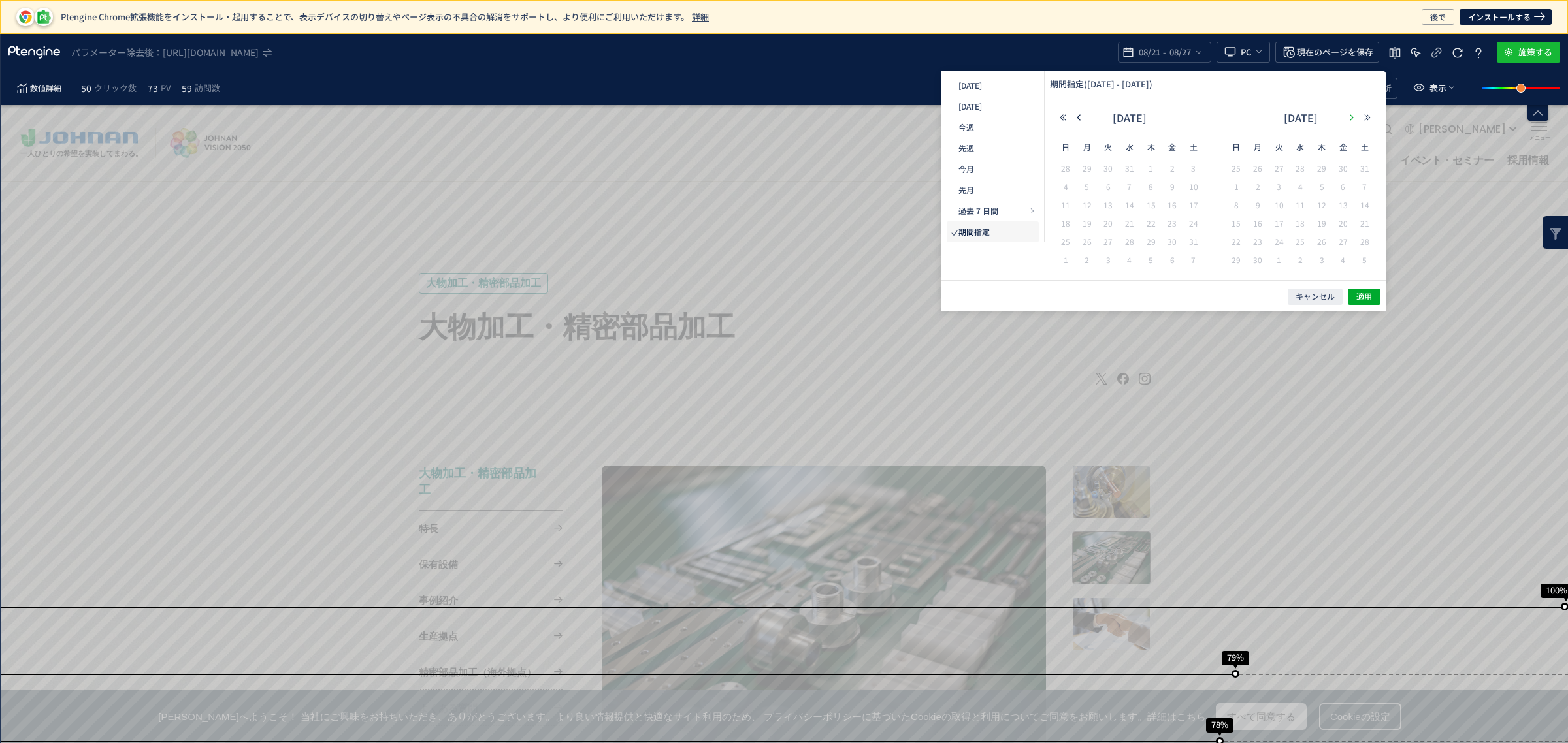
click at [304, 86] on use "button" at bounding box center [291, 81] width 26 height 10
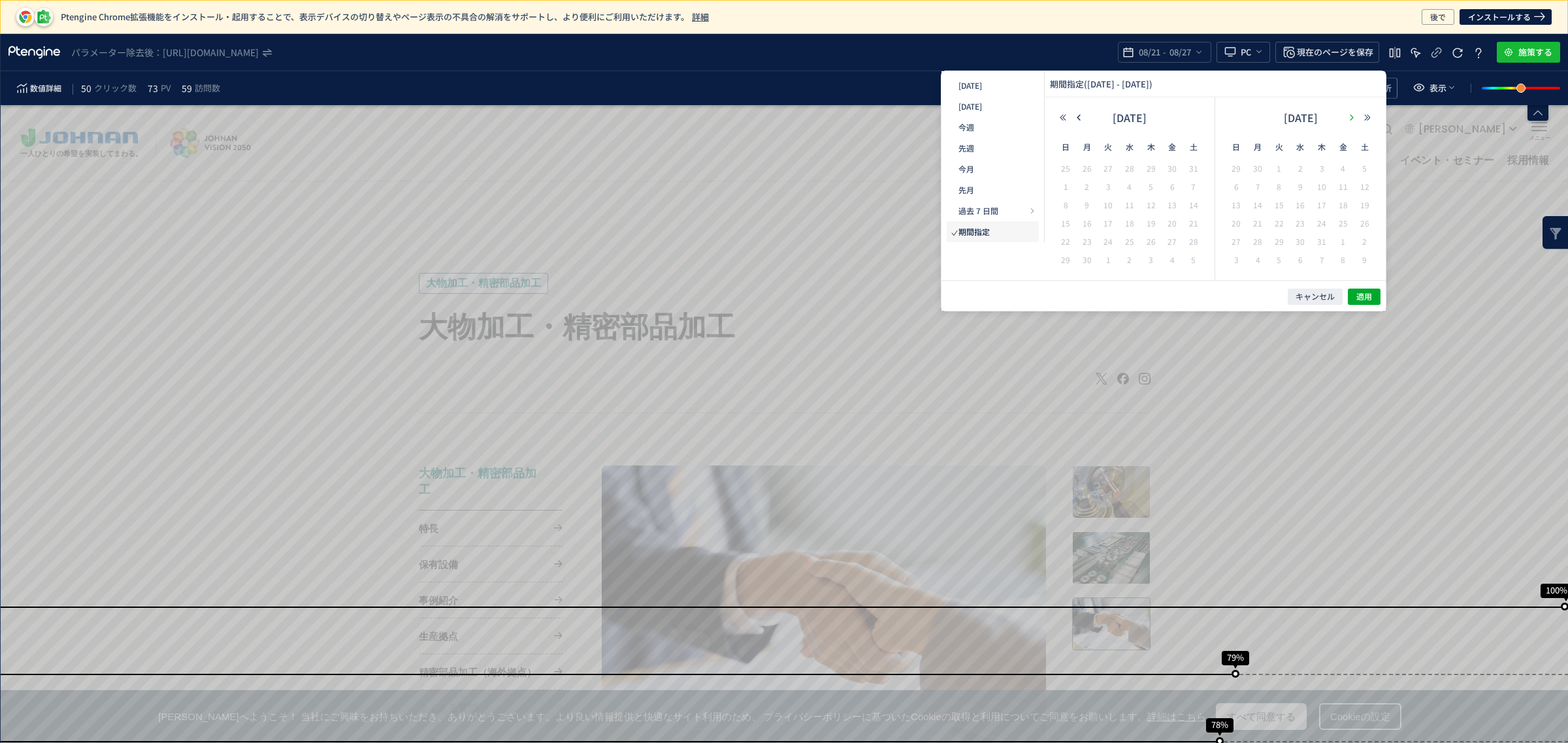
click at [1353, 118] on icon "button" at bounding box center [1351, 118] width 8 height 8
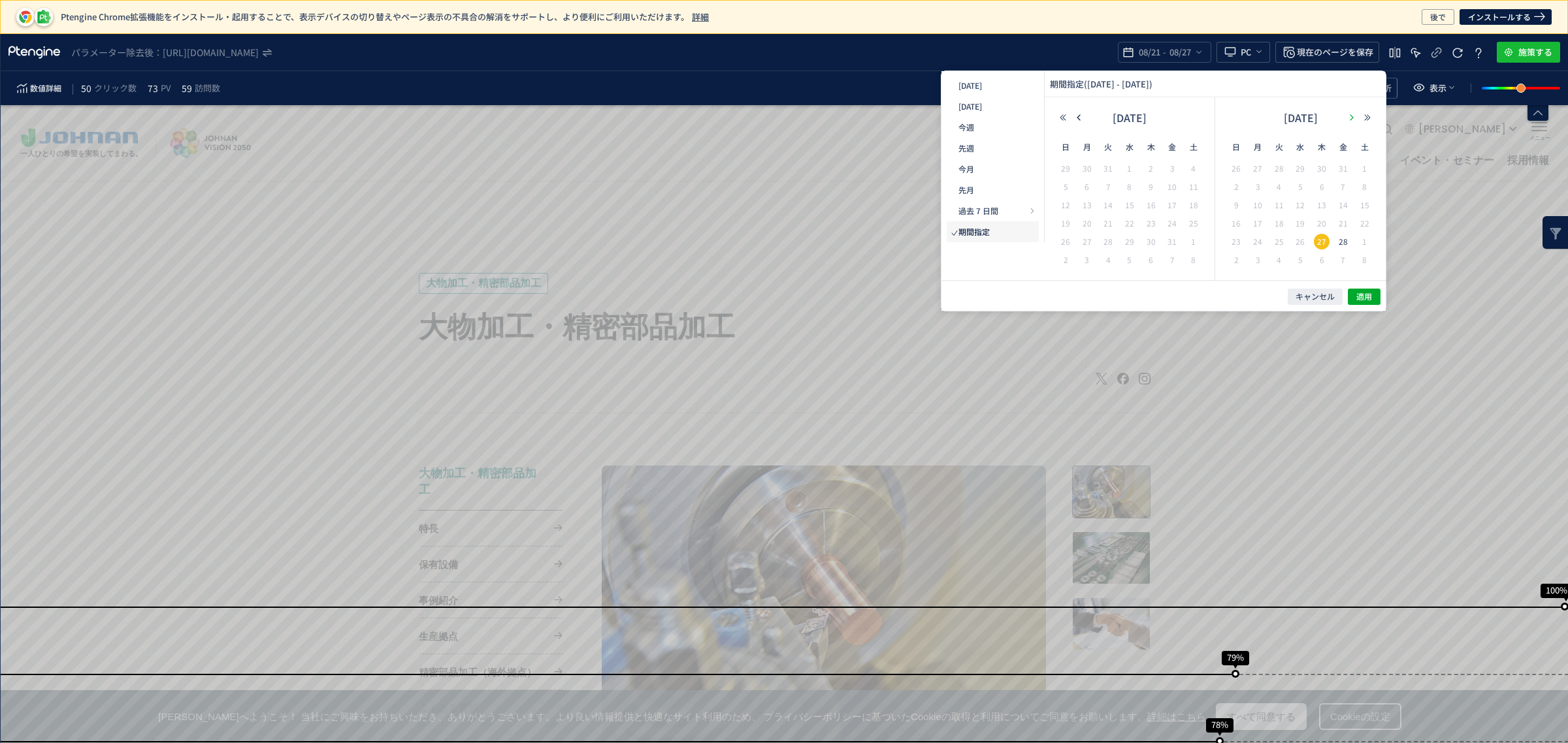
click at [1353, 118] on icon "button" at bounding box center [1351, 118] width 8 height 8
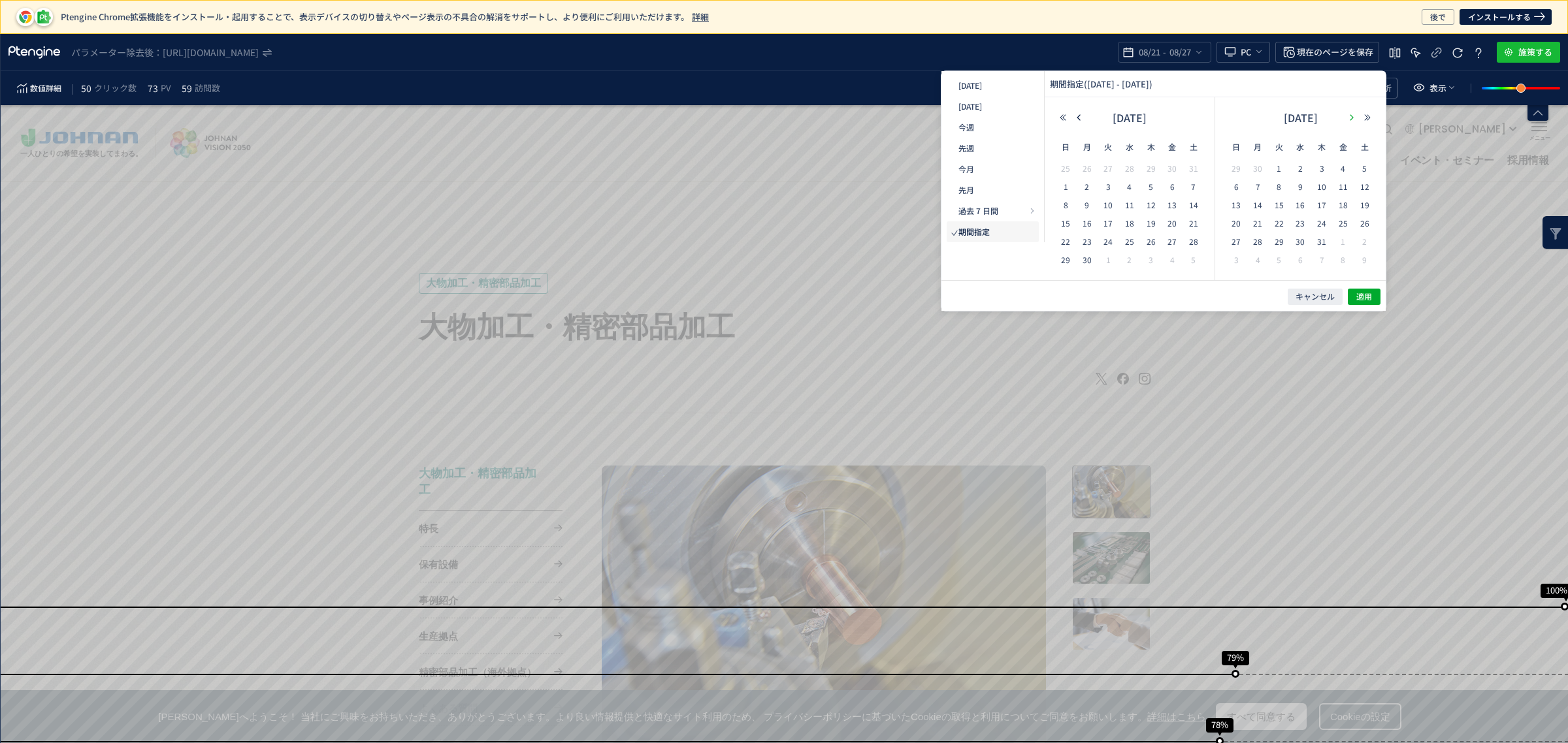
click at [1353, 118] on icon "button" at bounding box center [1351, 118] width 8 height 8
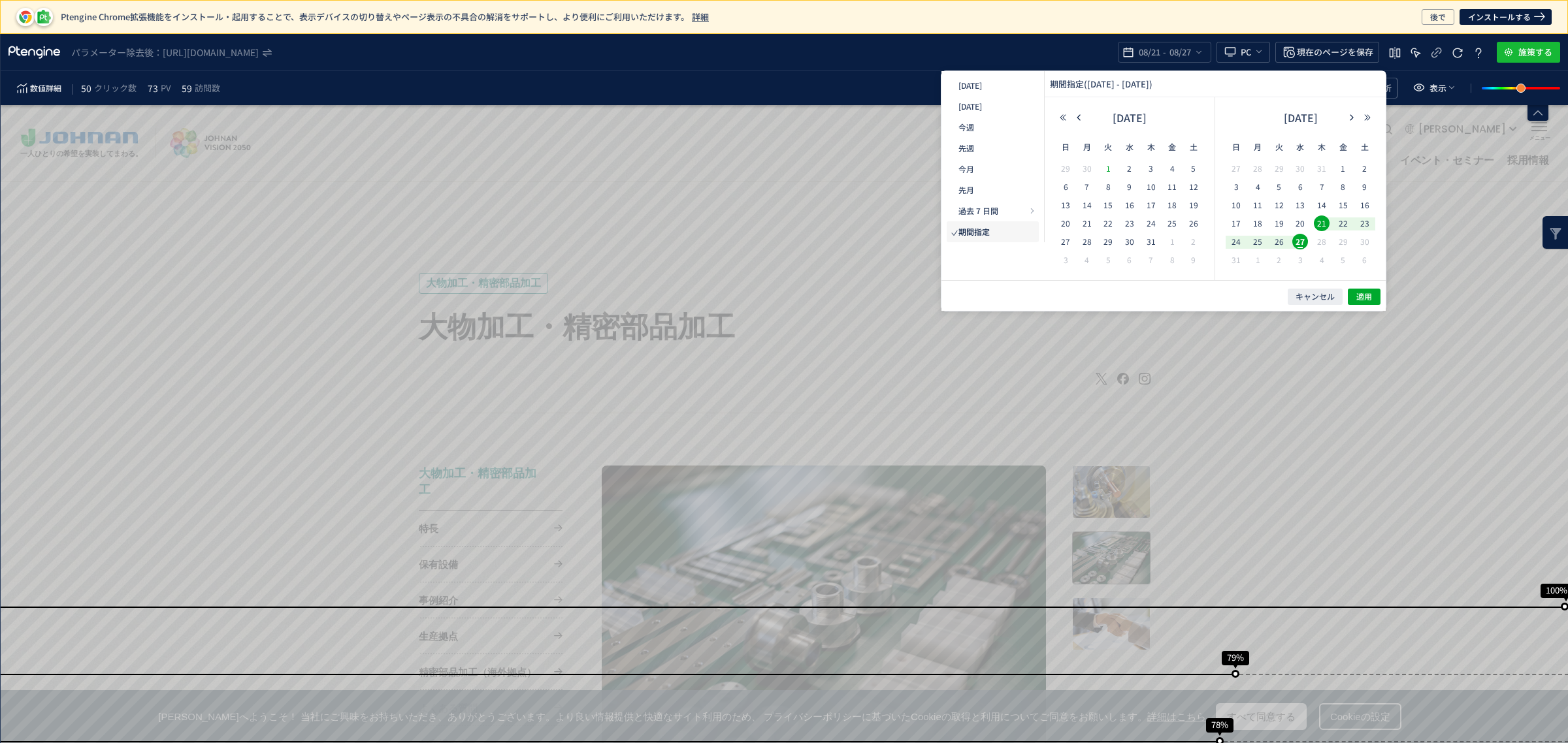
click at [1302, 174] on span "1" at bounding box center [1306, 180] width 8 height 10
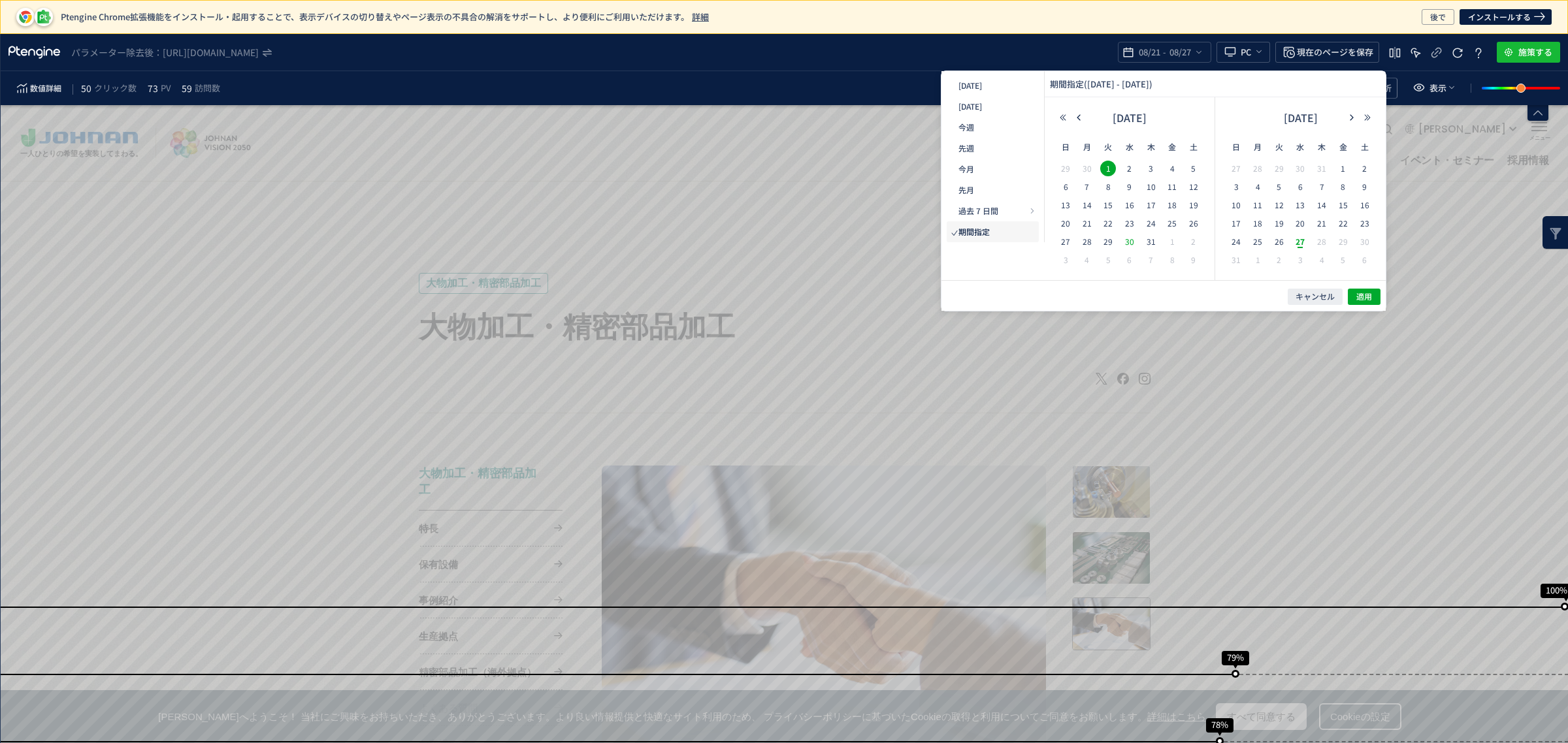
click at [1132, 239] on span "30" at bounding box center [1129, 241] width 15 height 15
click at [1150, 239] on span "31" at bounding box center [1150, 241] width 15 height 15
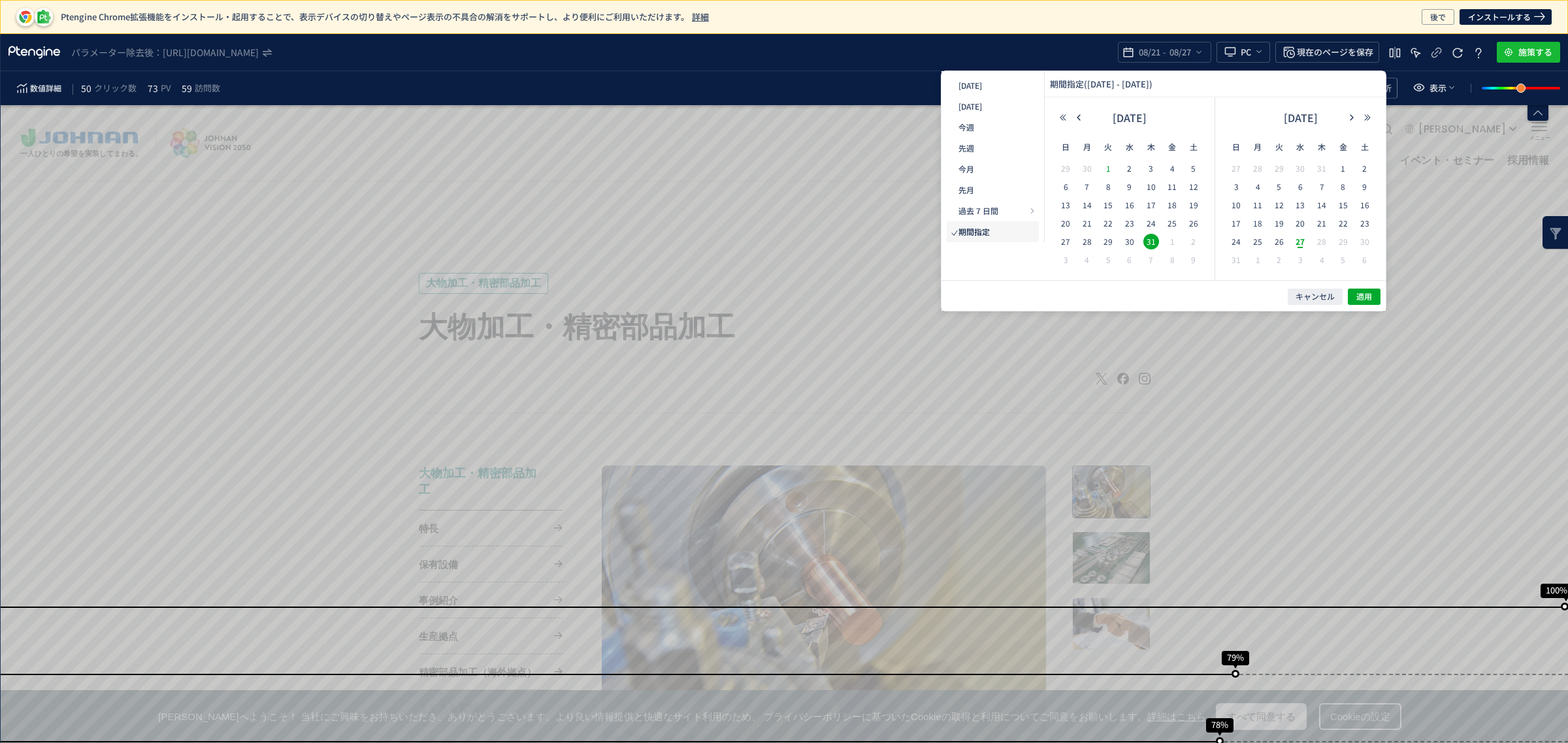
click at [1302, 174] on span "1" at bounding box center [1306, 180] width 8 height 10
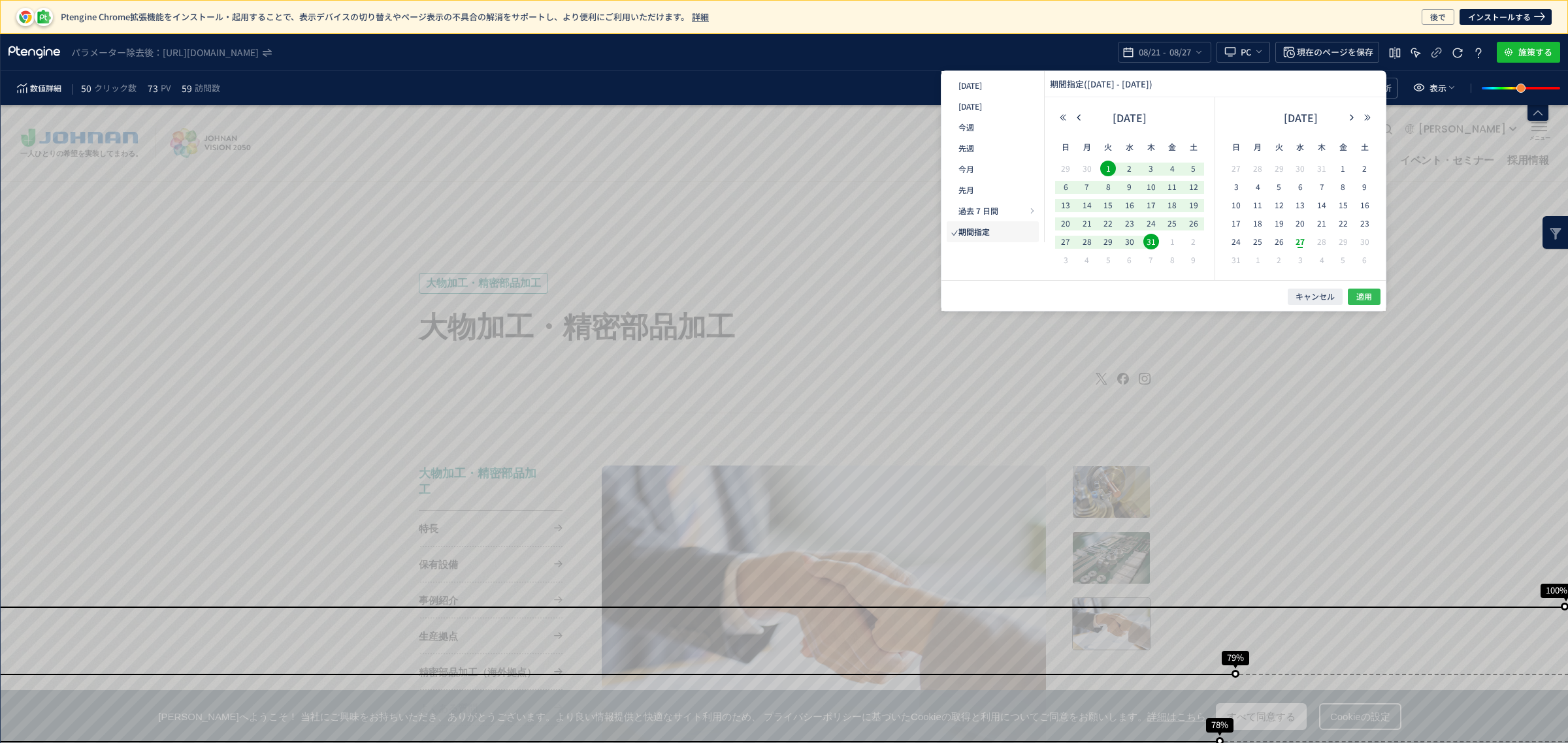
click at [896, 671] on span "適用" at bounding box center [887, 680] width 18 height 18
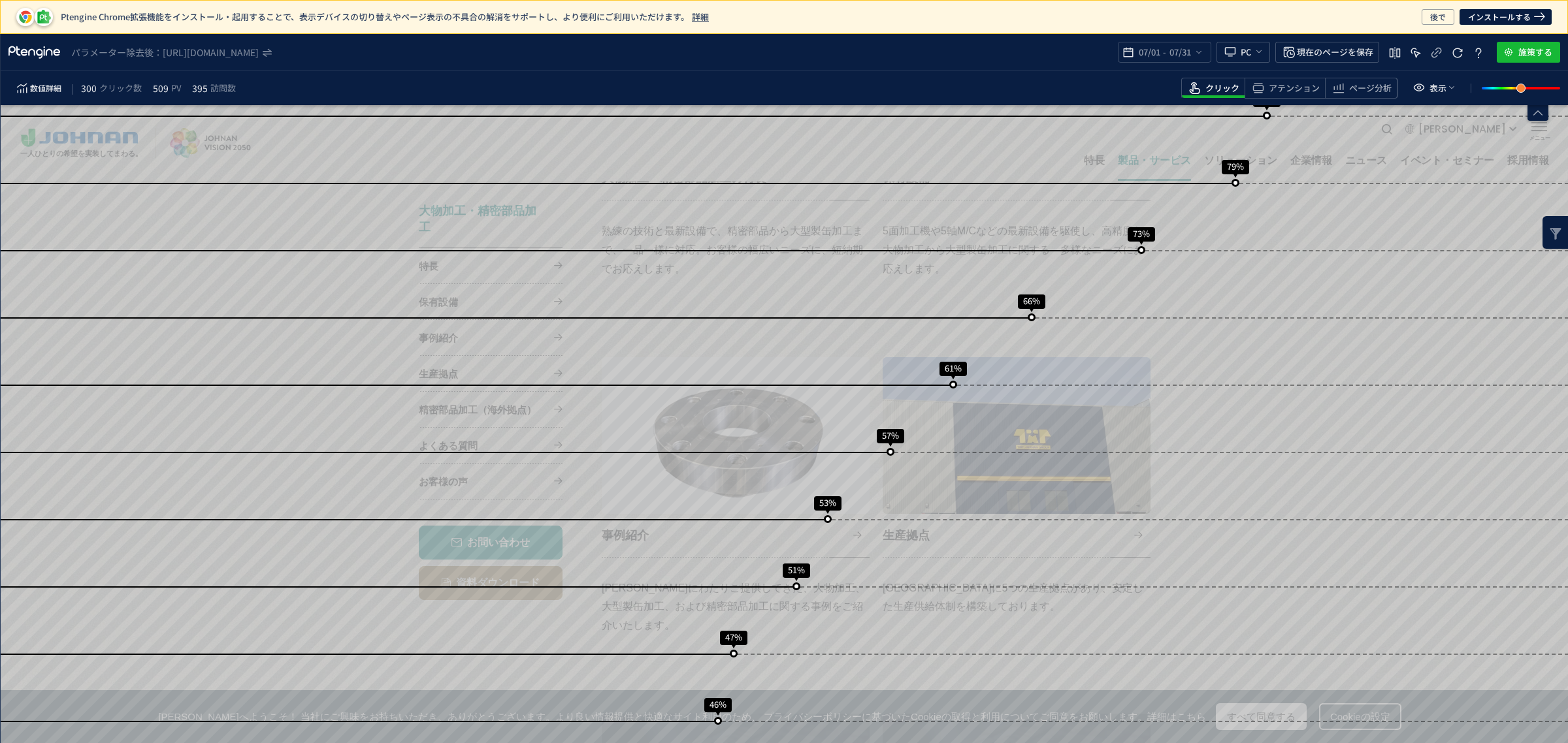
scroll to position [1117, 0]
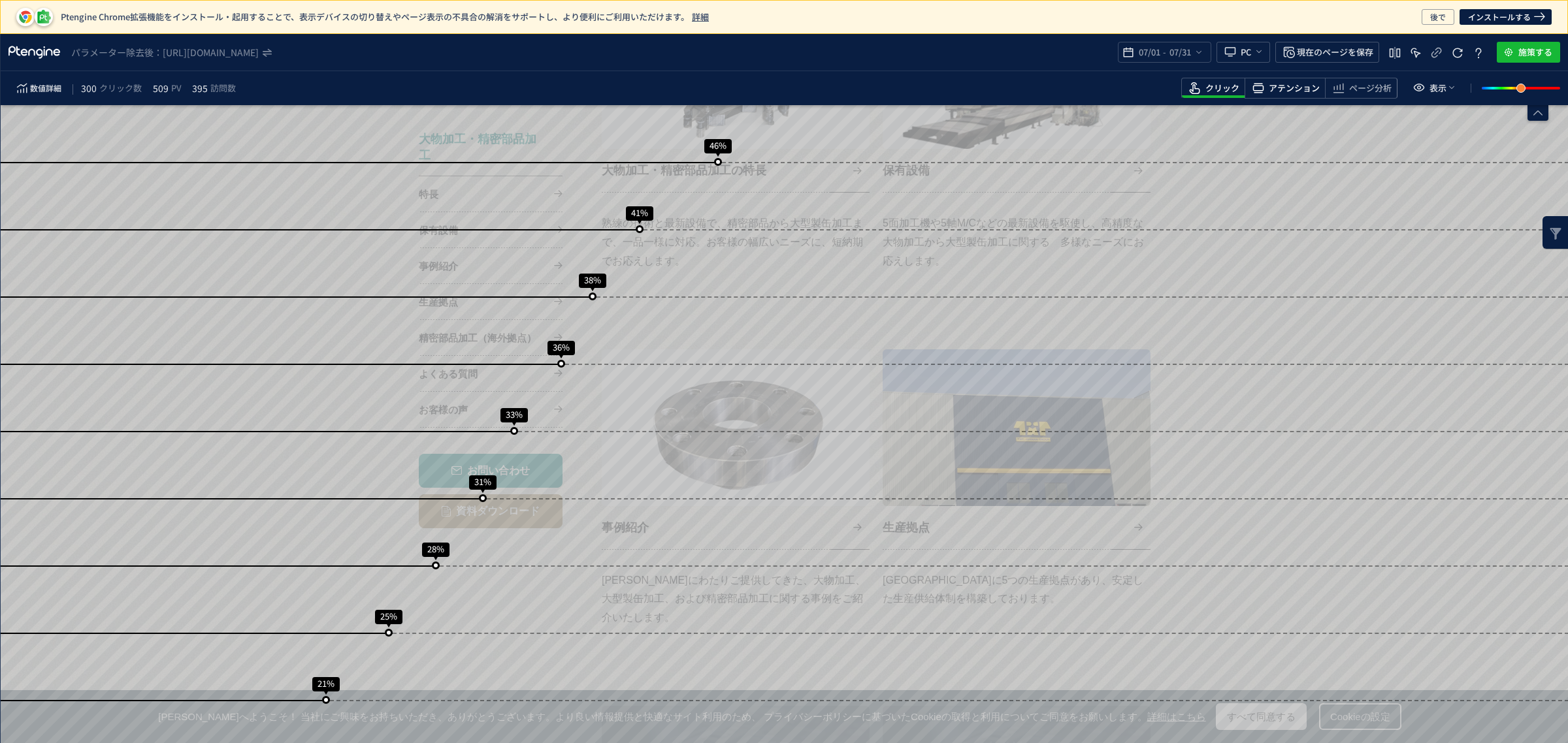
click at [1295, 89] on span "アテンション" at bounding box center [1294, 88] width 51 height 12
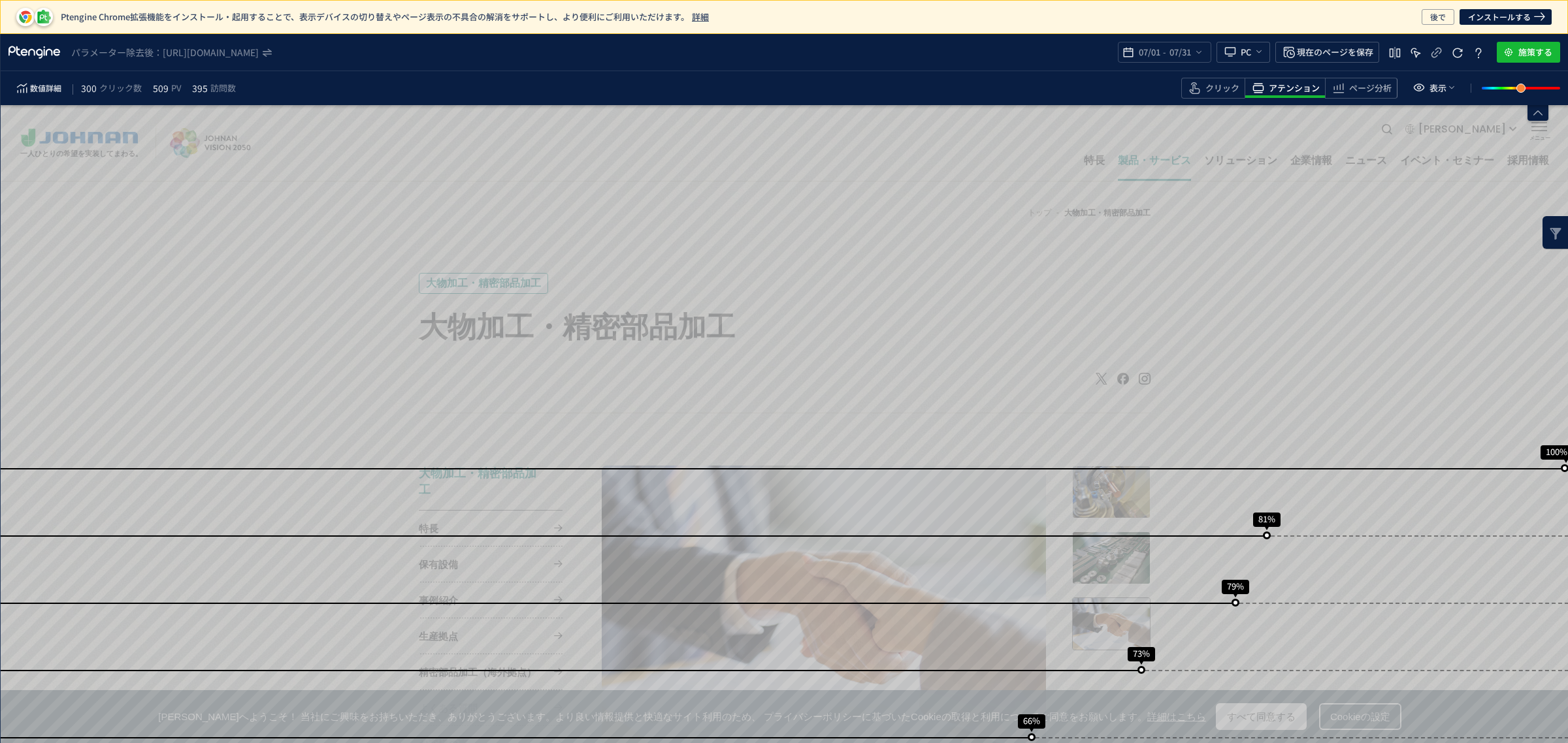
scroll to position [0, 0]
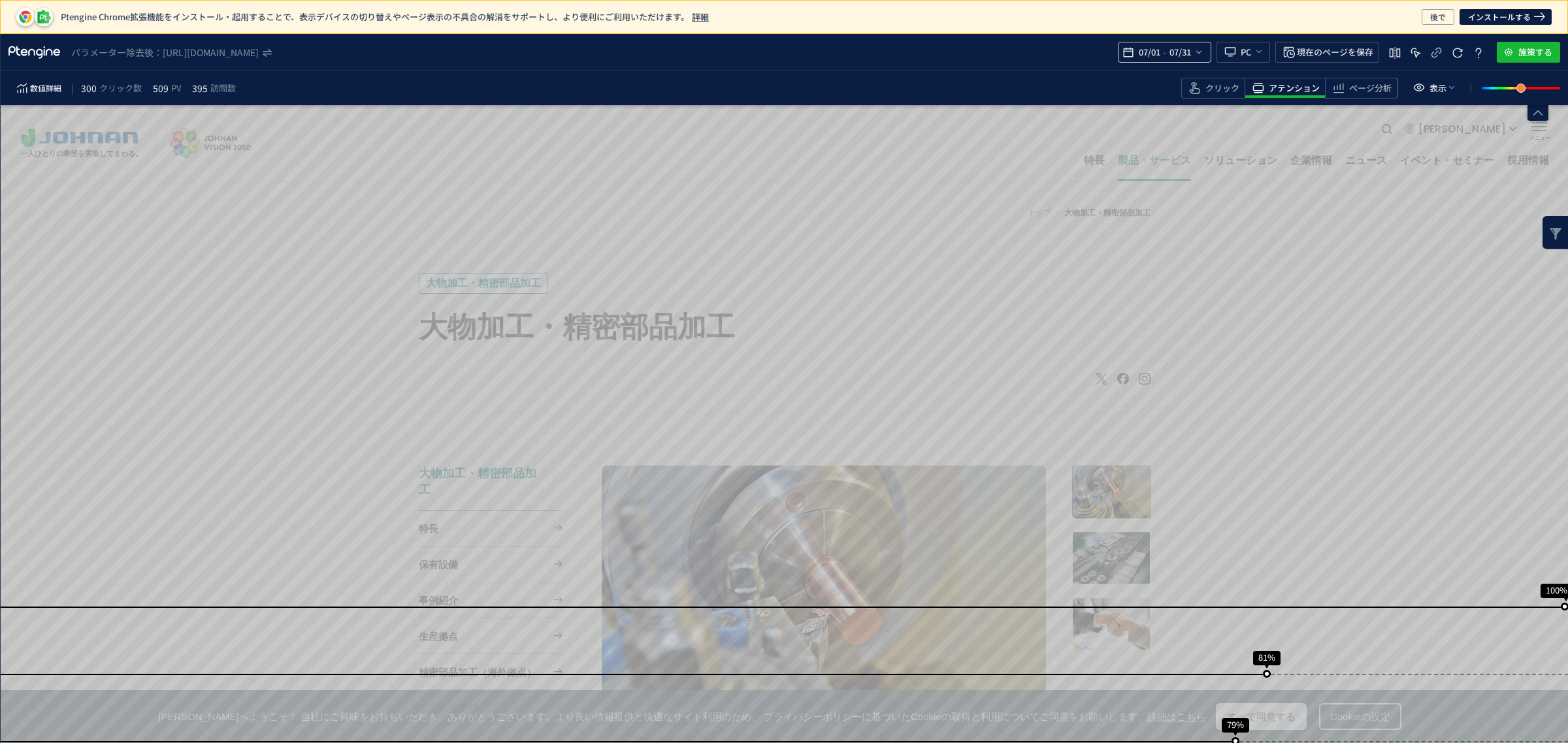
click at [1193, 50] on icon "heatmap-top-bar" at bounding box center [1198, 52] width 10 height 10
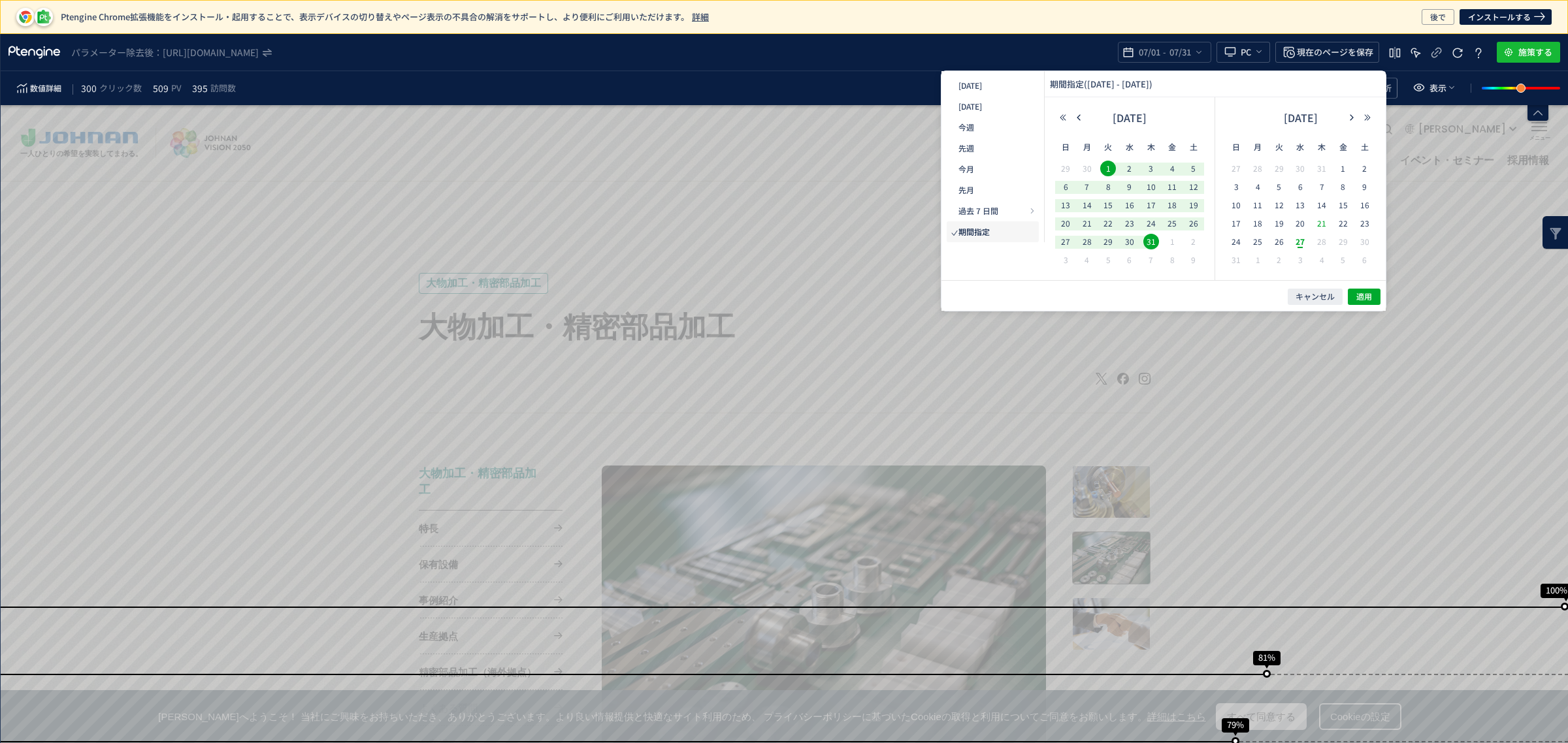
click at [1328, 223] on span "21" at bounding box center [1321, 223] width 15 height 15
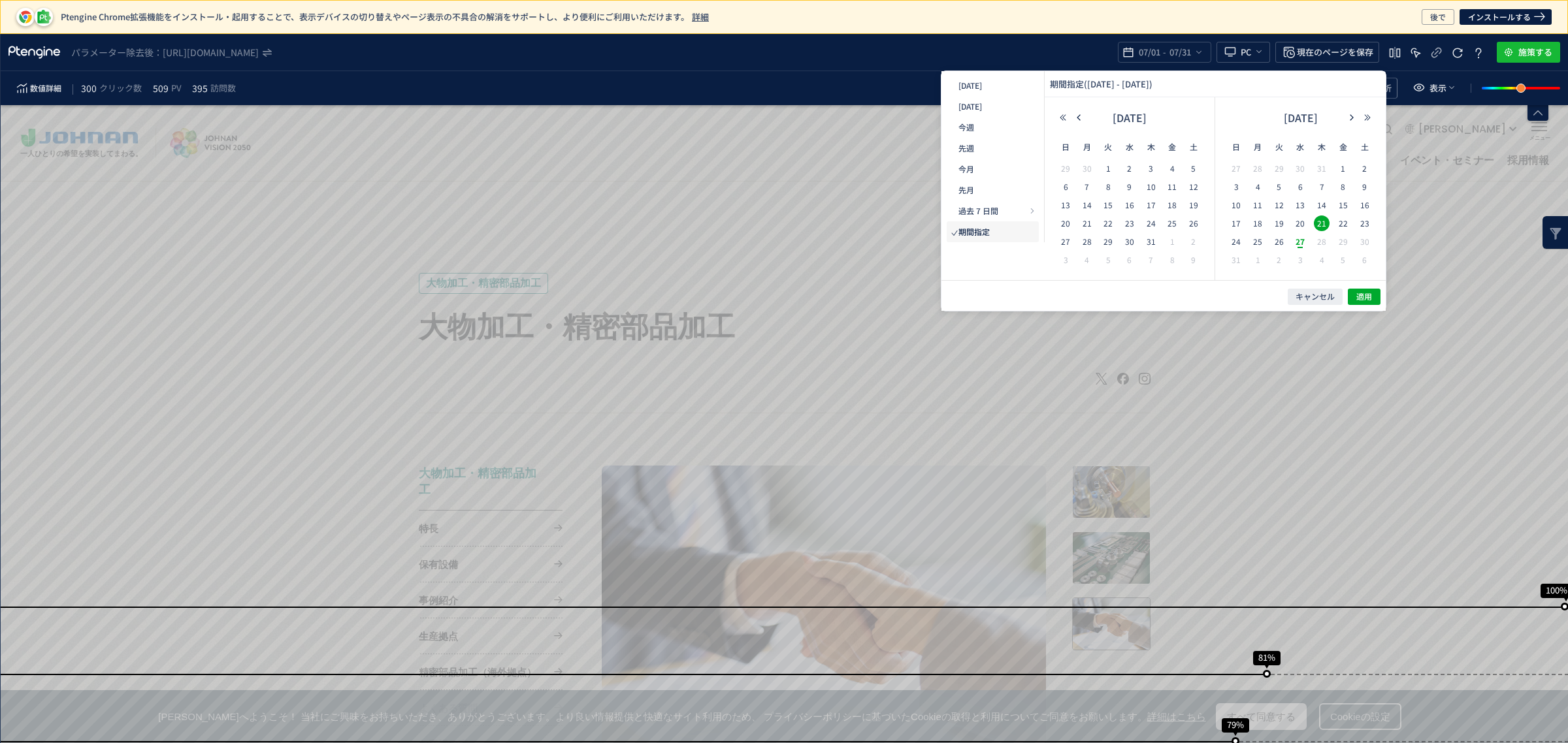
click at [950, 556] on span "27" at bounding box center [941, 574] width 20 height 35
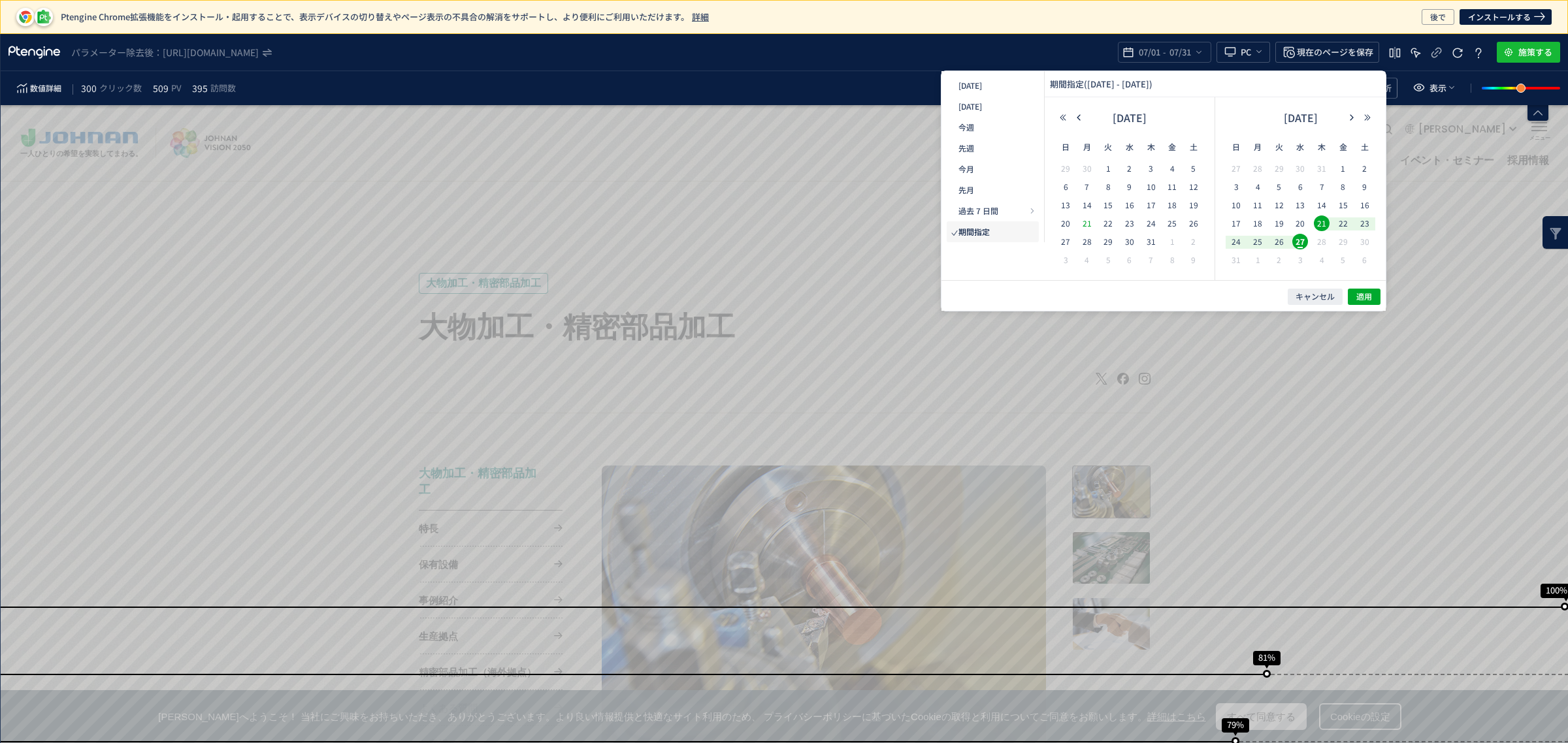
click at [1093, 226] on span "21" at bounding box center [1087, 223] width 15 height 15
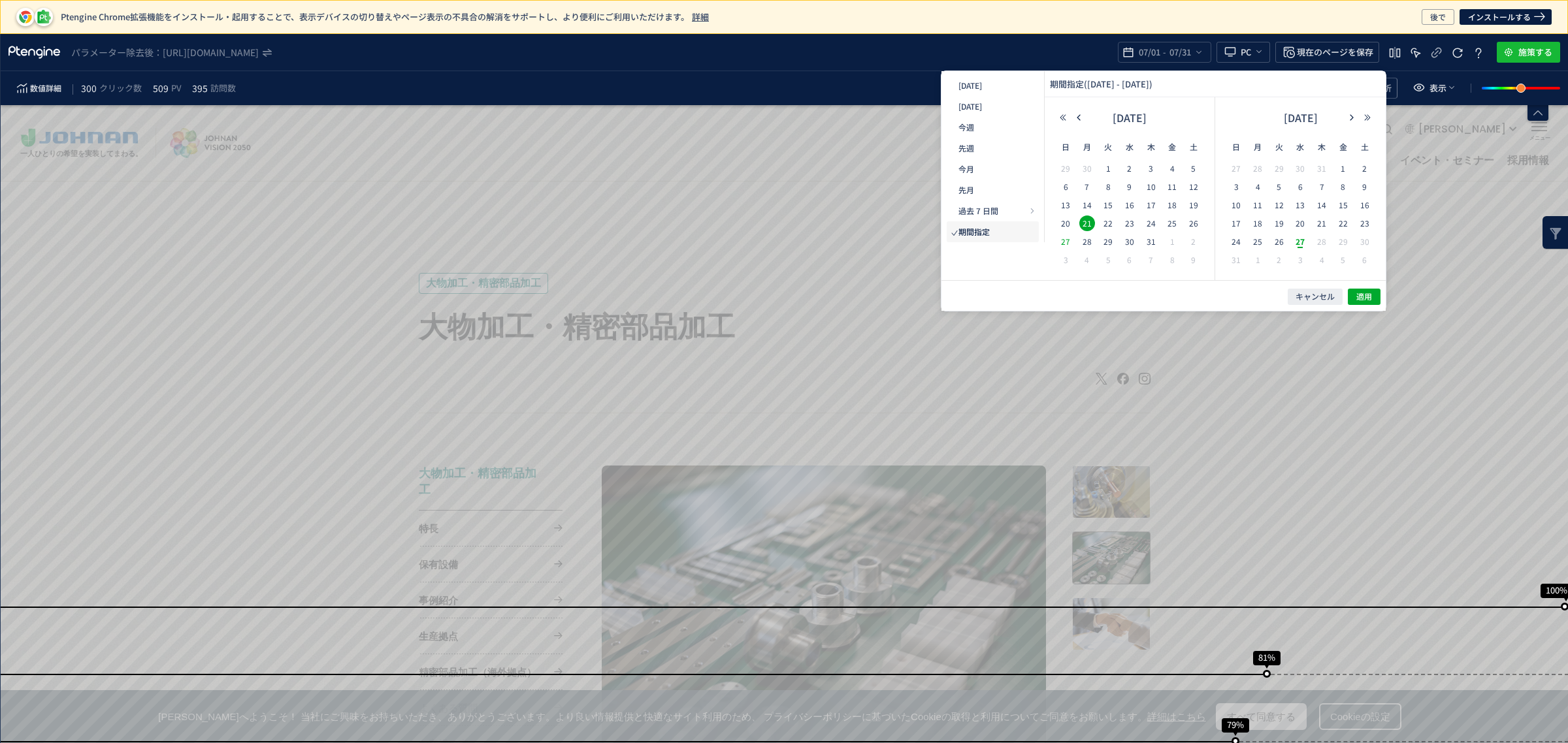
click at [117, 91] on td "27" at bounding box center [65, 81] width 104 height 21
click at [896, 671] on span "適用" at bounding box center [887, 680] width 18 height 18
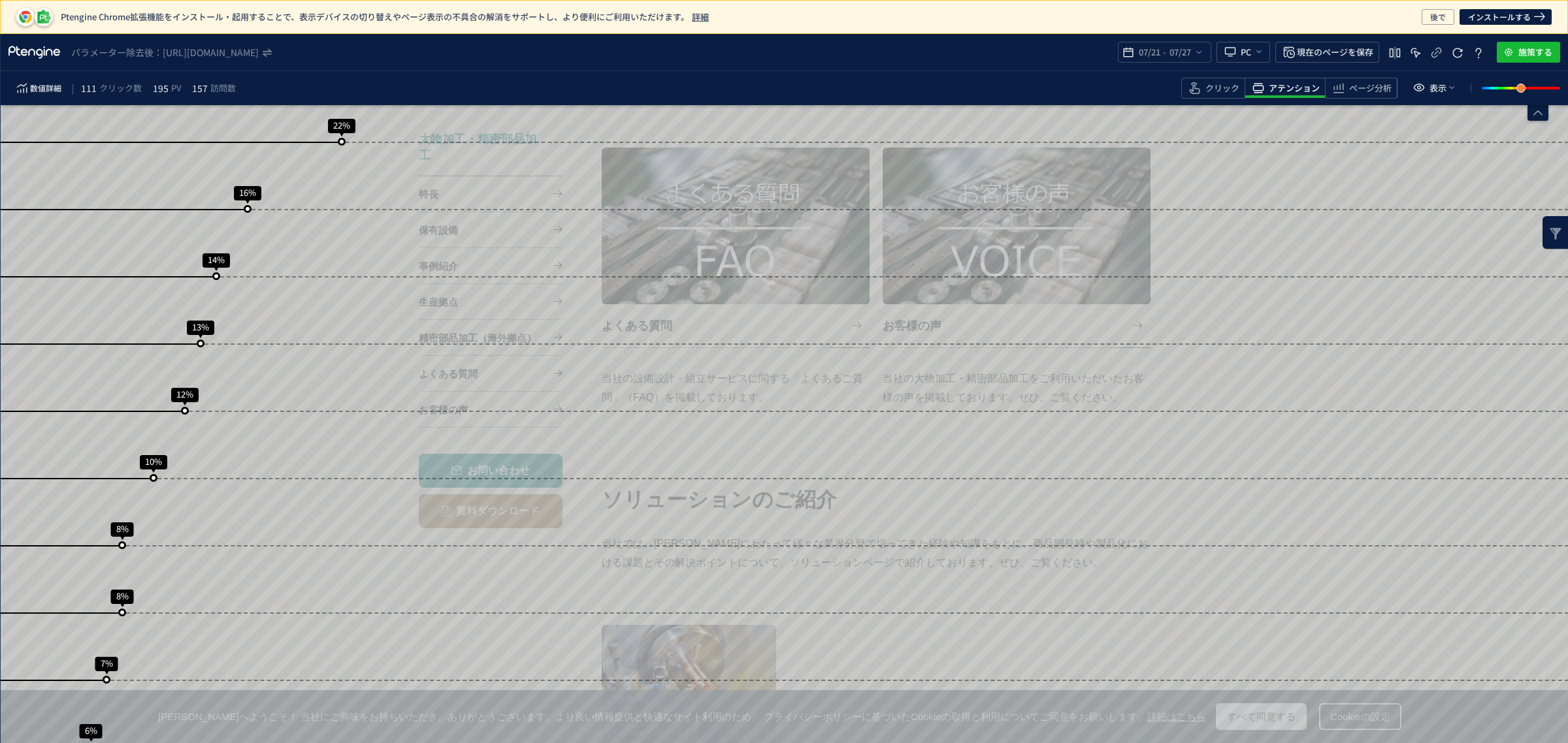
scroll to position [2233, 0]
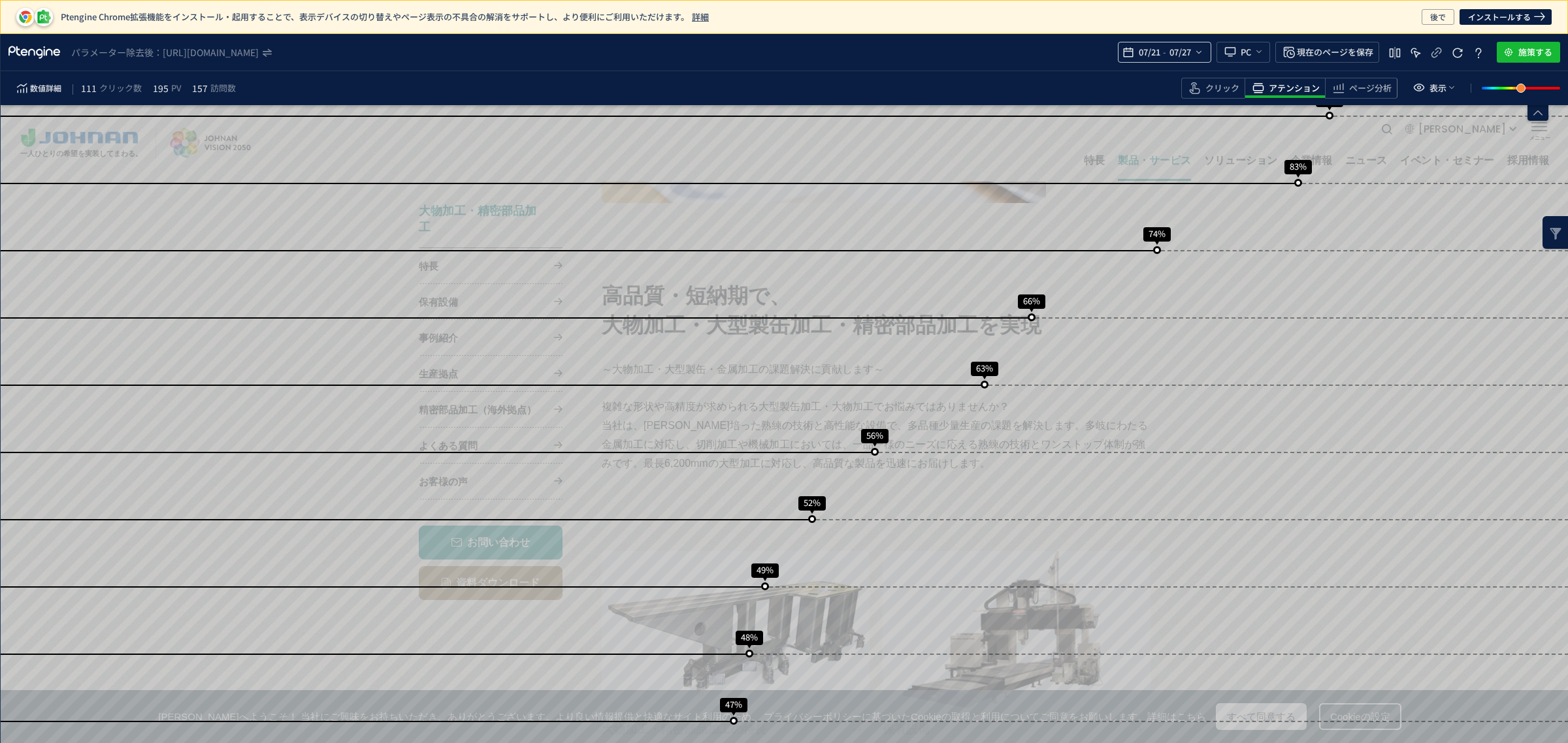
click at [1204, 58] on div "07/21 - 07/27" at bounding box center [1164, 52] width 93 height 21
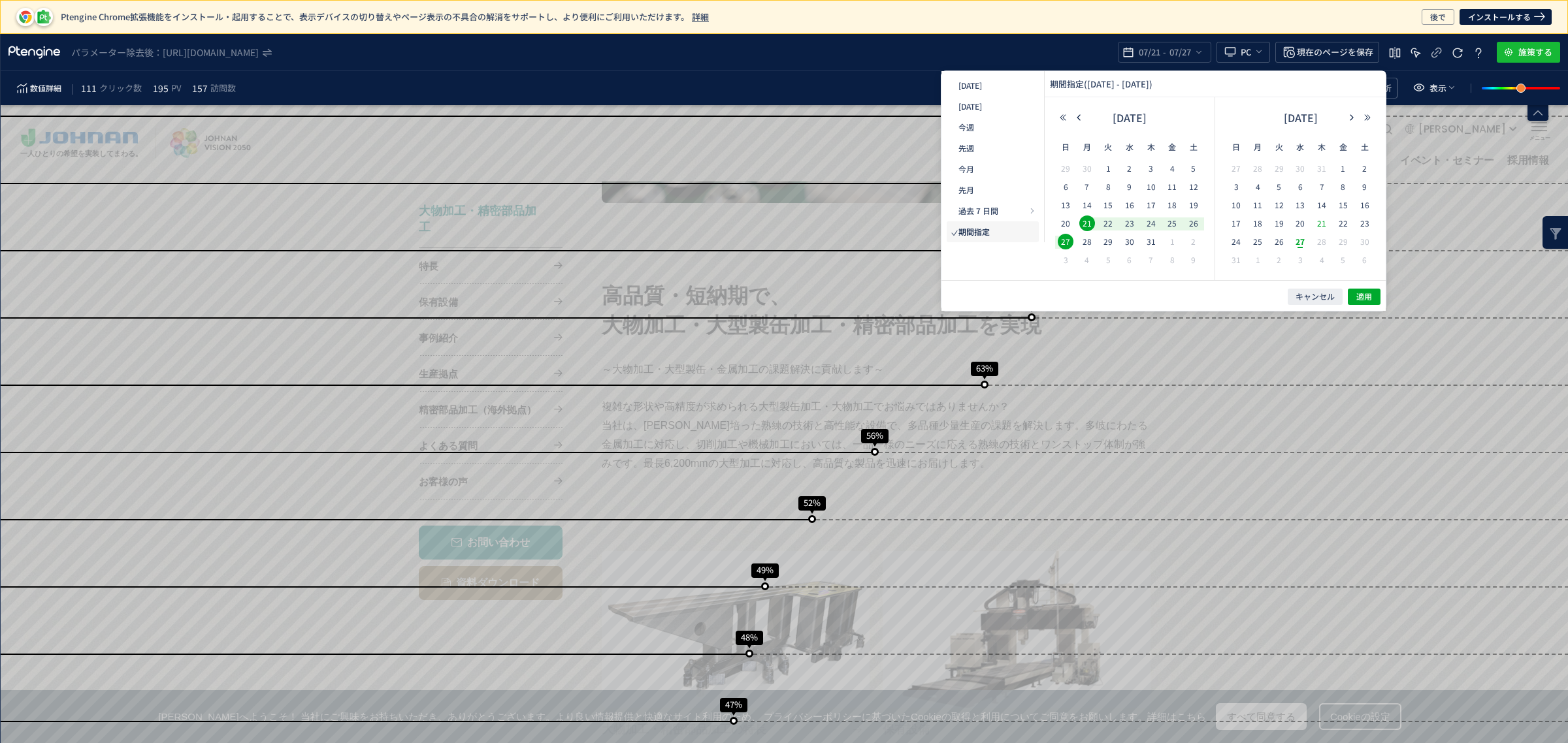
click at [1318, 223] on span "21" at bounding box center [1321, 223] width 15 height 15
click at [926, 572] on td "27" at bounding box center [917, 581] width 18 height 18
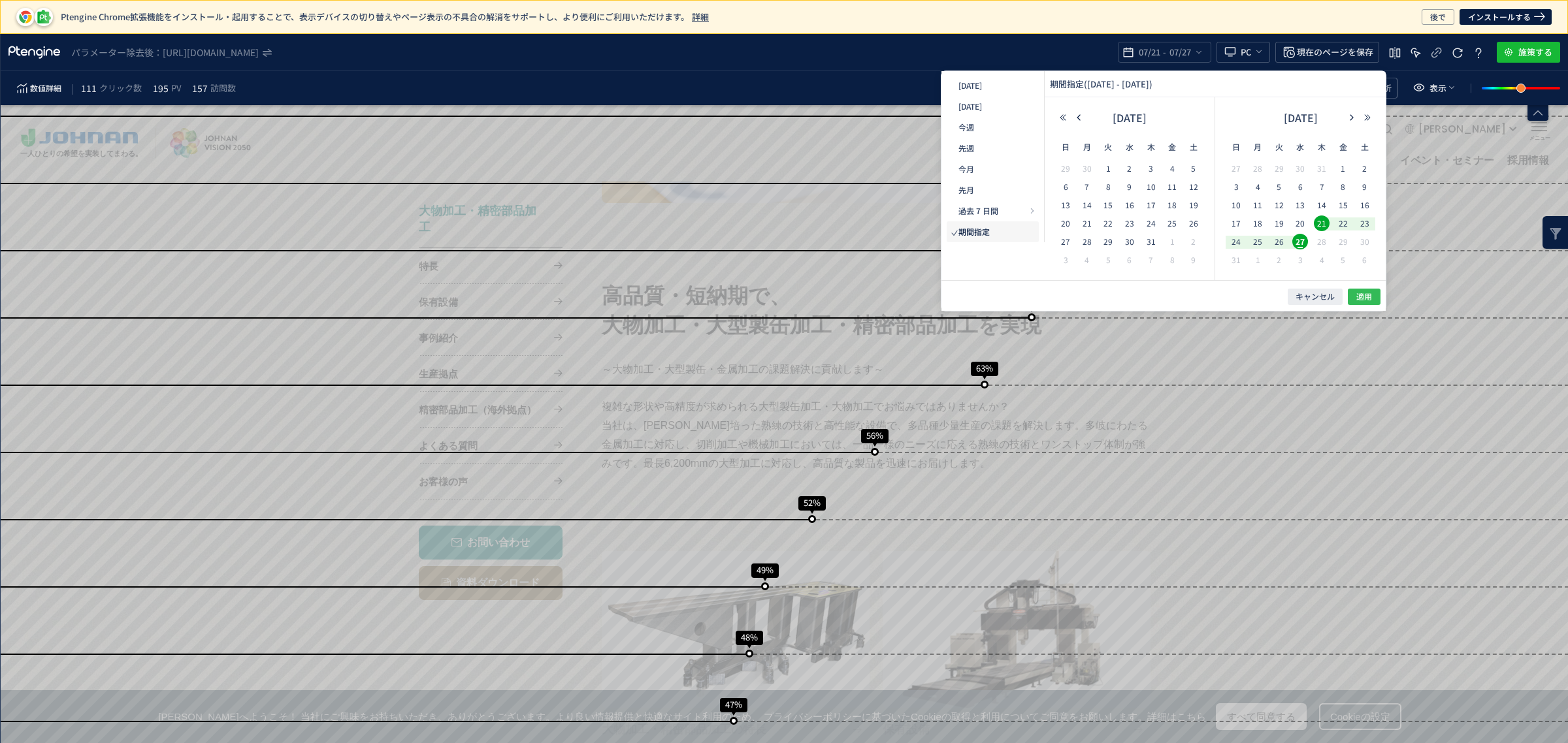
click at [896, 671] on span "適用" at bounding box center [887, 680] width 18 height 18
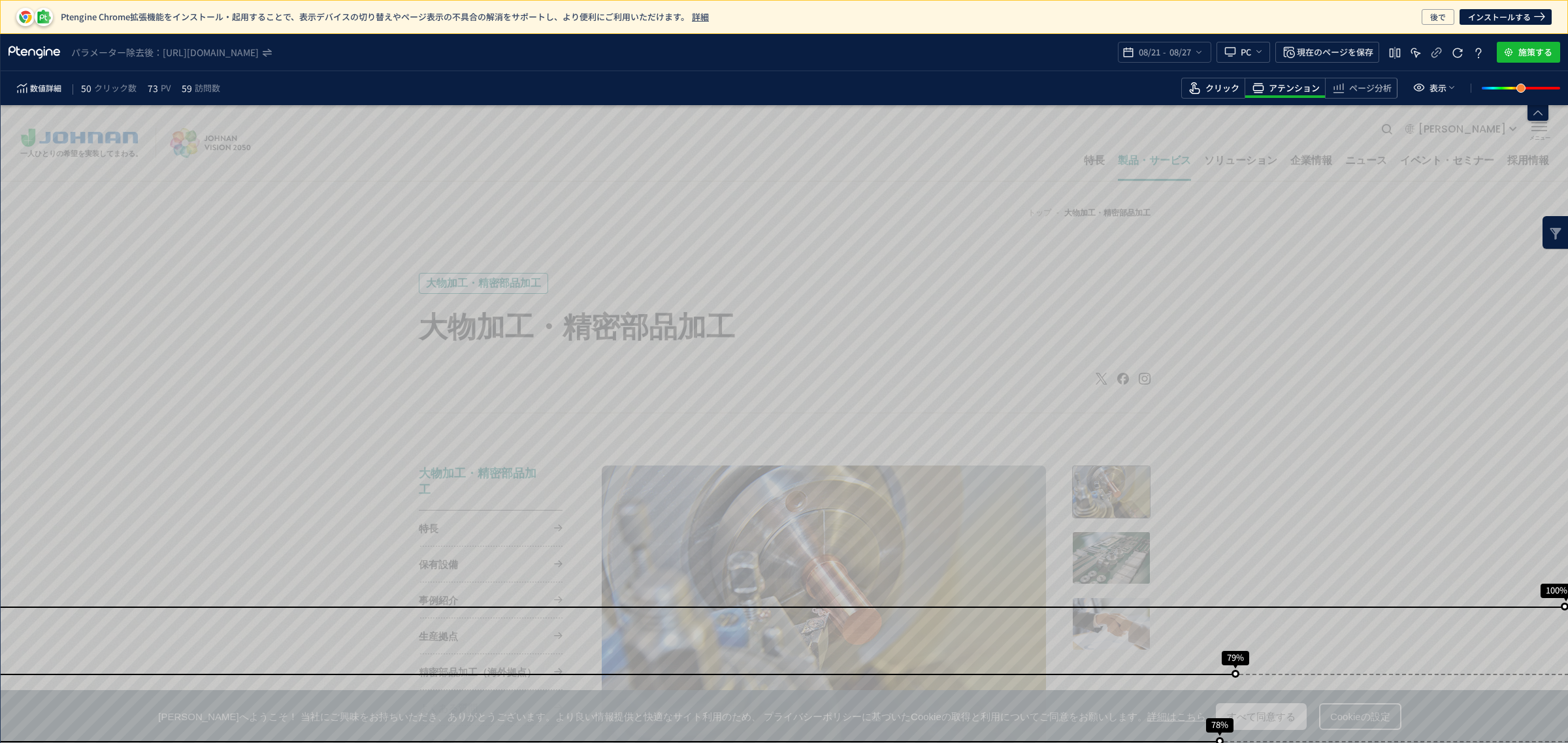
click at [1223, 96] on span "heatmap-toolbar" at bounding box center [1213, 97] width 63 height 3
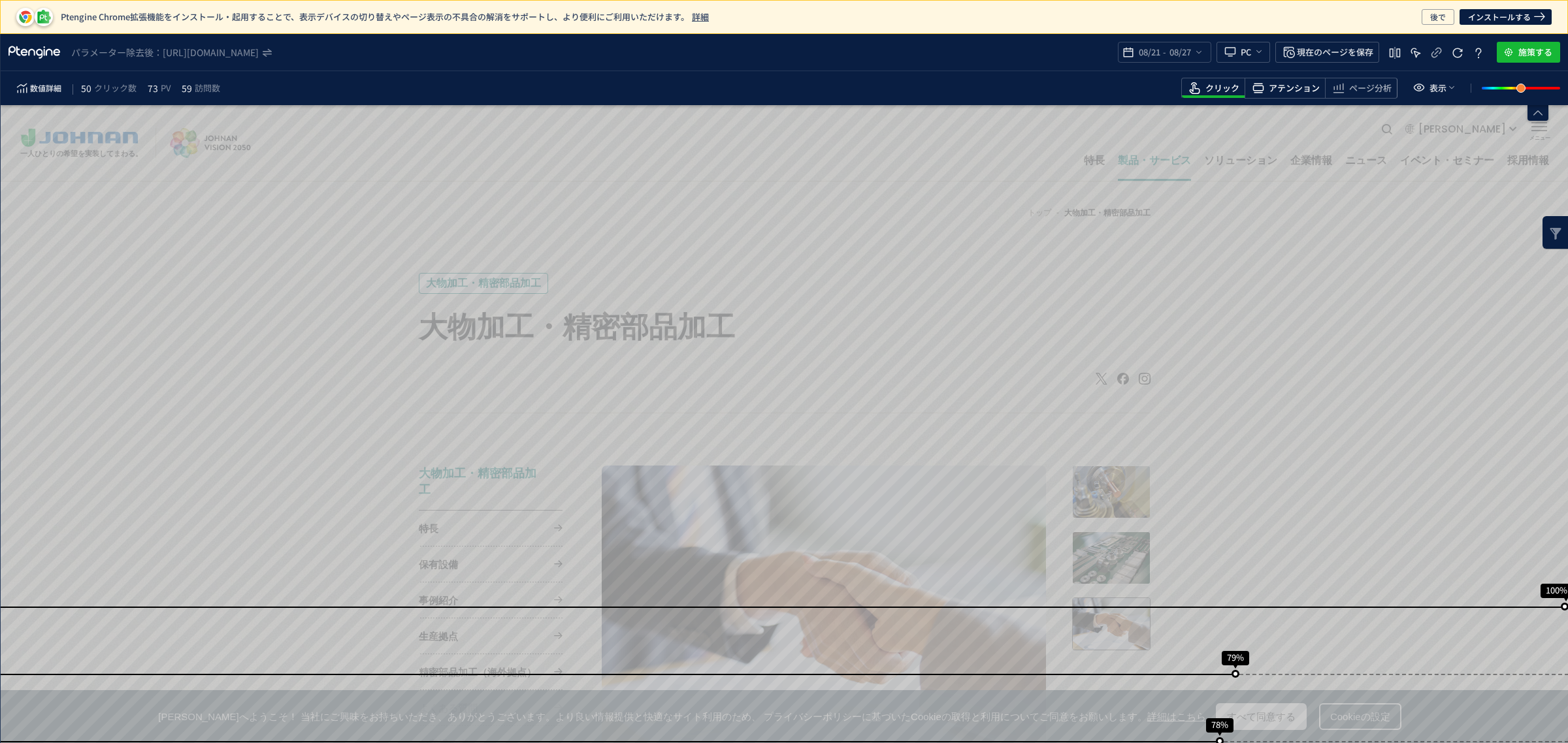
click at [1288, 90] on span "アテンション" at bounding box center [1294, 88] width 51 height 12
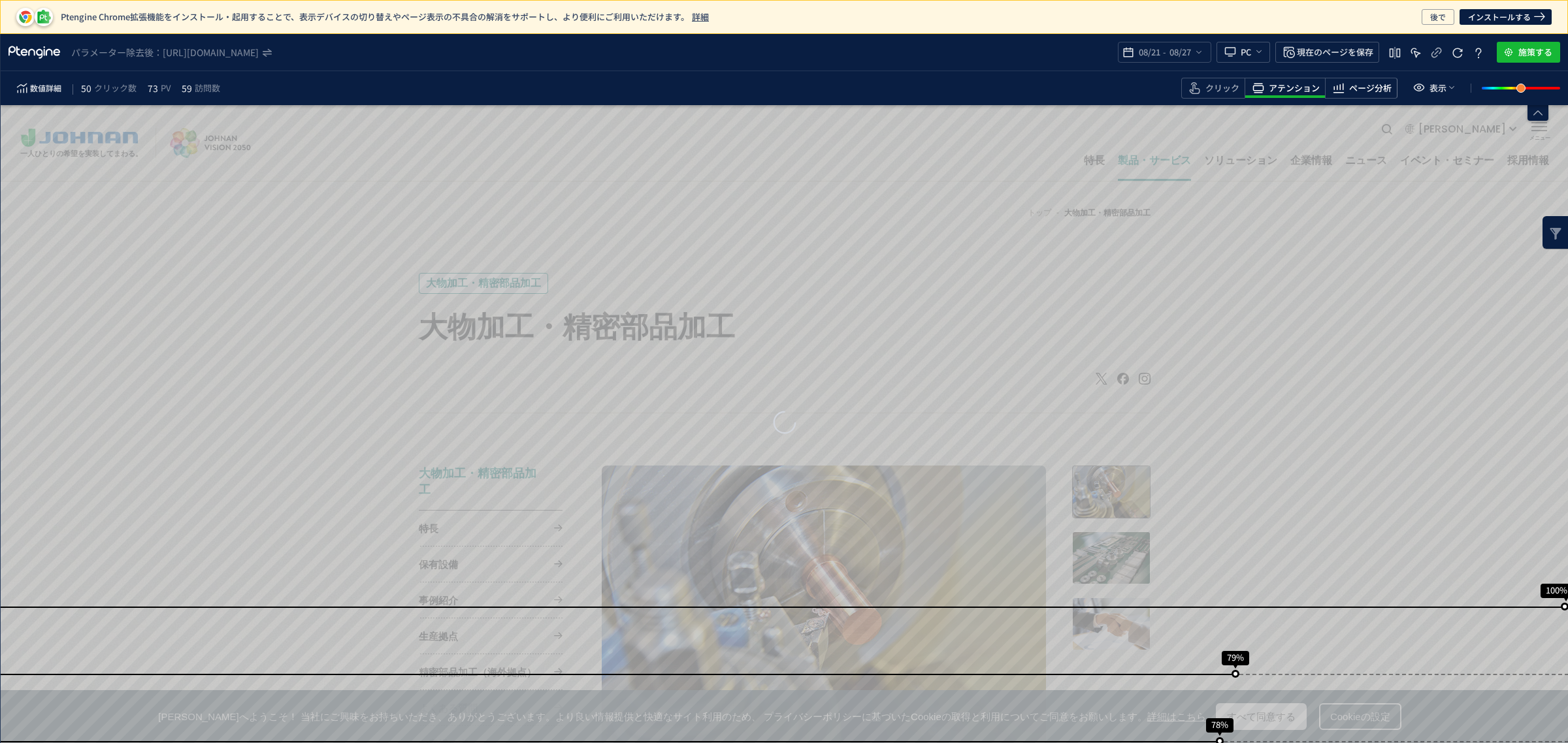
click at [1367, 91] on span "ページ分析" at bounding box center [1370, 88] width 42 height 12
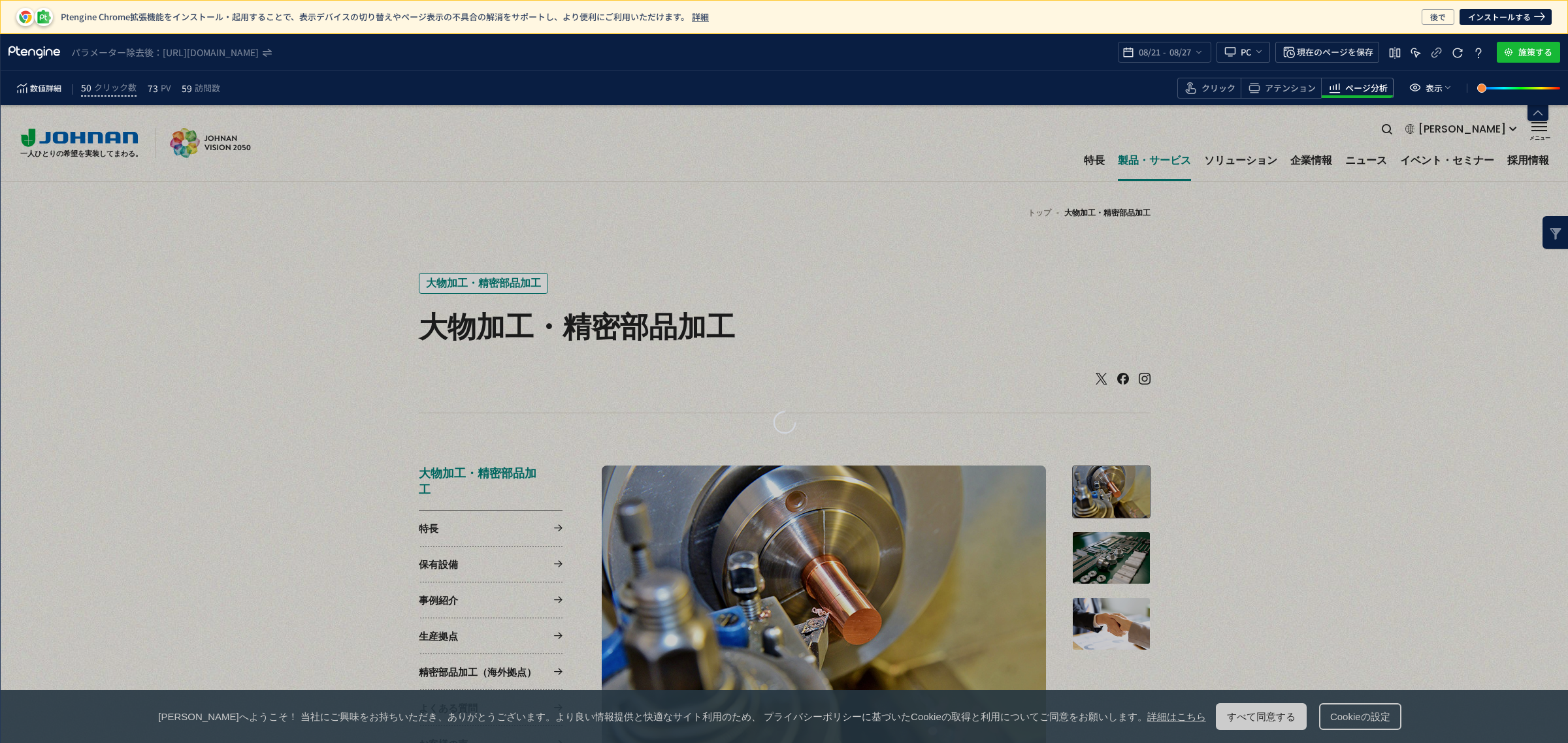
click at [918, 439] on div "heatmap-box" at bounding box center [784, 423] width 1568 height 40
click at [1200, 56] on icon "heatmap-top-bar" at bounding box center [1198, 52] width 10 height 10
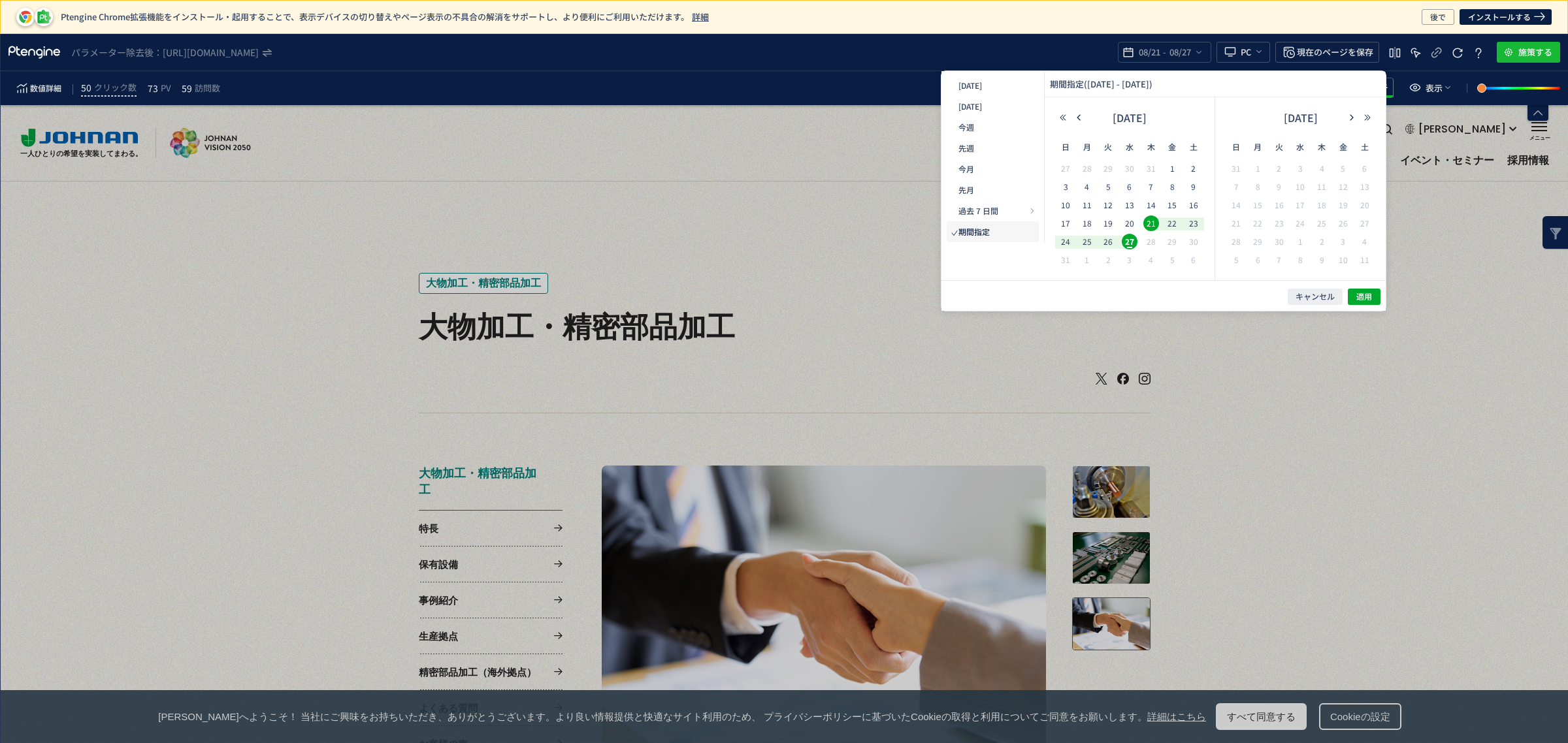
click at [669, 122] on div "[DATE]" at bounding box center [334, 334] width 669 height 669
click at [0, 0] on icon "button" at bounding box center [0, 0] width 0 height 0
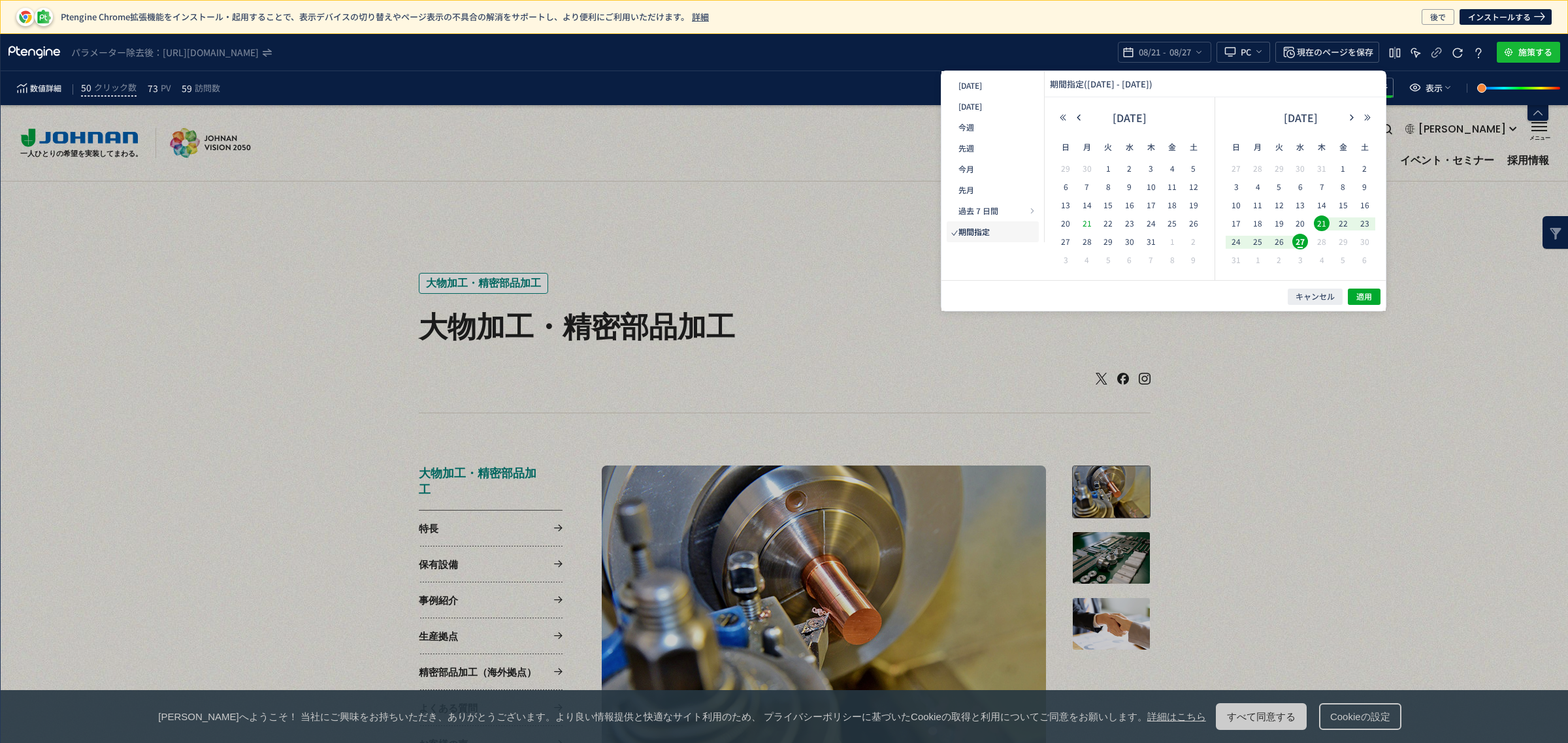
click at [1086, 219] on span "21" at bounding box center [1087, 223] width 15 height 15
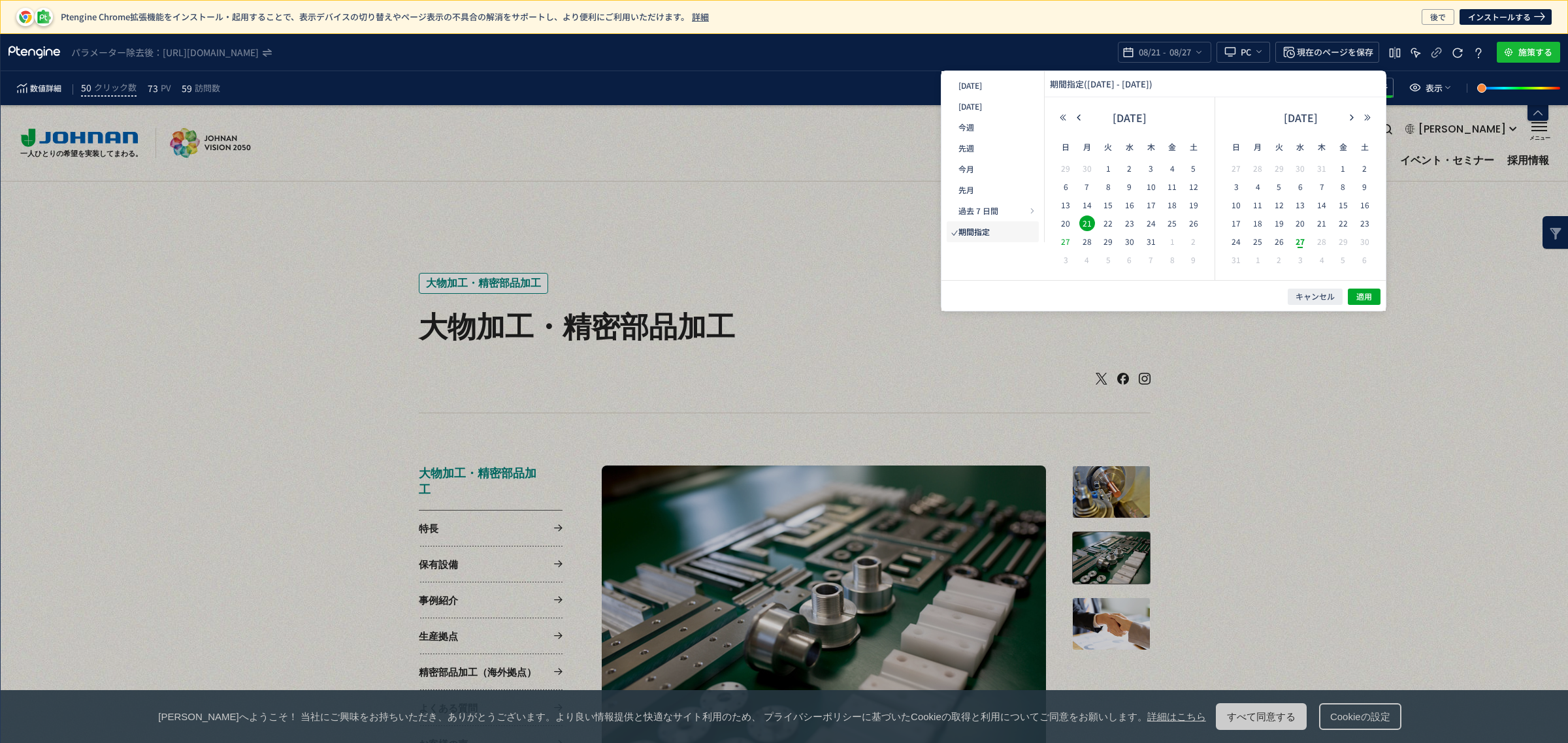
drag, startPoint x: 1063, startPoint y: 240, endPoint x: 1291, endPoint y: 308, distance: 237.9
click at [22, 83] on span "27" at bounding box center [19, 80] width 5 height 5
drag, startPoint x: 1378, startPoint y: 297, endPoint x: 1356, endPoint y: 228, distance: 72.4
click at [870, 672] on button "適用" at bounding box center [861, 680] width 17 height 17
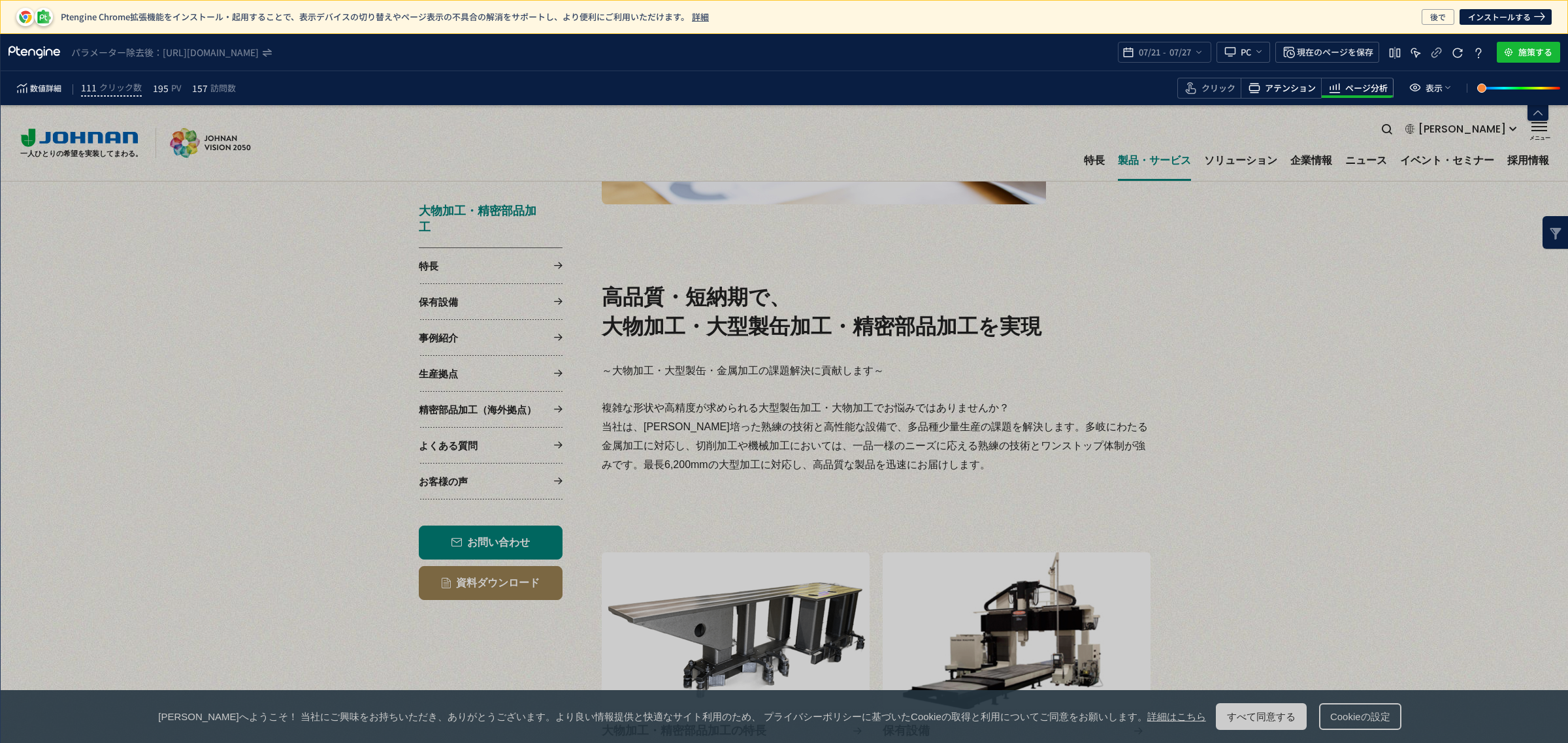
click at [1288, 83] on span "アテンション" at bounding box center [1290, 88] width 51 height 12
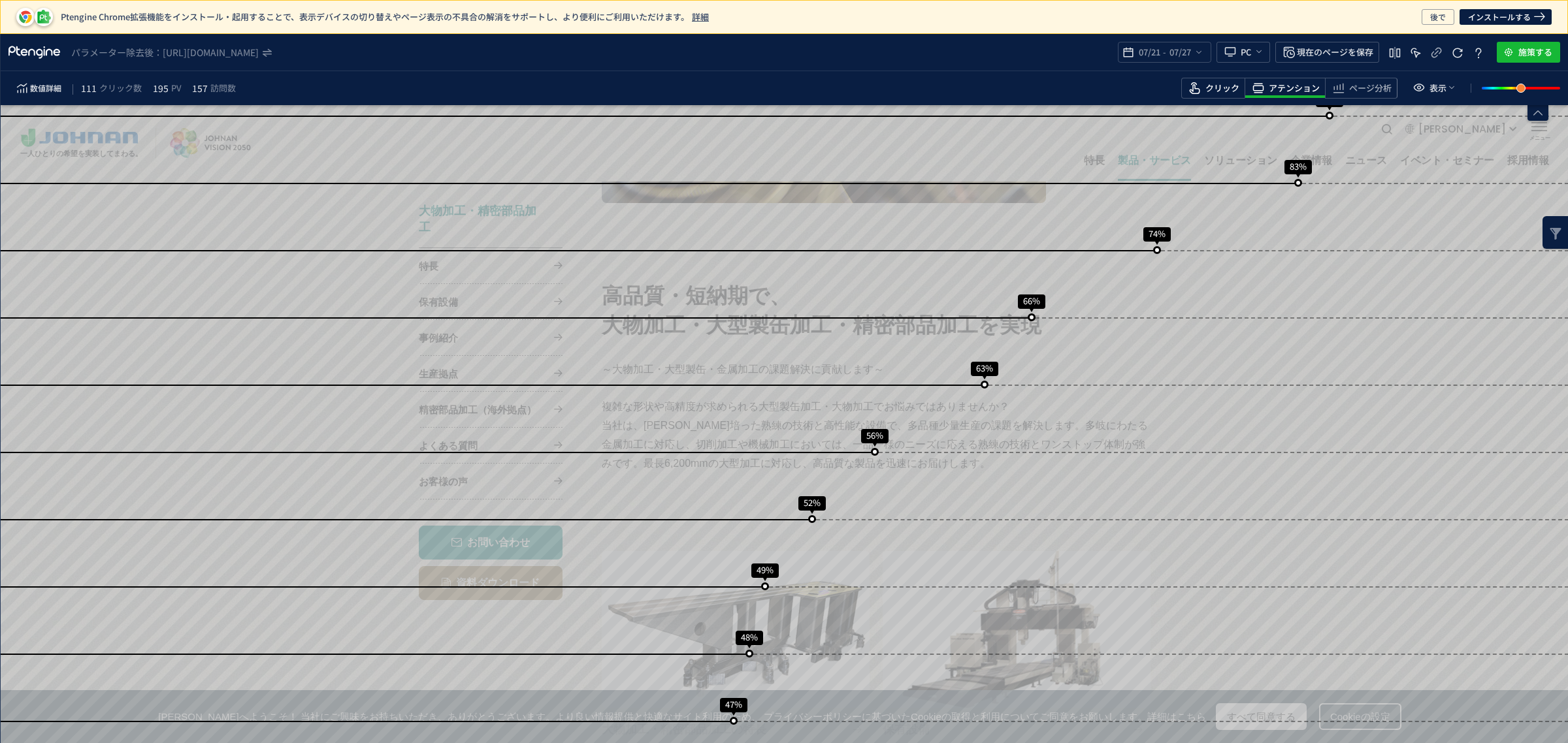
click at [1217, 93] on span "クリック" at bounding box center [1222, 88] width 34 height 12
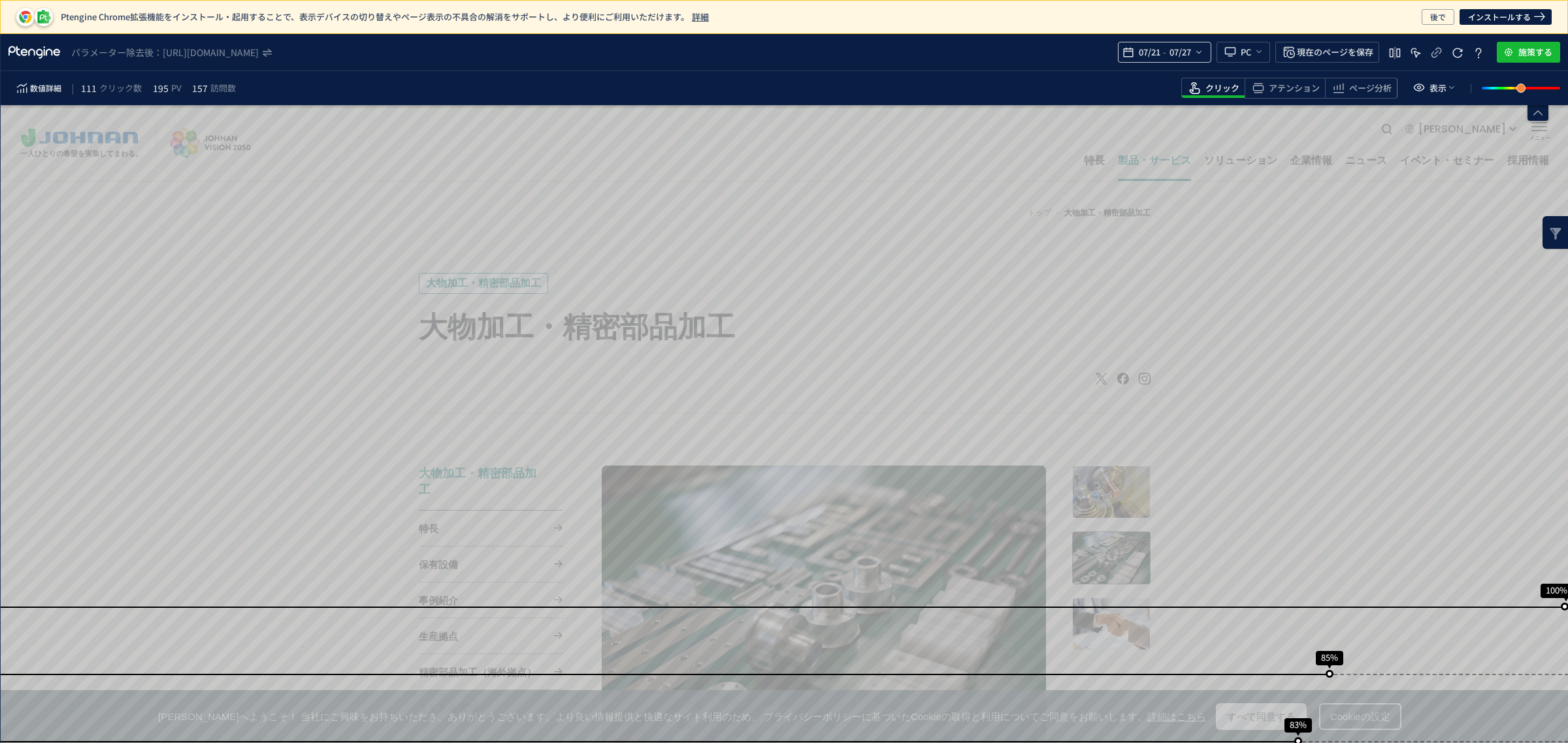
click at [1201, 58] on div "07/21 - 07/27" at bounding box center [1164, 52] width 93 height 21
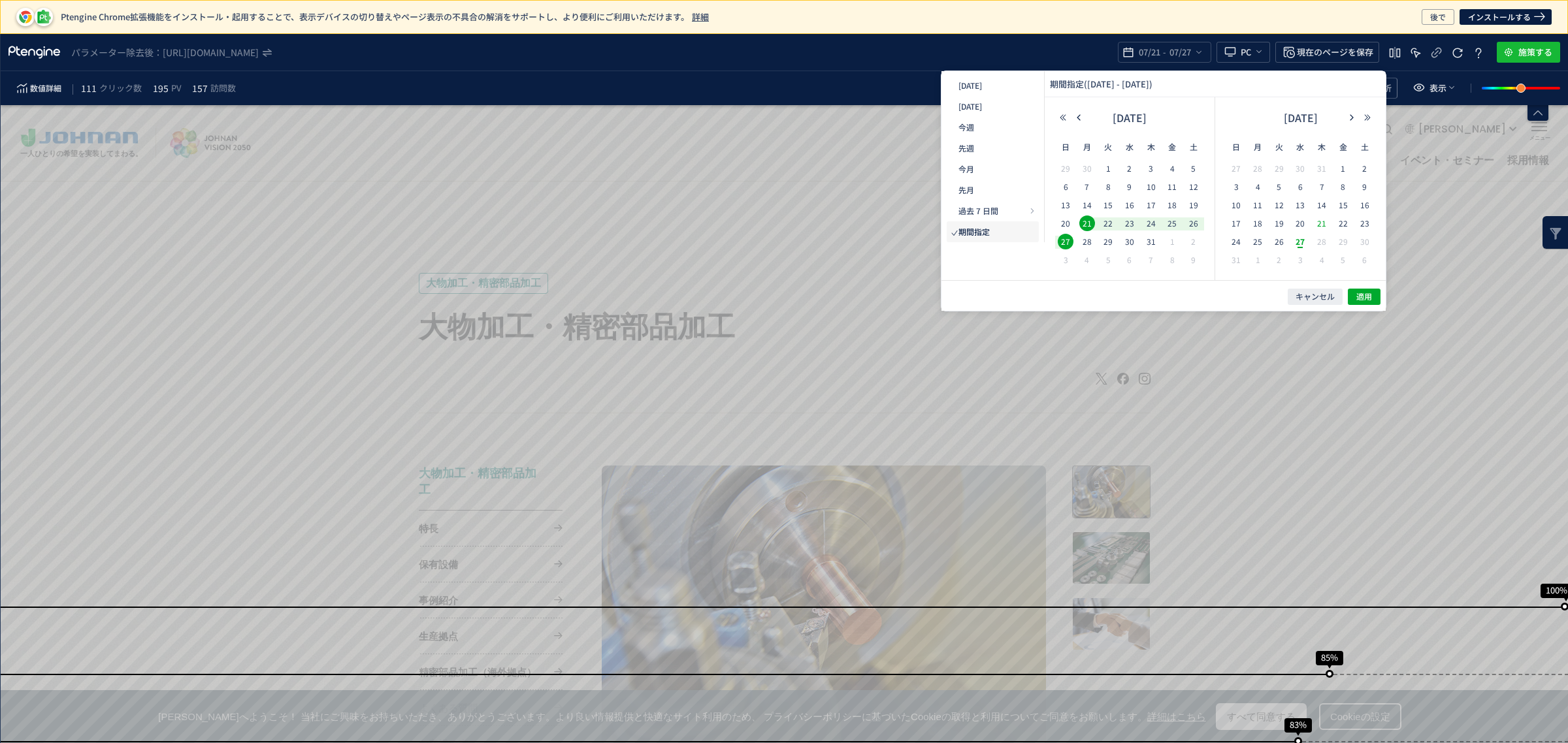
click at [1324, 222] on span "21" at bounding box center [1321, 223] width 15 height 15
click at [870, 620] on td "3" at bounding box center [861, 628] width 17 height 17
click at [950, 556] on span "27" at bounding box center [941, 574] width 20 height 35
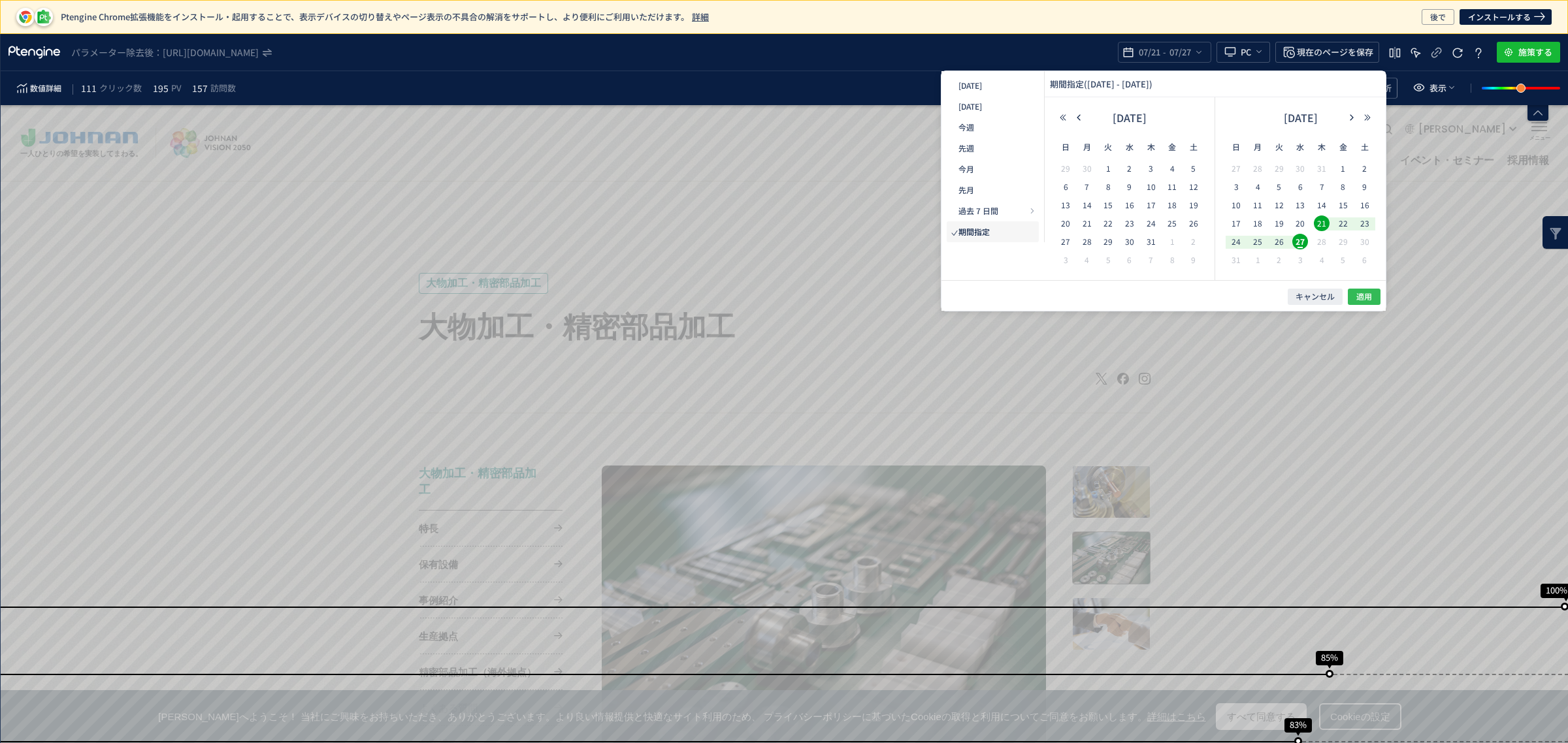
click at [896, 671] on span "適用" at bounding box center [887, 680] width 18 height 18
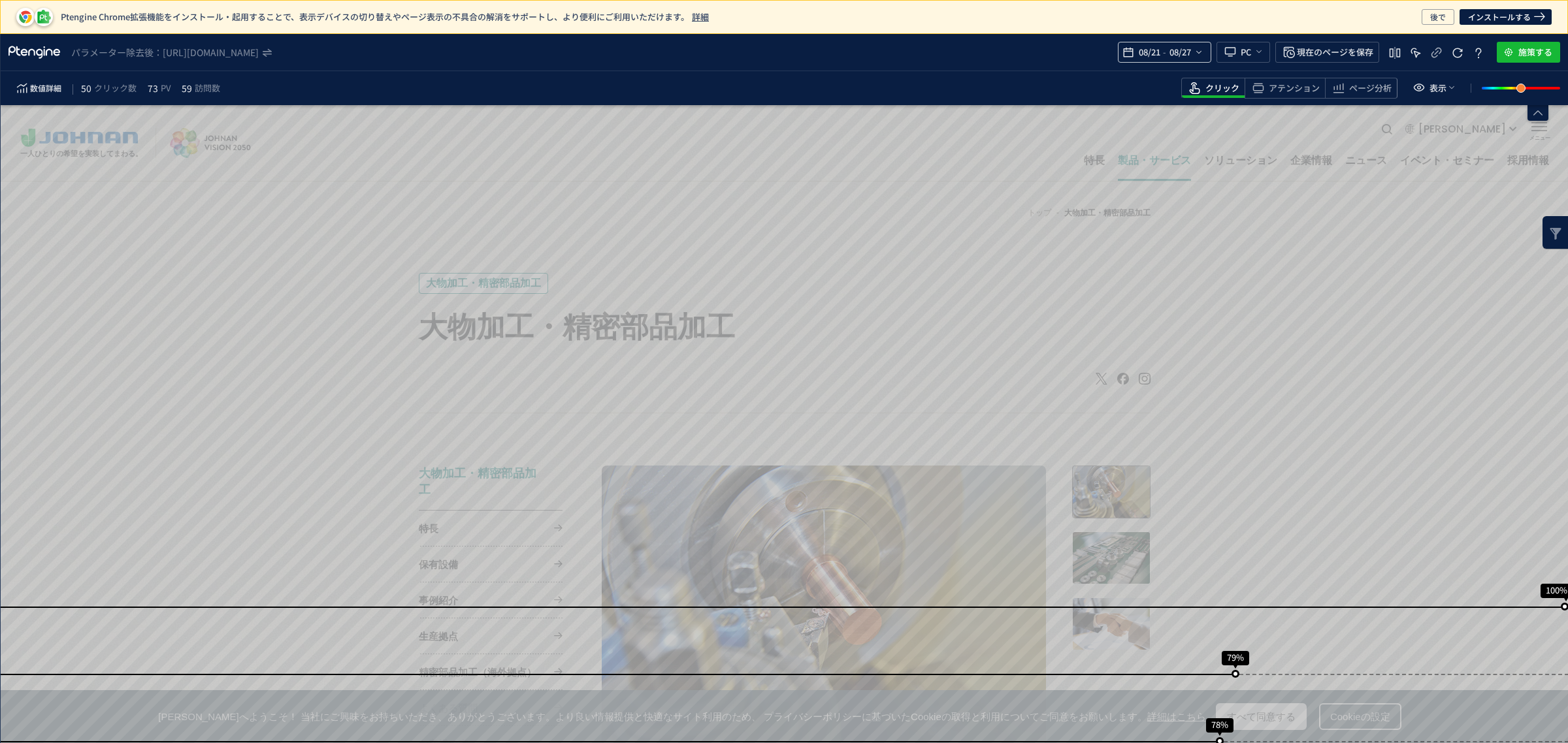
click at [1164, 53] on span "-" at bounding box center [1164, 53] width 3 height 26
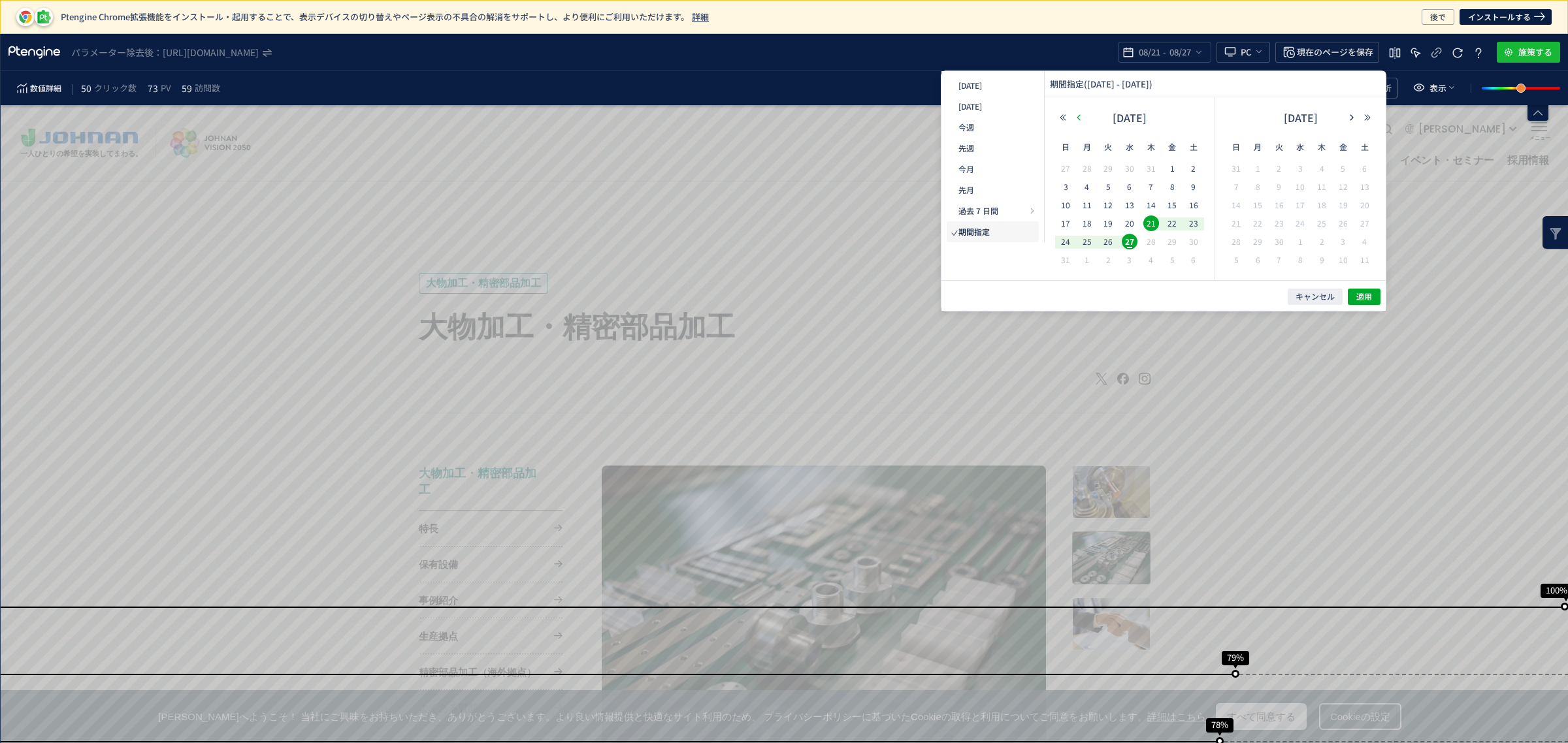
click at [0, 0] on icon "button" at bounding box center [0, 0] width 0 height 0
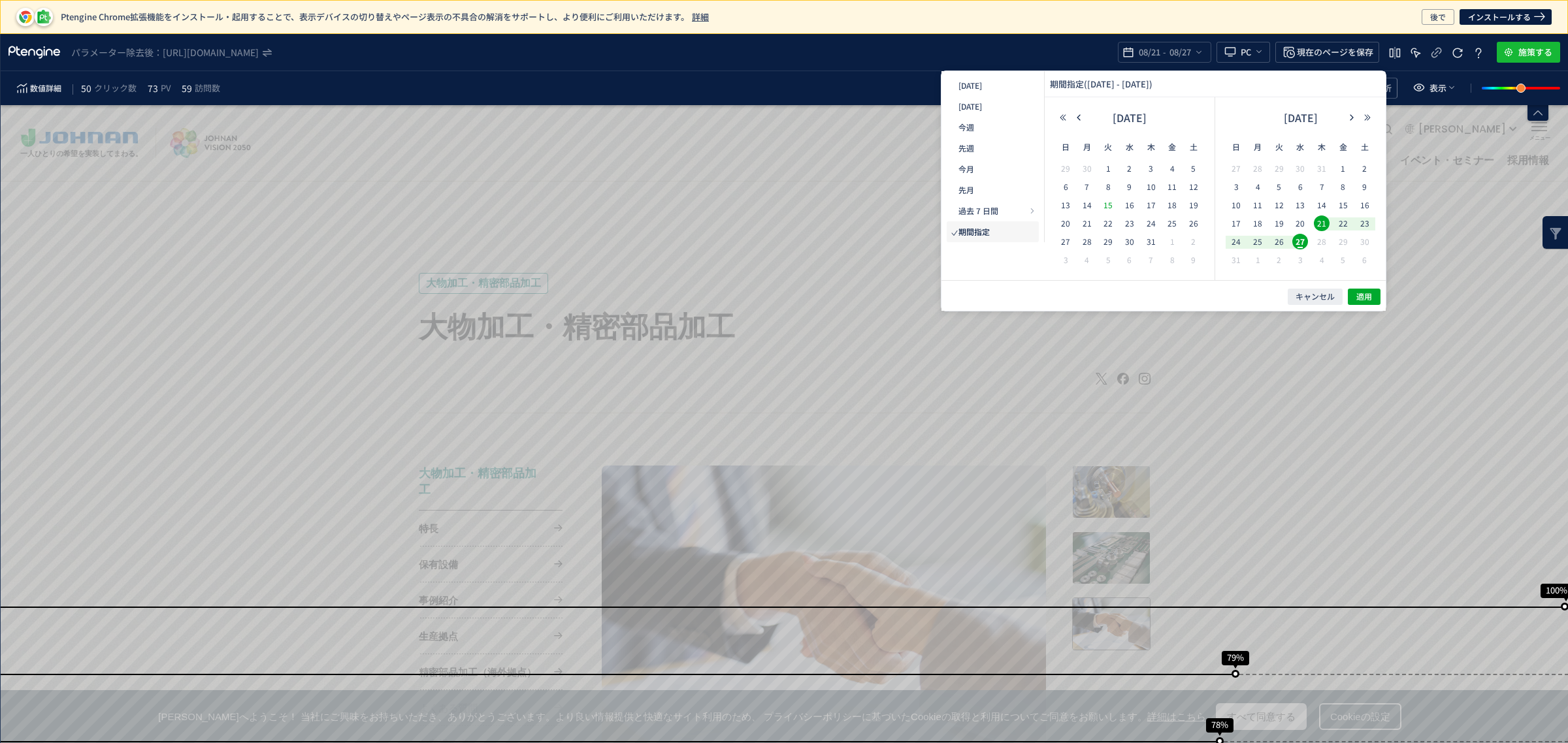
click at [31, 58] on span "15" at bounding box center [23, 49] width 15 height 15
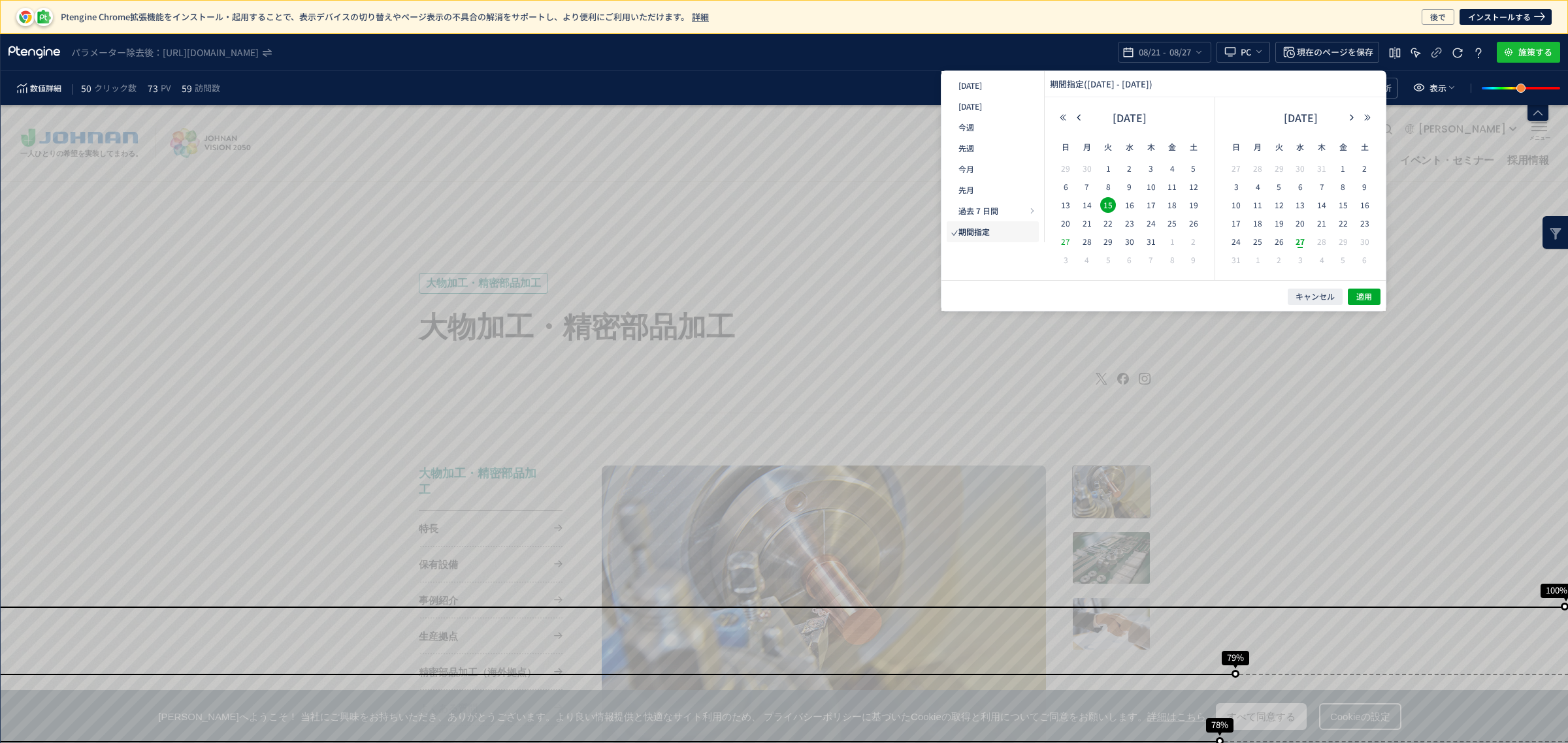
click at [22, 83] on span "27" at bounding box center [19, 80] width 5 height 5
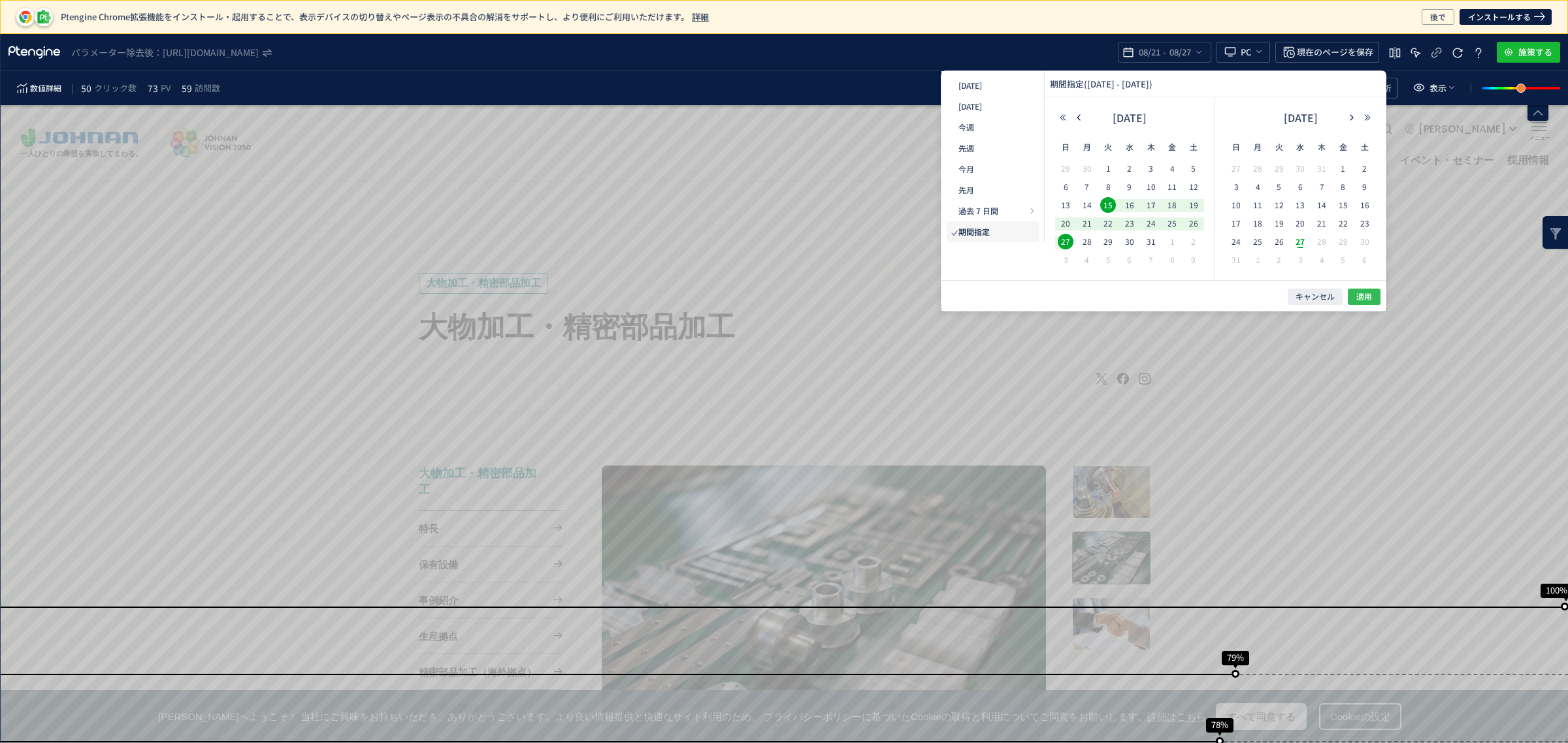
click at [870, 672] on button "適用" at bounding box center [861, 680] width 17 height 17
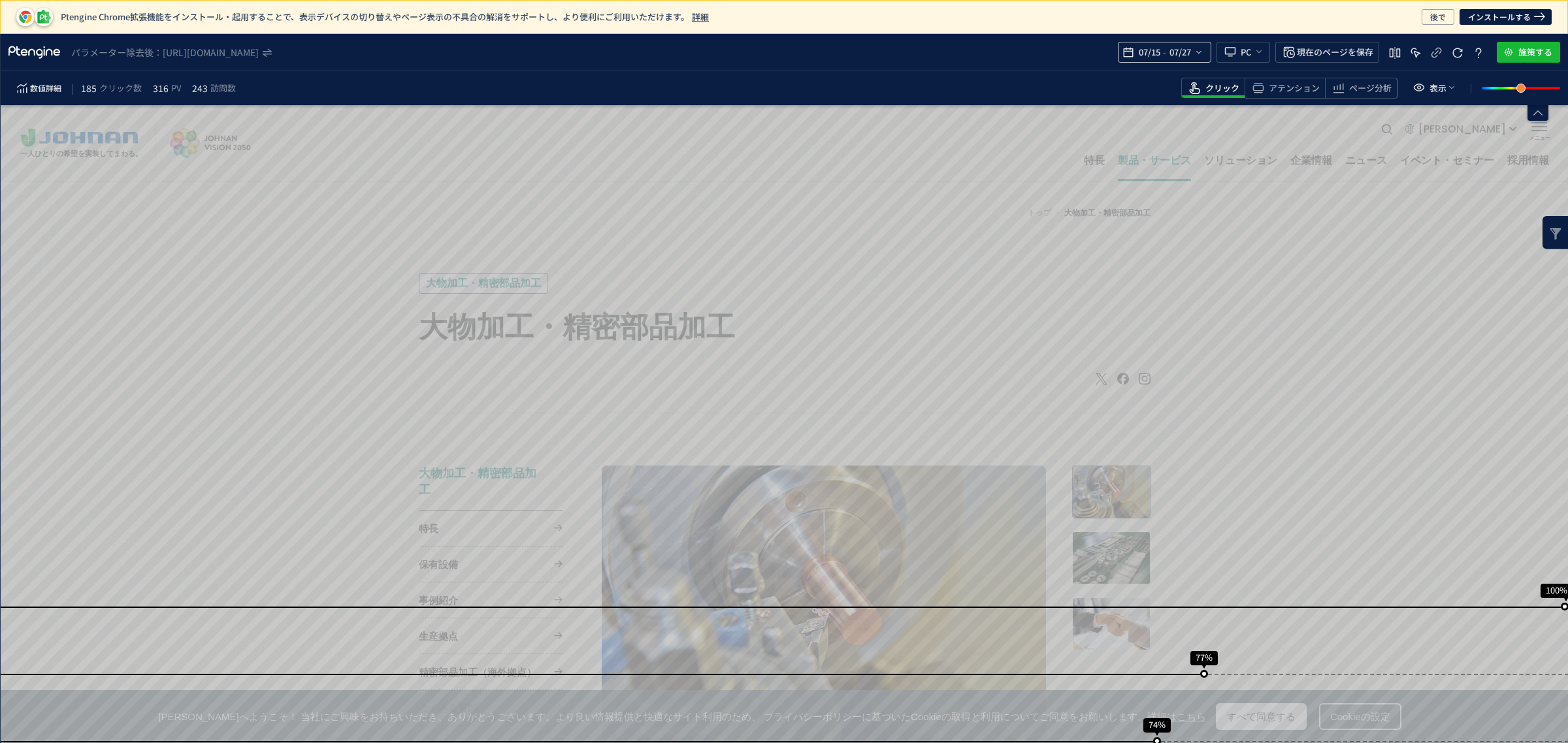
click at [1205, 56] on div "07/15 - 07/27" at bounding box center [1164, 52] width 93 height 21
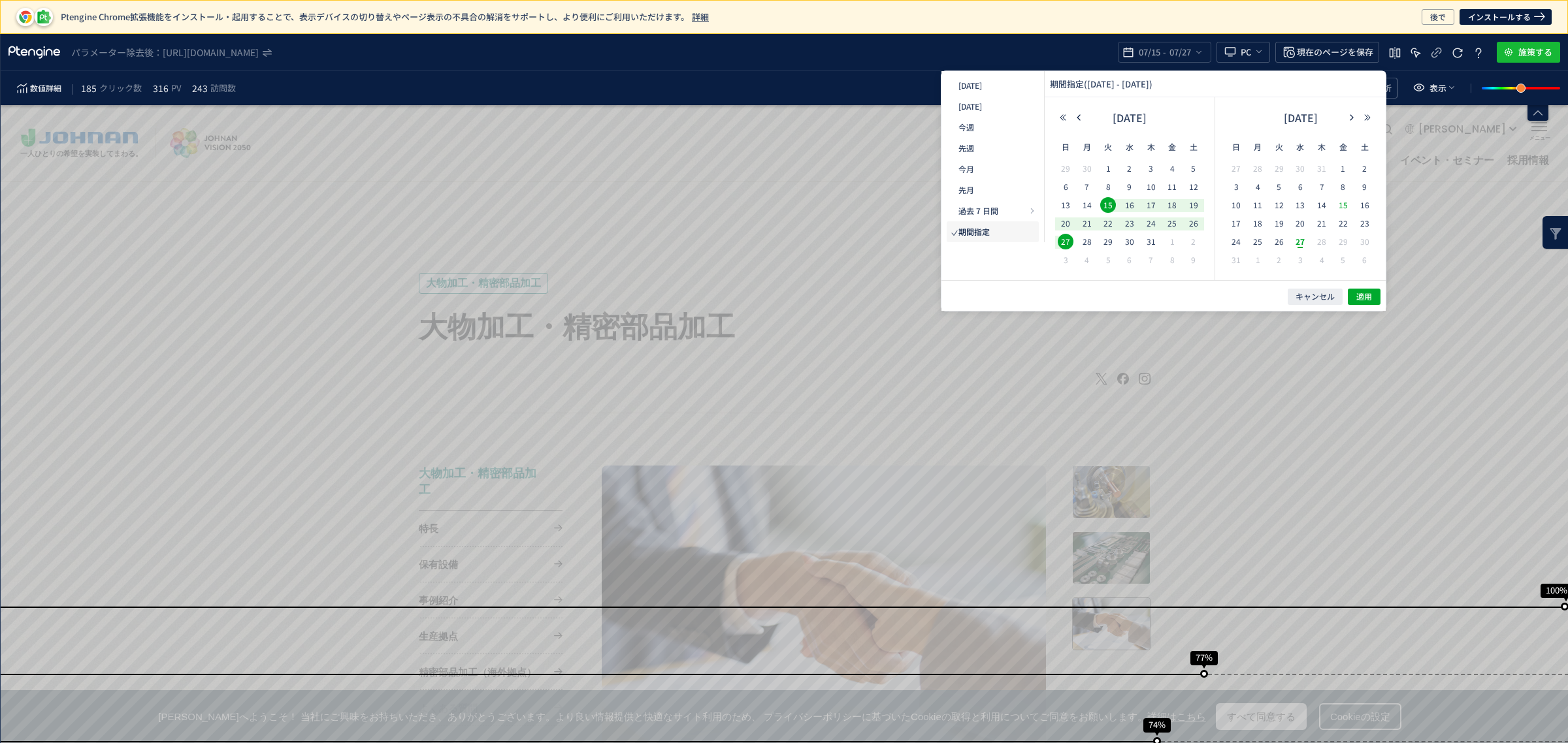
click at [957, 432] on span "15" at bounding box center [954, 436] width 7 height 7
click at [870, 620] on td "3" at bounding box center [861, 628] width 17 height 17
click at [950, 556] on span "27" at bounding box center [941, 574] width 20 height 35
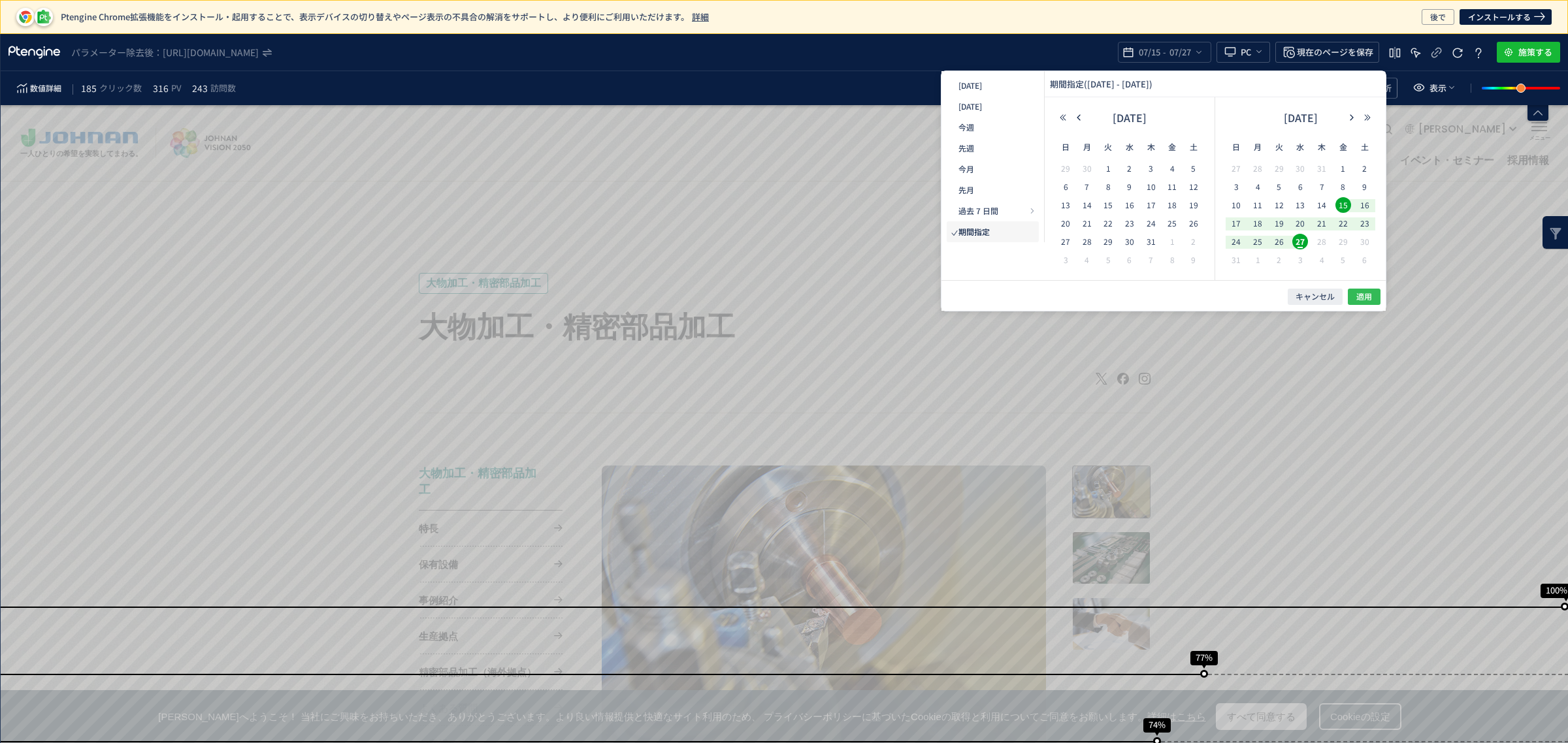
click at [870, 672] on button "適用" at bounding box center [861, 680] width 17 height 17
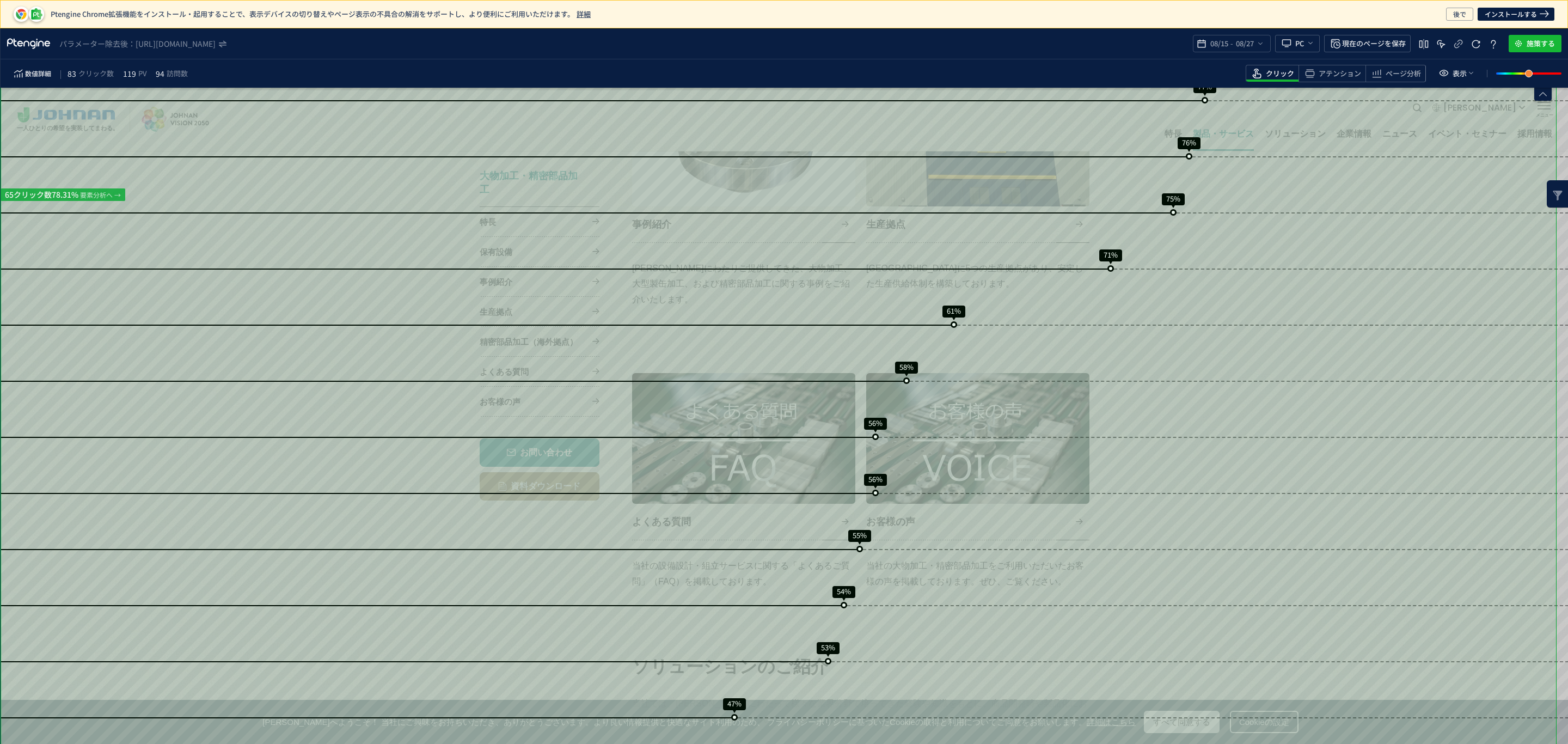
scroll to position [574, 0]
